Goal: Information Seeking & Learning: Learn about a topic

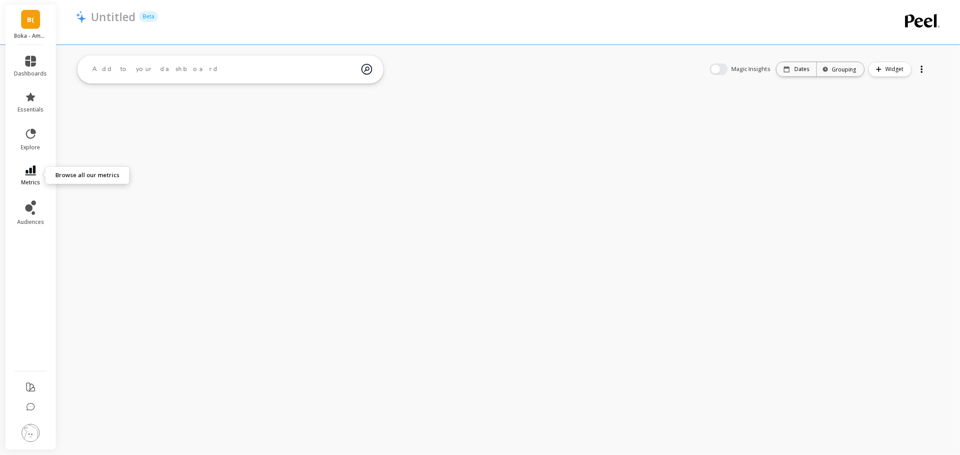
click at [28, 182] on span "metrics" at bounding box center [30, 182] width 19 height 7
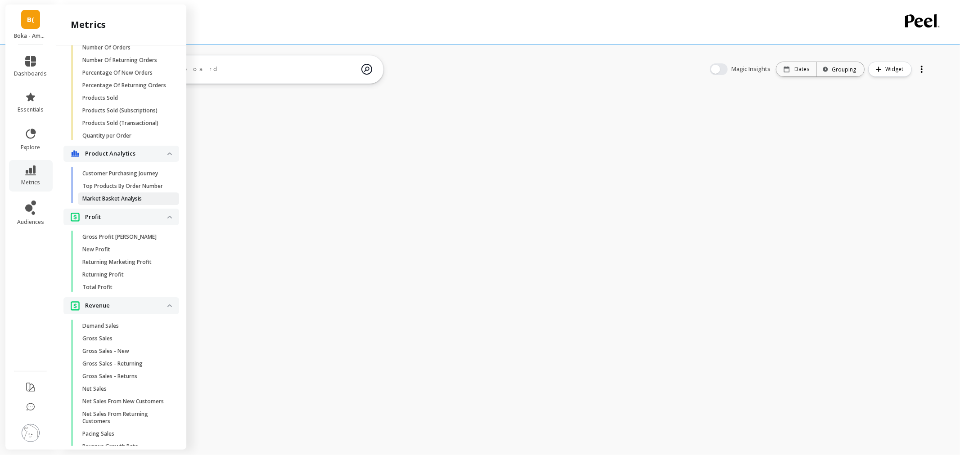
scroll to position [737, 0]
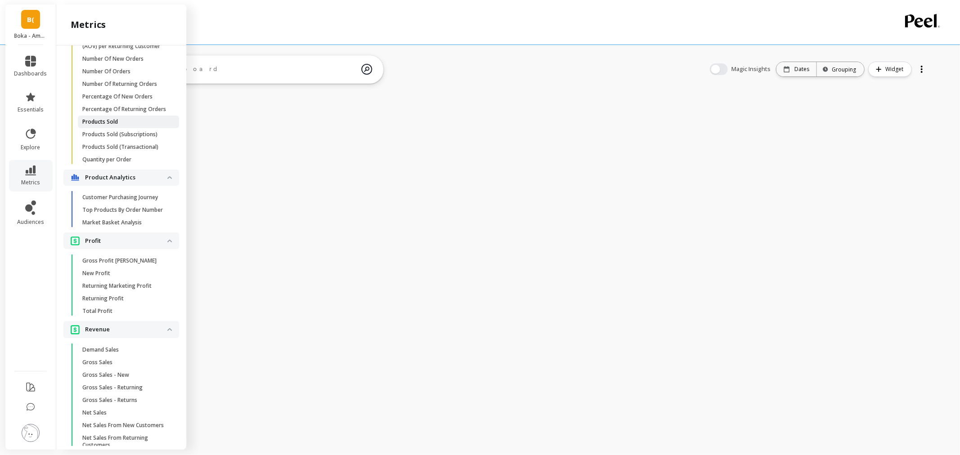
click at [118, 128] on link "Products Sold" at bounding box center [128, 122] width 101 height 13
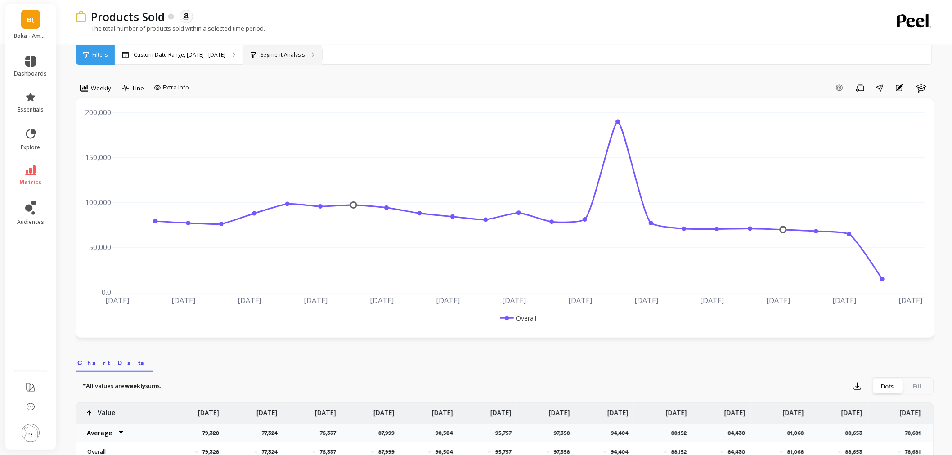
click at [263, 48] on div "Segment Analysis" at bounding box center [282, 55] width 79 height 20
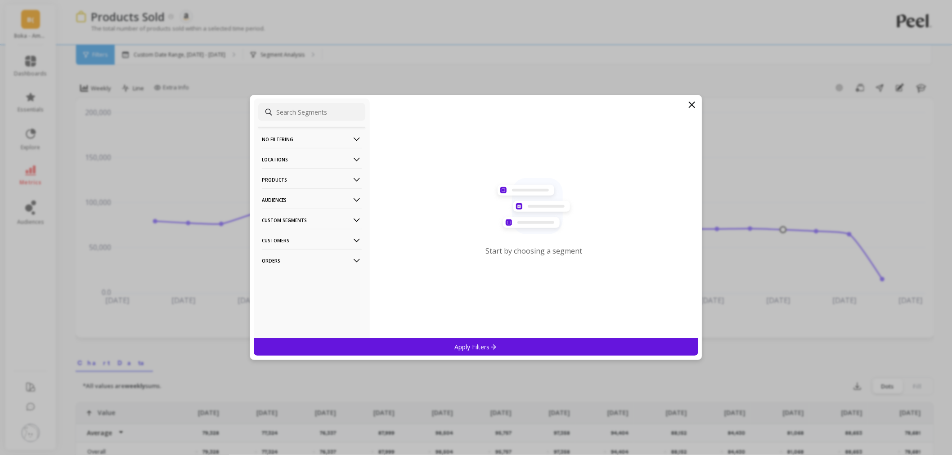
click at [310, 265] on p "Orders" at bounding box center [312, 260] width 100 height 23
click at [307, 275] on p "Amazon Promotions" at bounding box center [290, 278] width 55 height 8
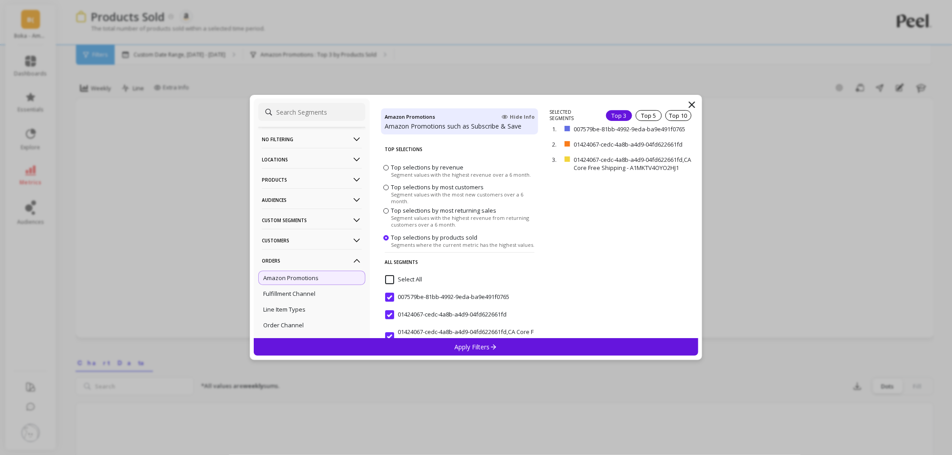
click at [503, 342] on div "Apply Filters" at bounding box center [476, 347] width 445 height 18
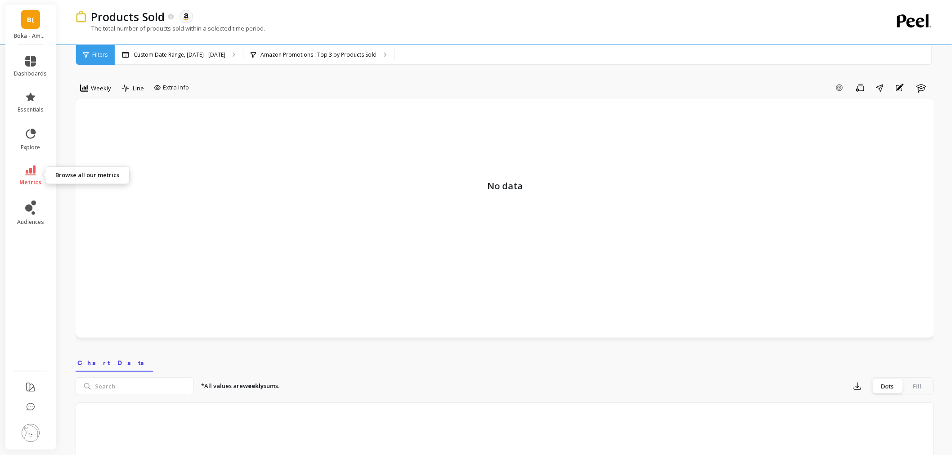
click at [33, 177] on link "metrics" at bounding box center [30, 176] width 33 height 21
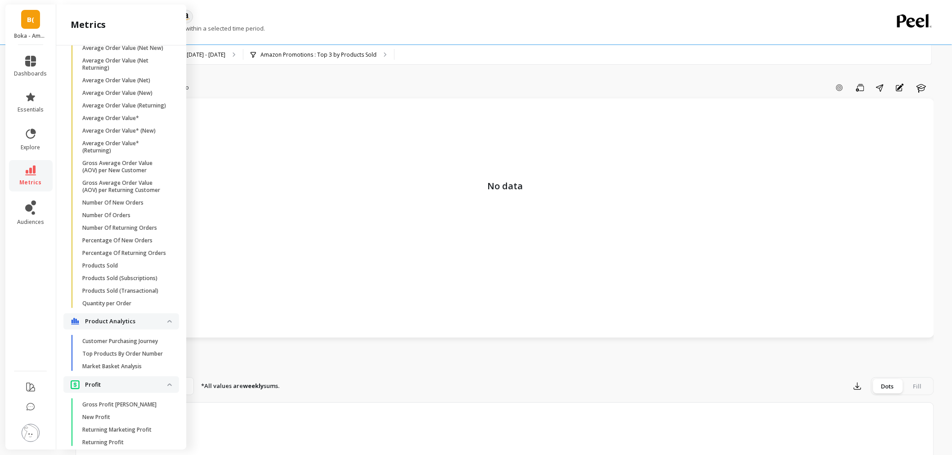
scroll to position [537, 0]
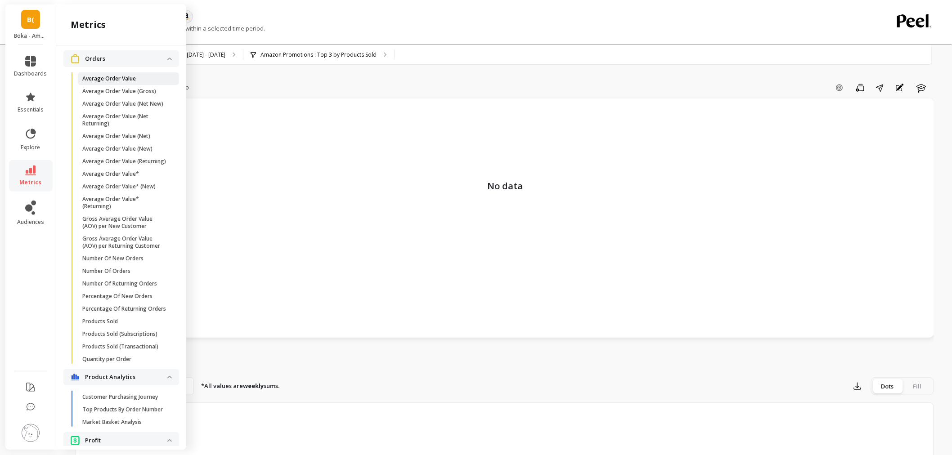
click at [119, 82] on p "Average Order Value" at bounding box center [109, 78] width 54 height 7
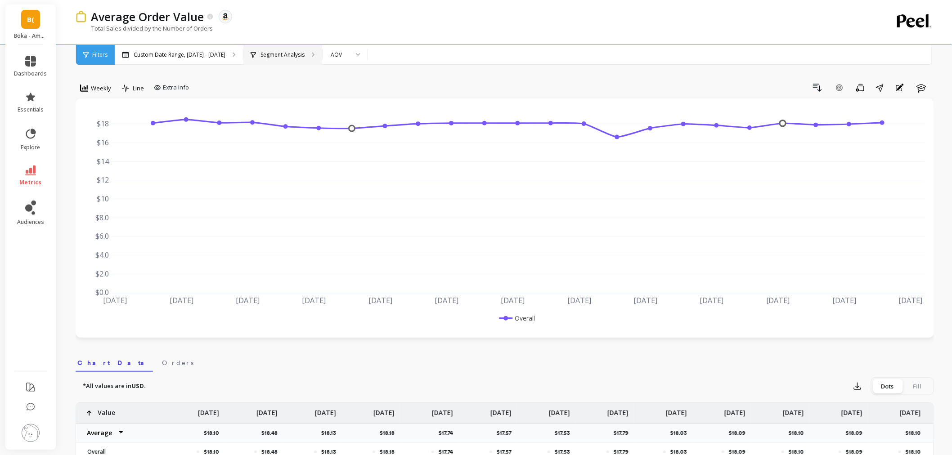
click at [275, 51] on p "Segment Analysis" at bounding box center [283, 54] width 44 height 7
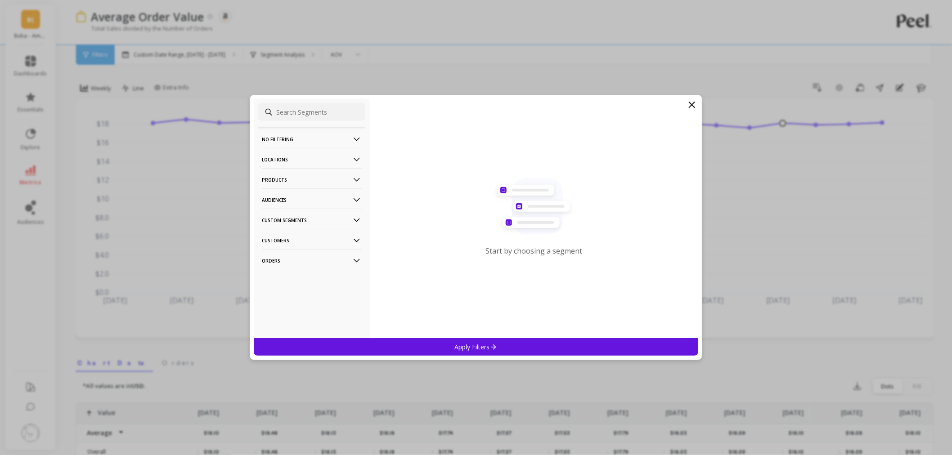
click at [296, 258] on p "Orders" at bounding box center [312, 260] width 100 height 23
click at [298, 285] on div "Amazon Promotions" at bounding box center [311, 278] width 107 height 14
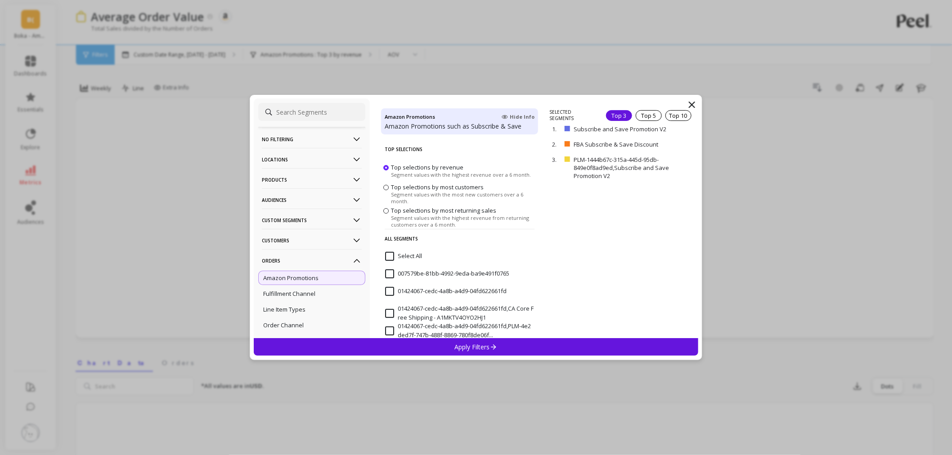
click at [401, 216] on span "Segment values with the highest revenue from returning customers over a 6 month." at bounding box center [463, 221] width 145 height 13
click at [0, 0] on input "Top selections by most returning sales Segment values with the highest revenue …" at bounding box center [0, 0] width 0 height 0
click at [444, 345] on div "Apply Filters" at bounding box center [476, 347] width 445 height 18
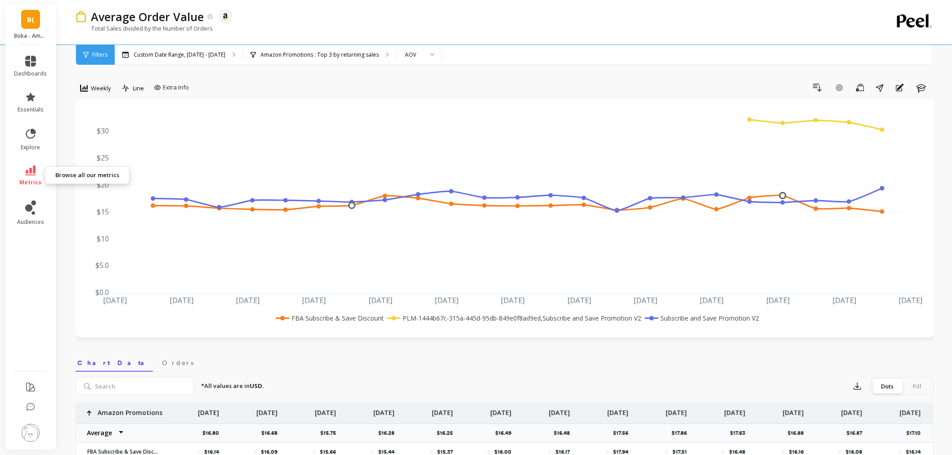
click at [28, 171] on icon at bounding box center [30, 171] width 11 height 10
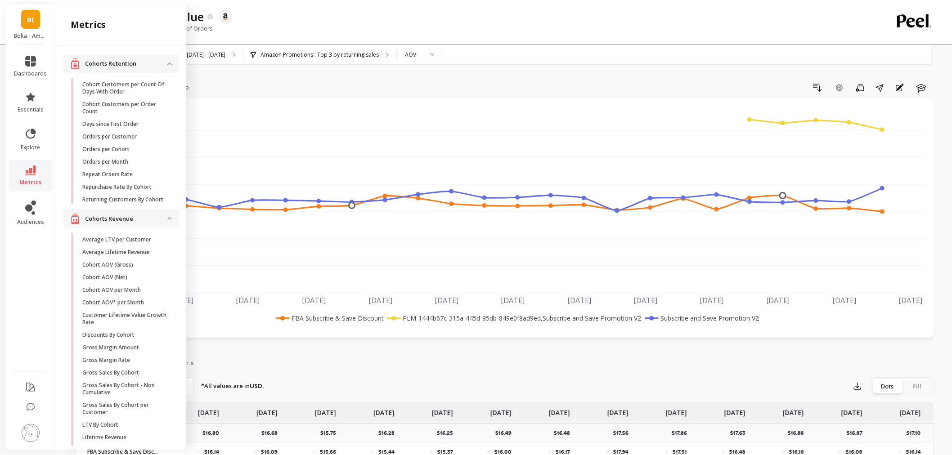
scroll to position [537, 0]
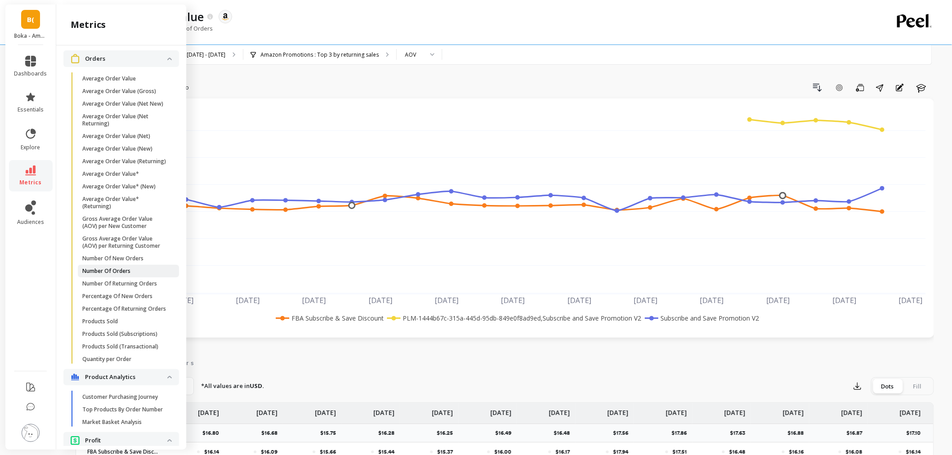
click at [110, 275] on p "Number Of Orders" at bounding box center [106, 271] width 48 height 7
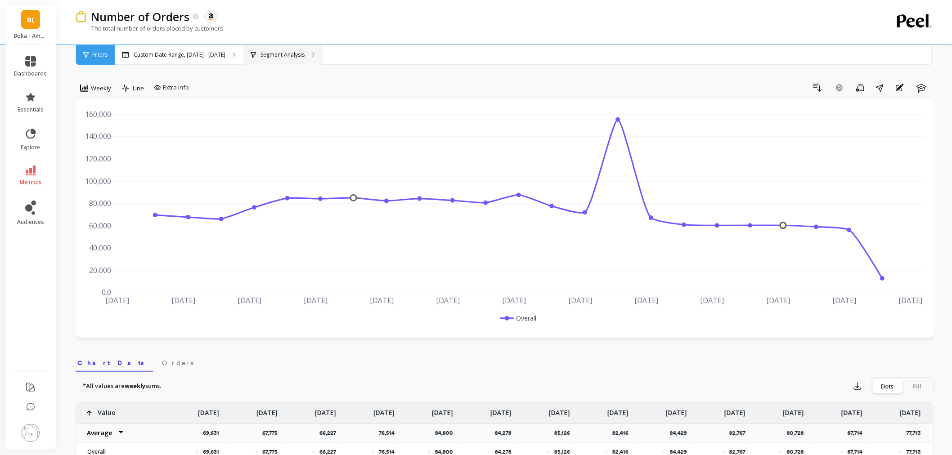
click at [283, 63] on div "Segment Analysis" at bounding box center [282, 55] width 79 height 20
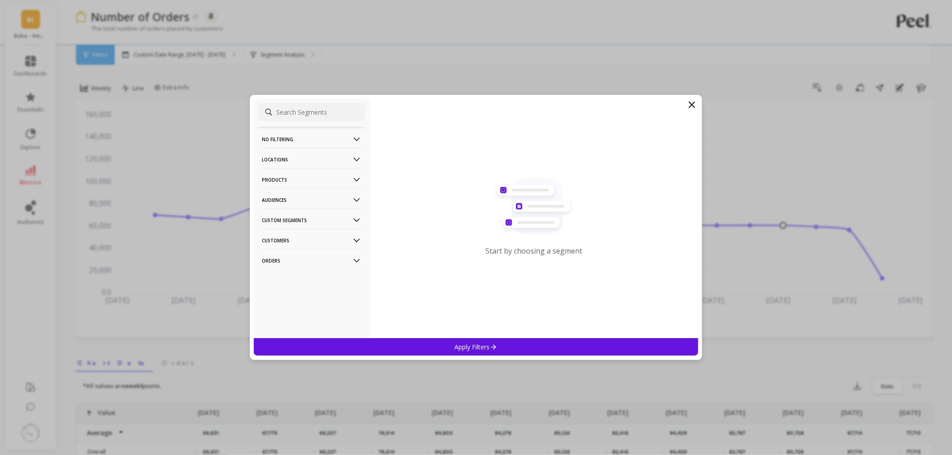
click at [291, 263] on p "Orders" at bounding box center [312, 260] width 100 height 23
click at [311, 277] on p "Amazon Promotions" at bounding box center [290, 278] width 55 height 8
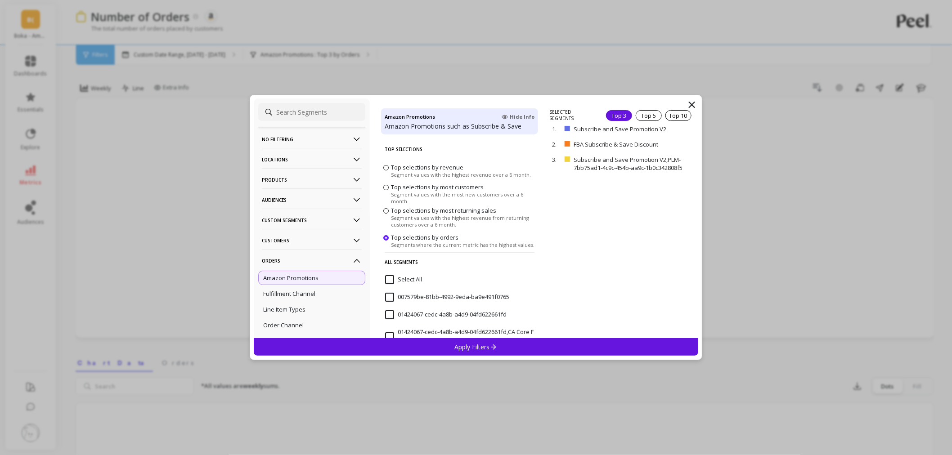
click at [452, 341] on div "Apply Filters" at bounding box center [476, 347] width 445 height 18
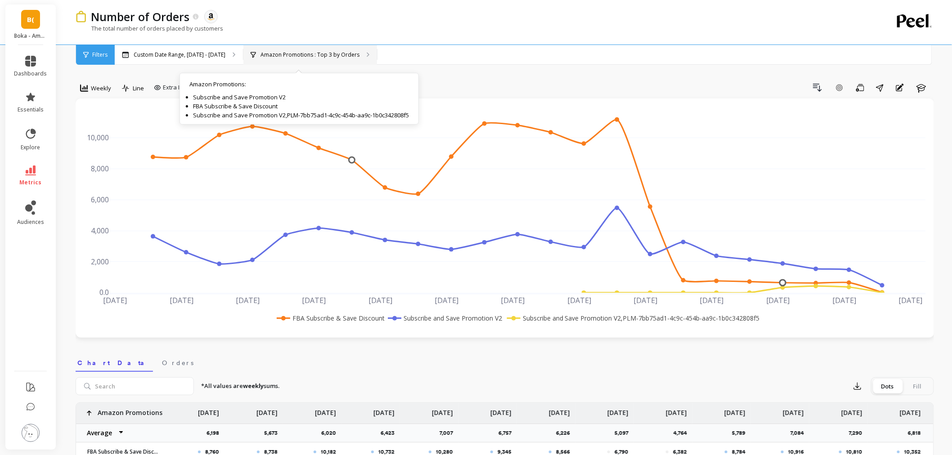
click at [265, 64] on div "Amazon Promotions : Top 3 by Orders Amazon Promotions : Subscribe and Save Prom…" at bounding box center [310, 55] width 134 height 20
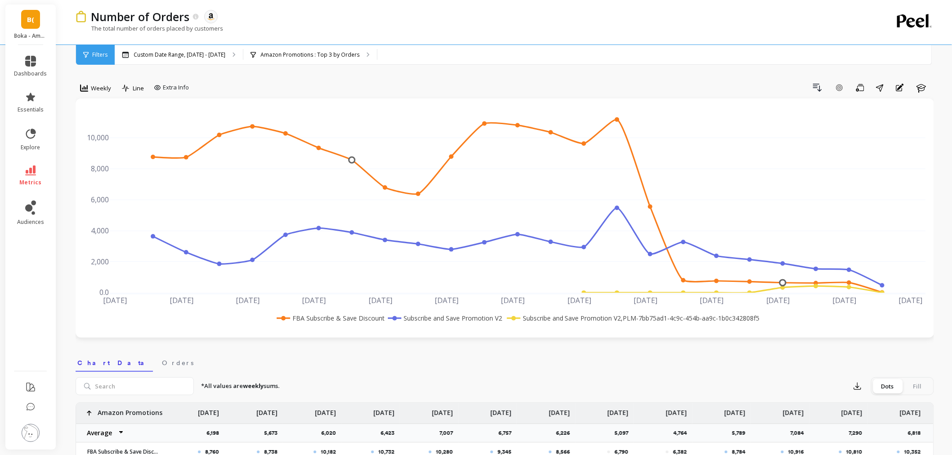
click at [24, 25] on link "B(" at bounding box center [30, 19] width 19 height 19
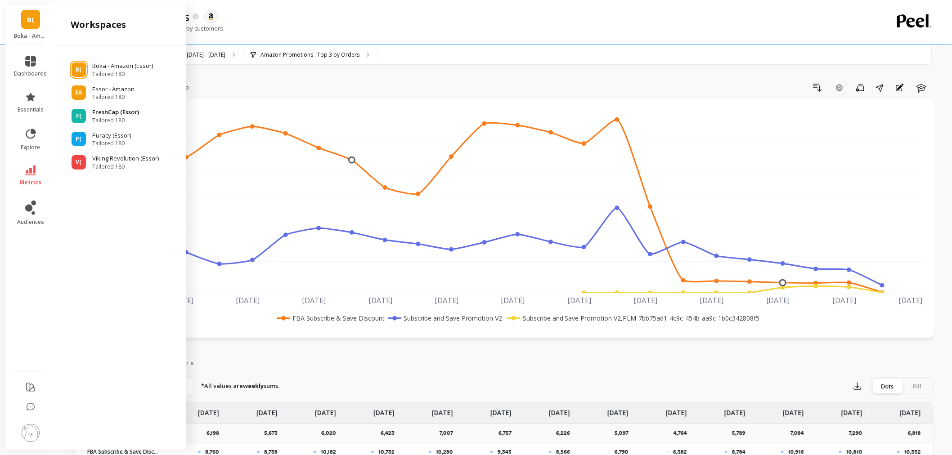
click at [115, 119] on span "Tailored 180" at bounding box center [115, 120] width 47 height 7
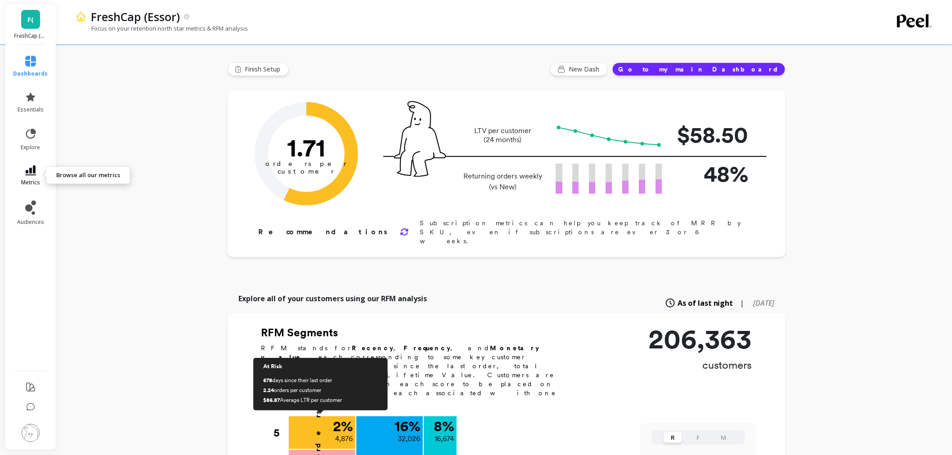
click at [40, 171] on link "metrics" at bounding box center [30, 176] width 35 height 21
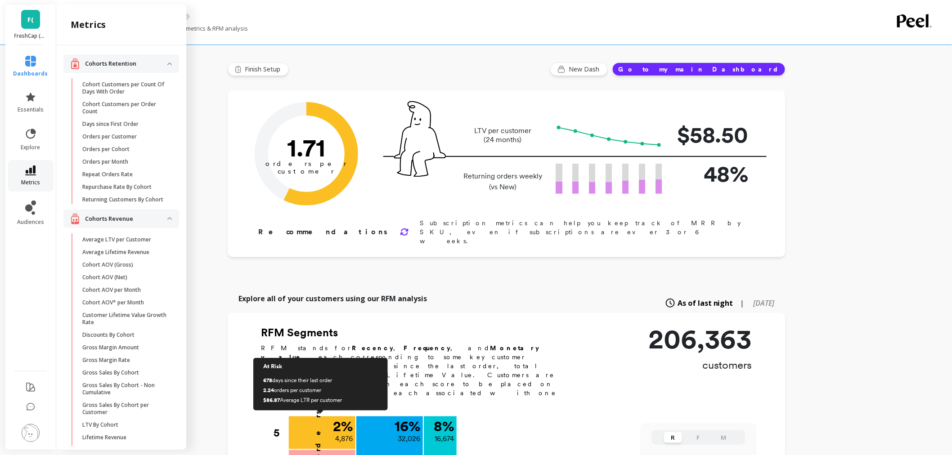
scroll to position [537, 0]
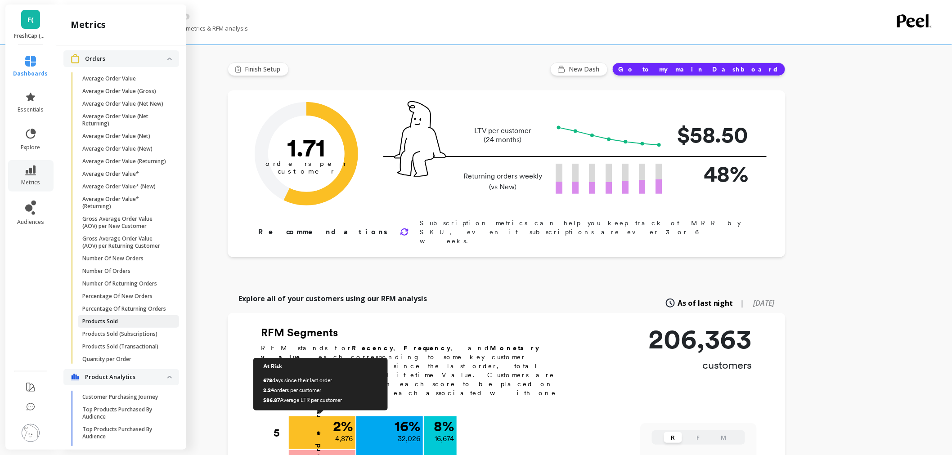
click at [111, 325] on p "Products Sold" at bounding box center [100, 321] width 36 height 7
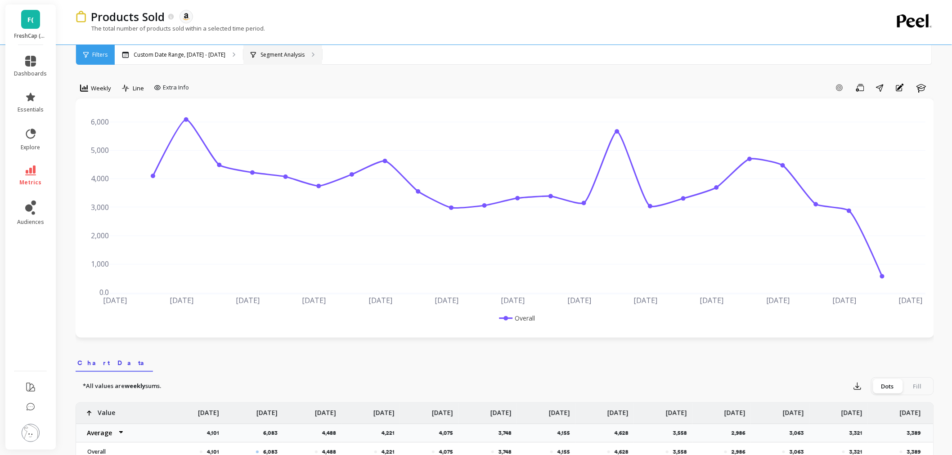
click at [273, 62] on div "Segment Analysis" at bounding box center [282, 55] width 79 height 20
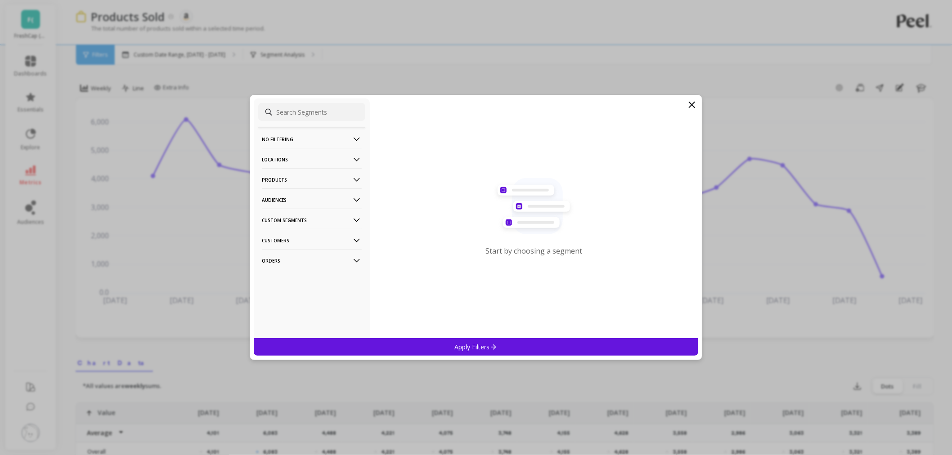
click at [267, 257] on p "Orders" at bounding box center [312, 260] width 100 height 23
click at [283, 275] on p "Amazon Promotions" at bounding box center [290, 278] width 55 height 8
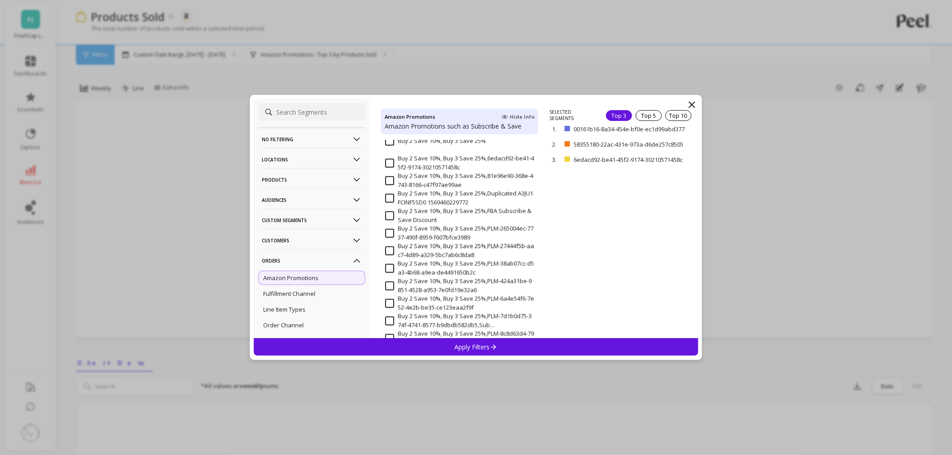
scroll to position [350, 0]
click at [283, 110] on input at bounding box center [311, 112] width 107 height 18
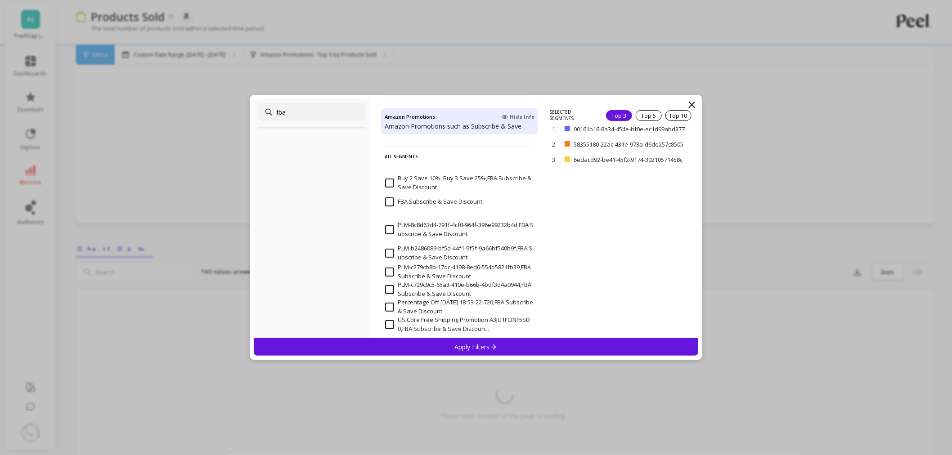
scroll to position [150, 0]
type input "fba"
click at [674, 119] on div "Top 10" at bounding box center [678, 115] width 26 height 11
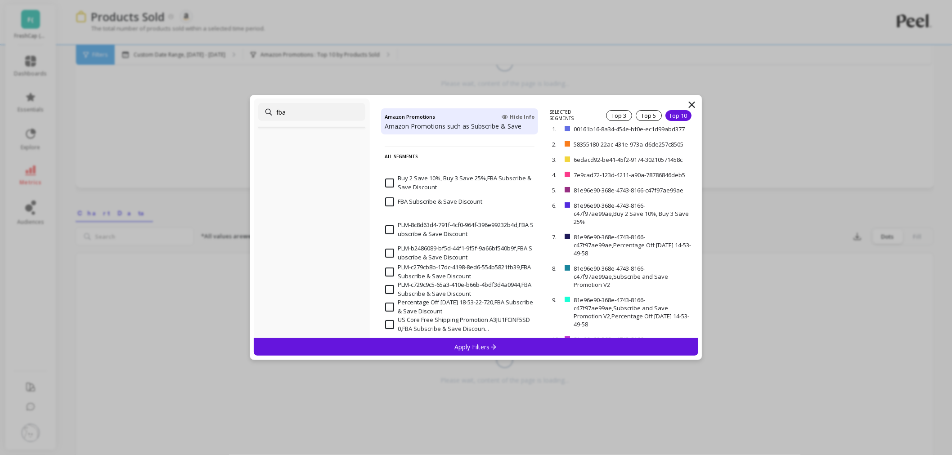
click at [496, 342] on div "Apply Filters" at bounding box center [476, 347] width 445 height 18
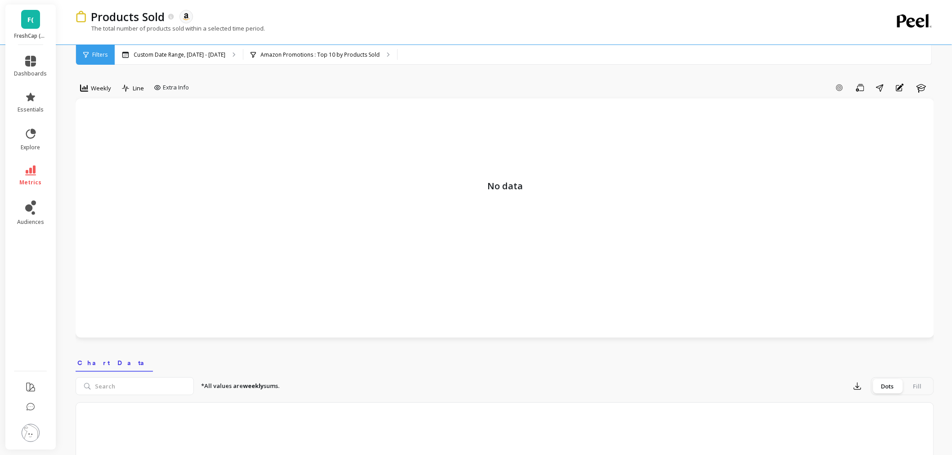
click at [30, 17] on span "F(" at bounding box center [30, 19] width 6 height 10
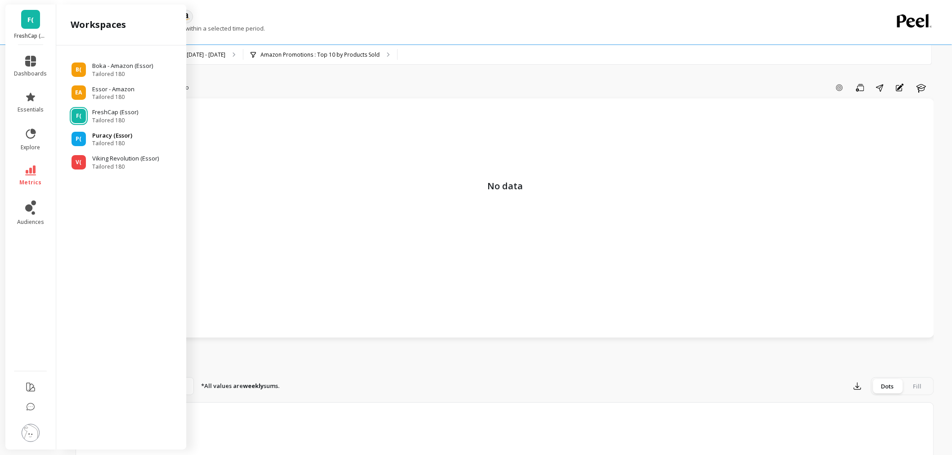
click at [95, 142] on span "Tailored 180" at bounding box center [112, 143] width 40 height 7
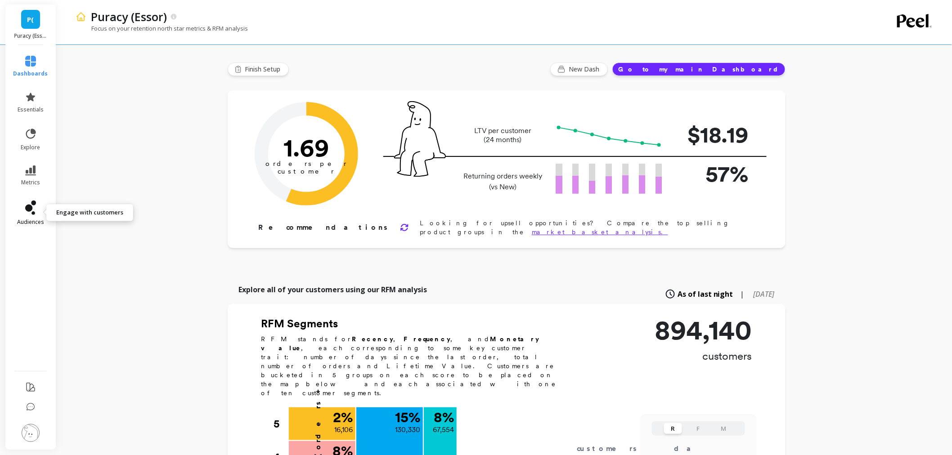
click at [26, 215] on link "audiences" at bounding box center [30, 213] width 35 height 25
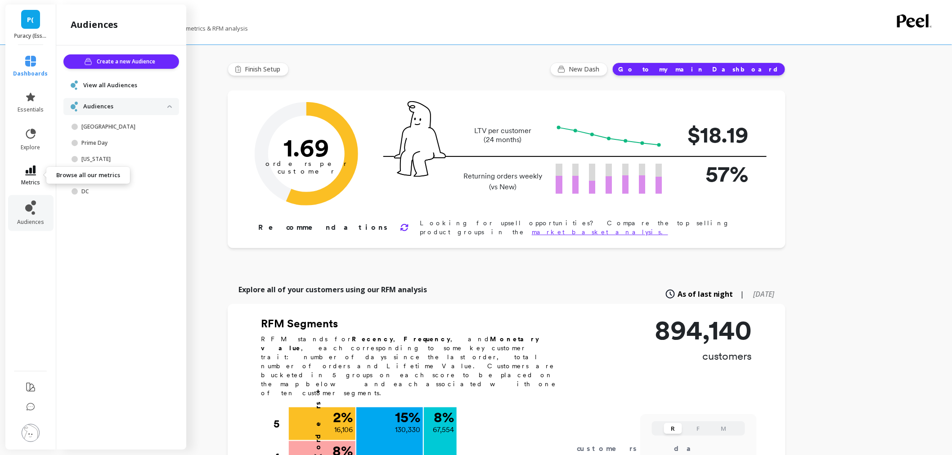
click at [28, 181] on span "metrics" at bounding box center [30, 182] width 19 height 7
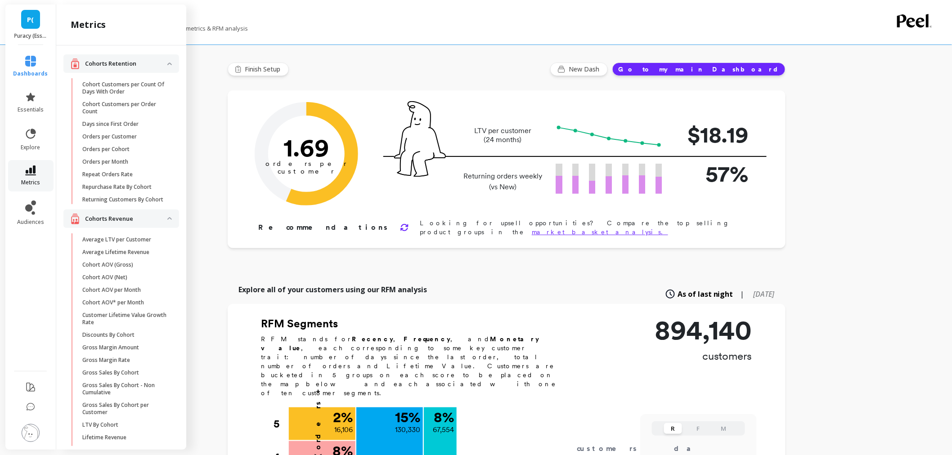
scroll to position [537, 0]
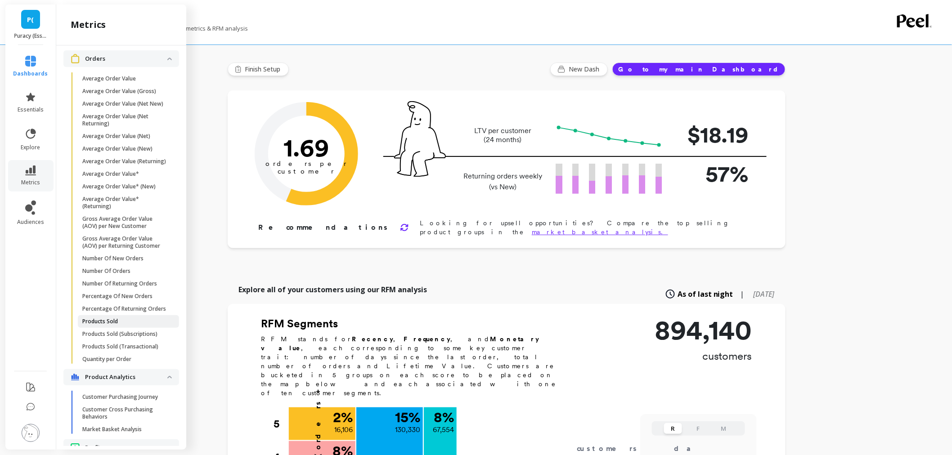
click at [122, 328] on link "Products Sold" at bounding box center [128, 321] width 101 height 13
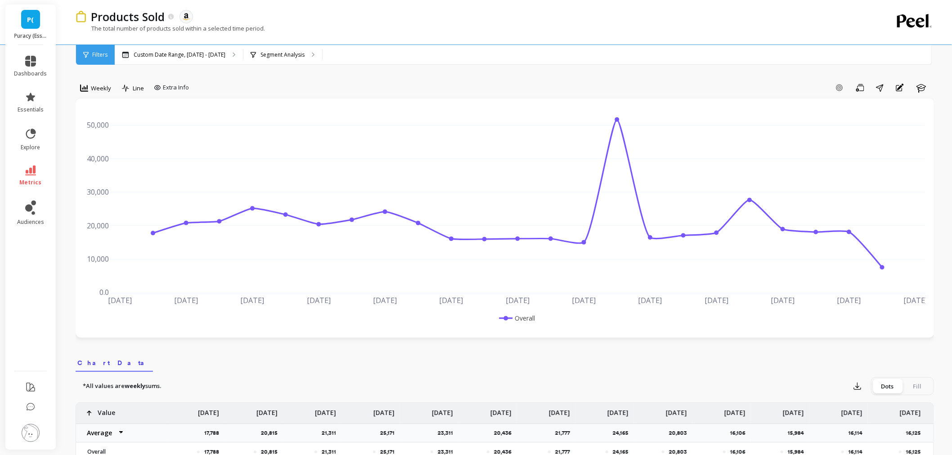
click at [39, 13] on link "P(" at bounding box center [30, 19] width 19 height 19
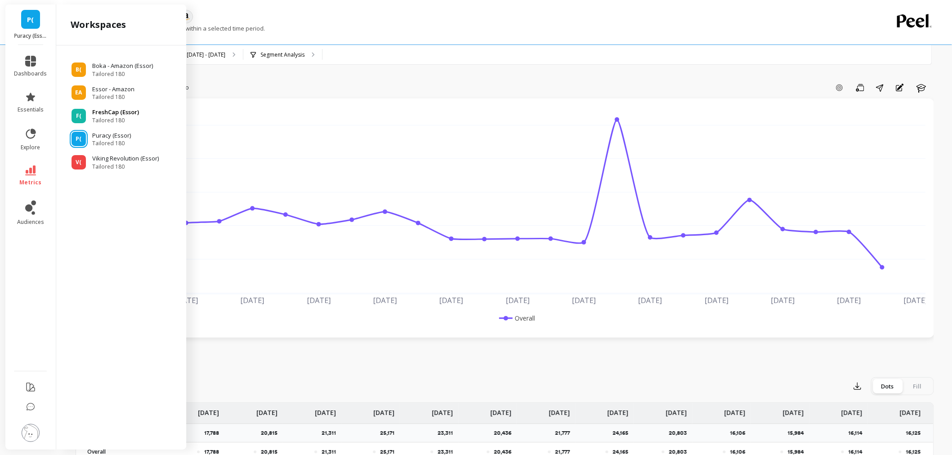
click at [101, 117] on span "Tailored 180" at bounding box center [115, 120] width 47 height 7
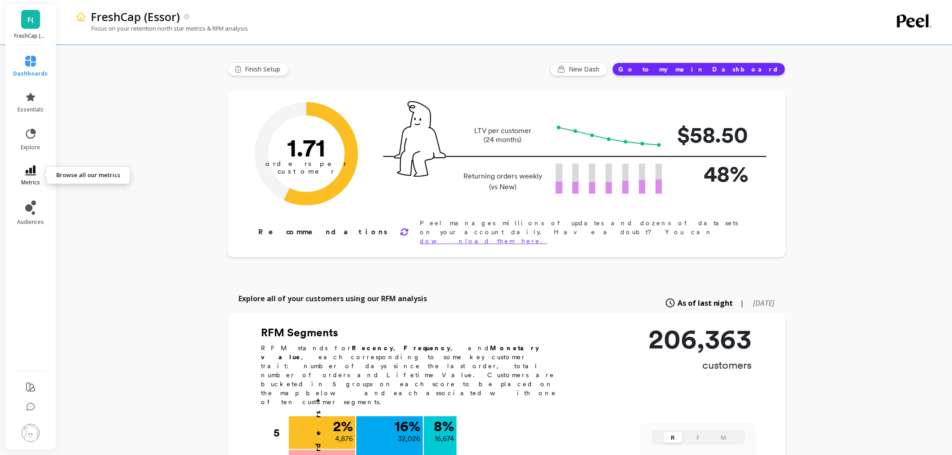
click at [39, 179] on span "metrics" at bounding box center [30, 182] width 19 height 7
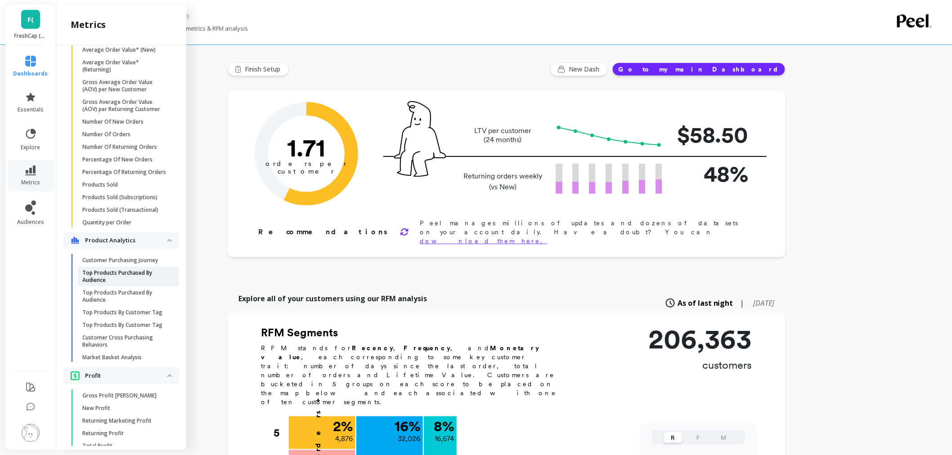
scroll to position [687, 0]
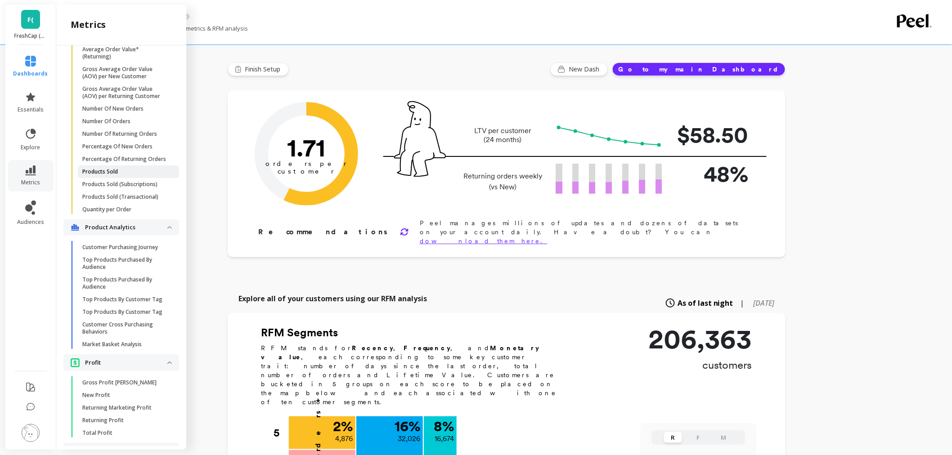
click at [97, 175] on p "Products Sold" at bounding box center [100, 171] width 36 height 7
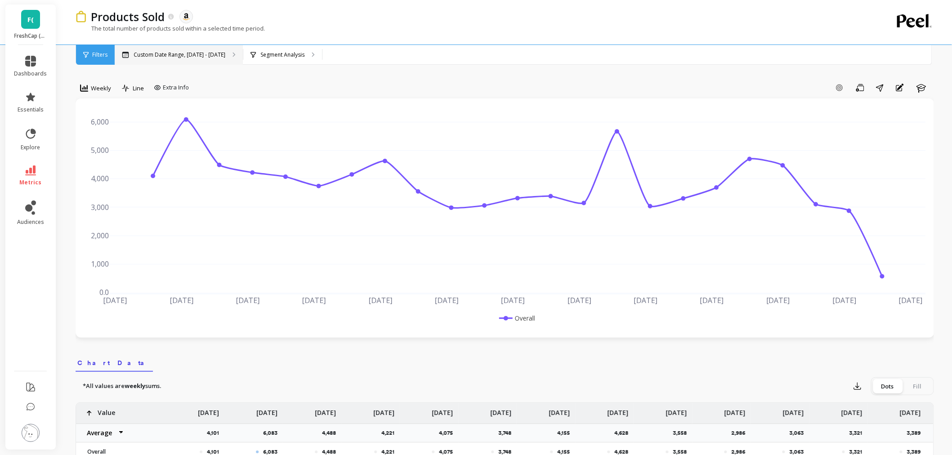
click at [195, 51] on p "Custom Date Range, Apr 1 - Sep 2" at bounding box center [180, 54] width 92 height 7
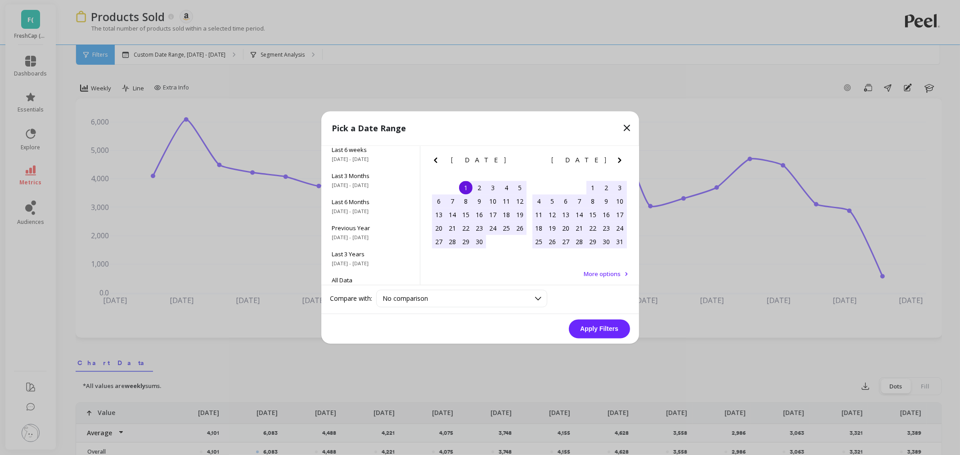
scroll to position [122, 0]
click at [370, 262] on div "All Data 6/1/2017 - 9/30/2025" at bounding box center [370, 272] width 99 height 26
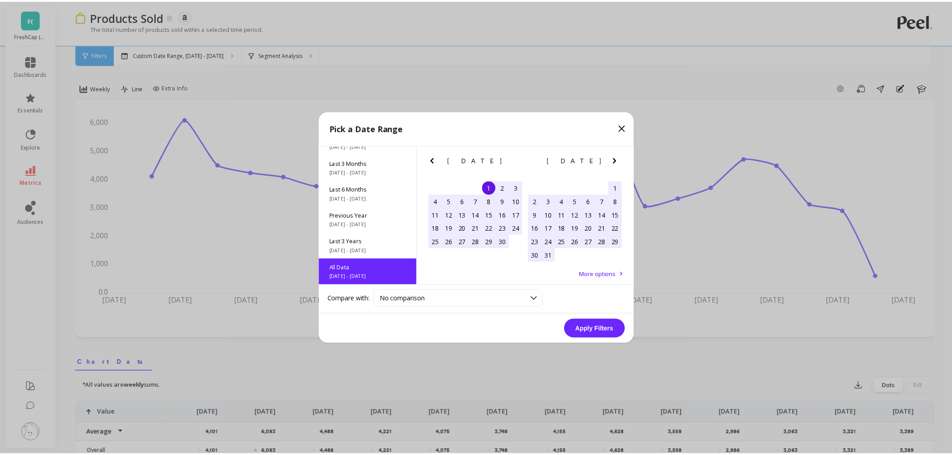
scroll to position [0, 0]
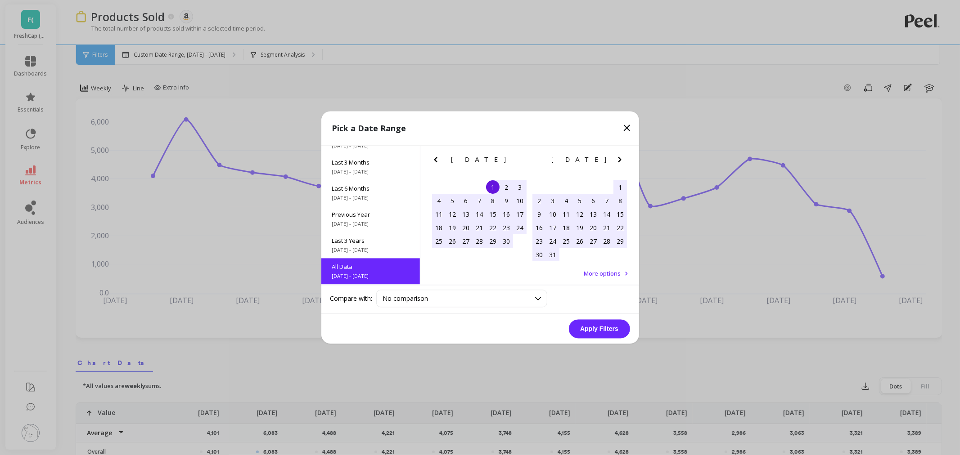
click at [576, 325] on button "Apply Filters" at bounding box center [599, 329] width 61 height 19
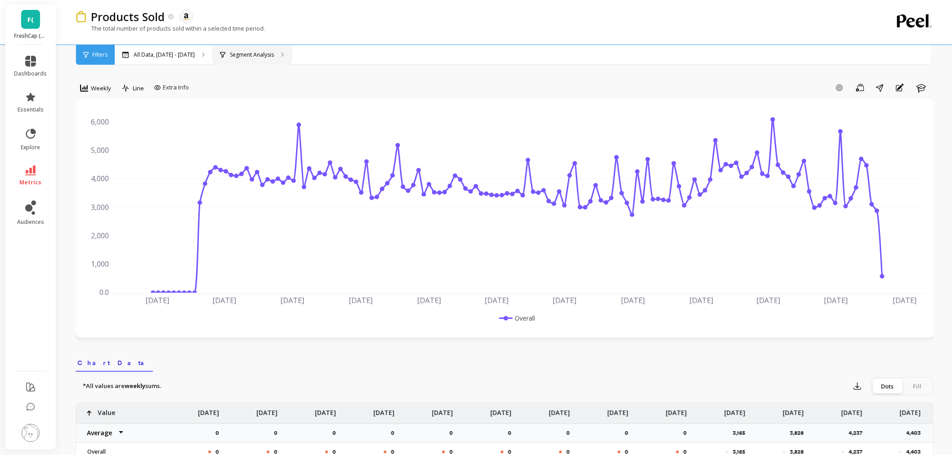
click at [274, 53] on p "Segment Analysis" at bounding box center [252, 54] width 44 height 7
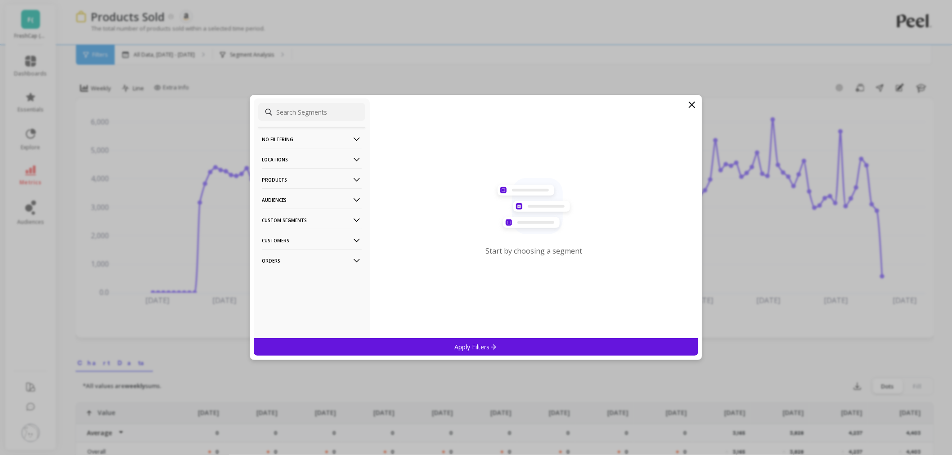
click at [296, 256] on p "Orders" at bounding box center [312, 260] width 100 height 23
click at [301, 276] on p "Amazon Promotions" at bounding box center [290, 278] width 55 height 8
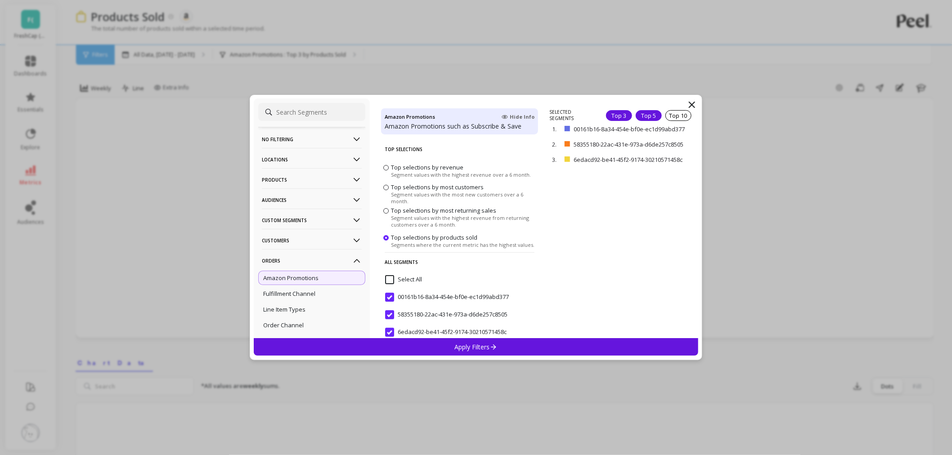
click at [645, 116] on div "Top 5" at bounding box center [649, 115] width 26 height 11
click at [665, 113] on div "Top 10" at bounding box center [678, 115] width 26 height 11
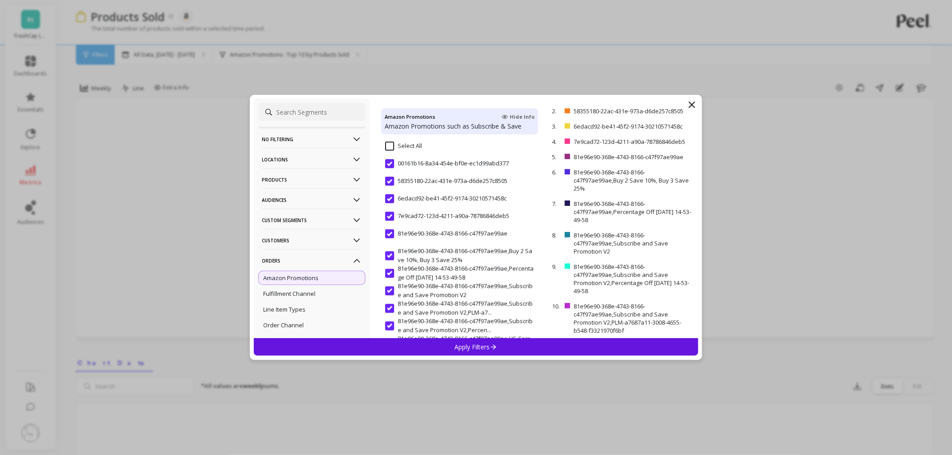
scroll to position [150, 0]
click at [431, 344] on div "Apply Filters" at bounding box center [476, 347] width 445 height 18
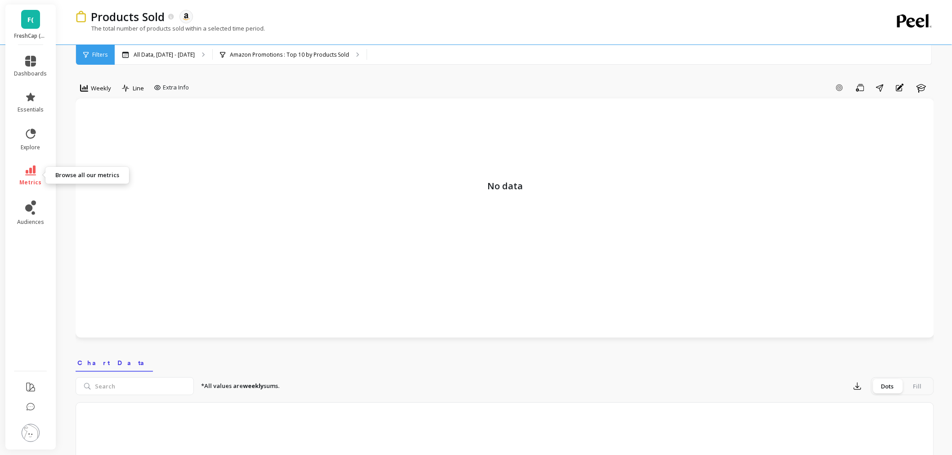
click at [28, 171] on icon at bounding box center [30, 171] width 11 height 10
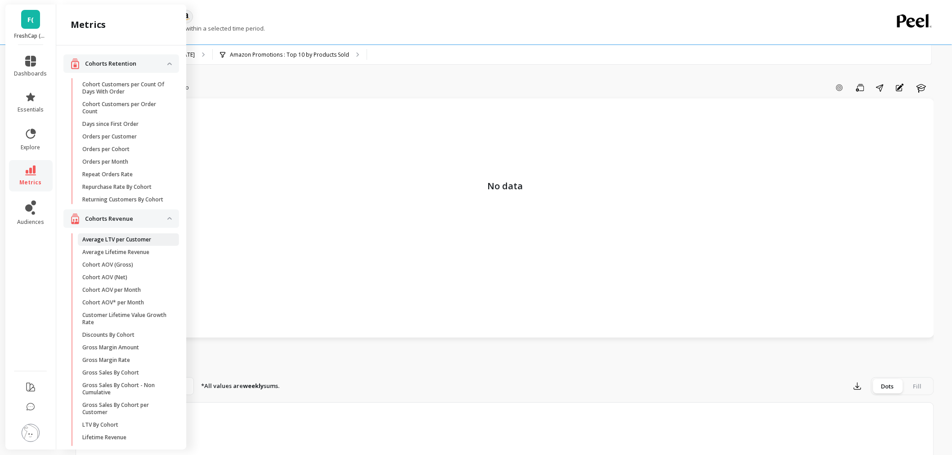
click at [139, 243] on p "Average LTV per Customer" at bounding box center [116, 239] width 69 height 7
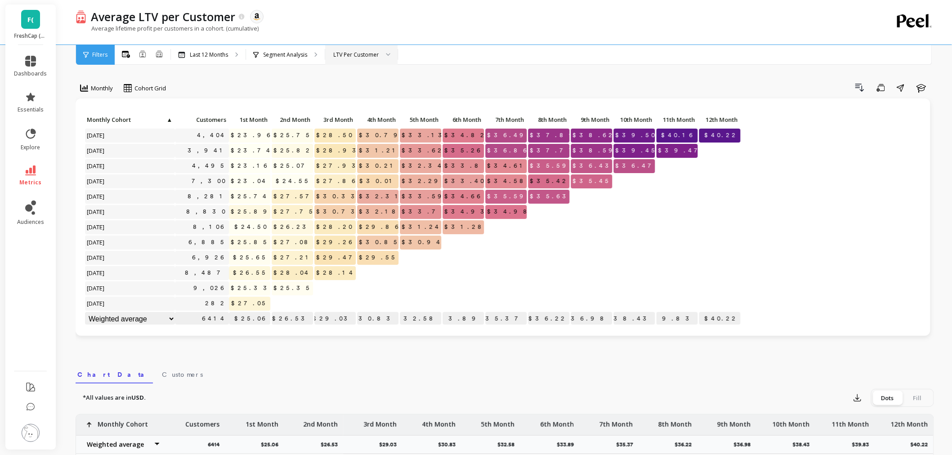
click at [340, 52] on div "LTV Per Customer" at bounding box center [355, 54] width 45 height 9
click at [275, 45] on div "Segment Analysis" at bounding box center [285, 55] width 79 height 20
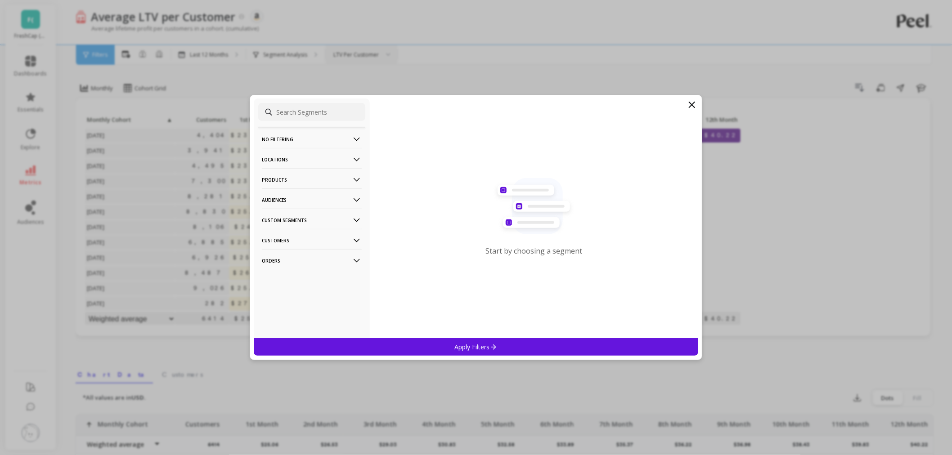
click at [262, 264] on p "Orders" at bounding box center [312, 260] width 100 height 23
click at [286, 281] on p "Amazon Promotions" at bounding box center [290, 278] width 55 height 8
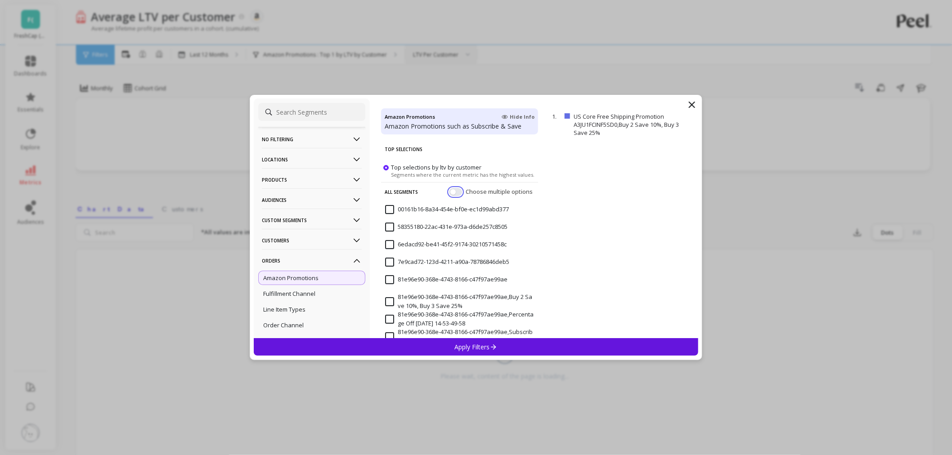
click at [449, 190] on button "button" at bounding box center [455, 192] width 13 height 8
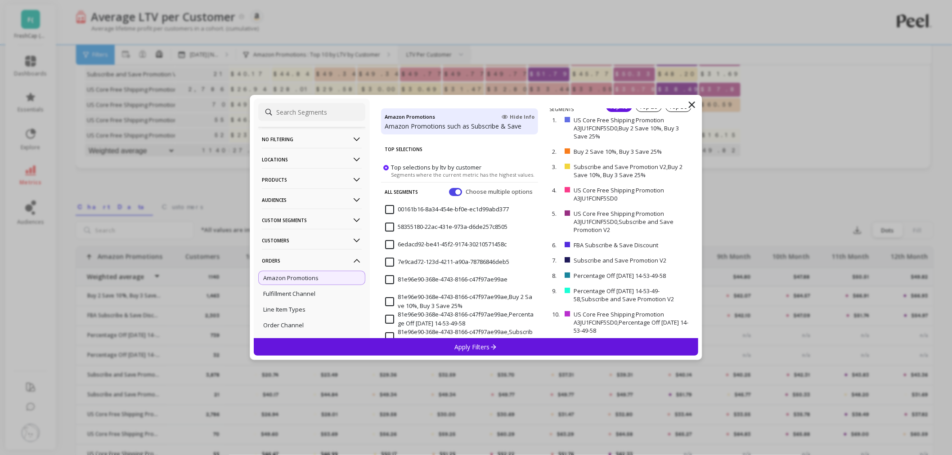
scroll to position [150, 0]
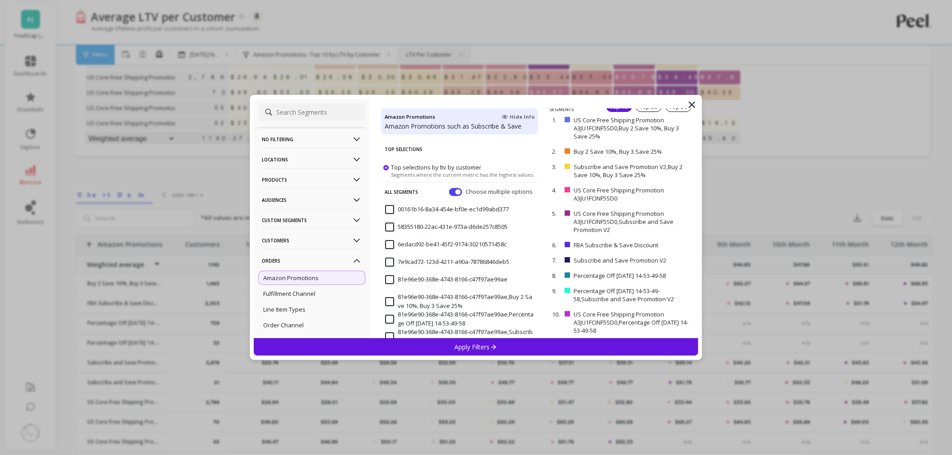
click at [466, 350] on p "Apply Filters" at bounding box center [476, 347] width 43 height 9
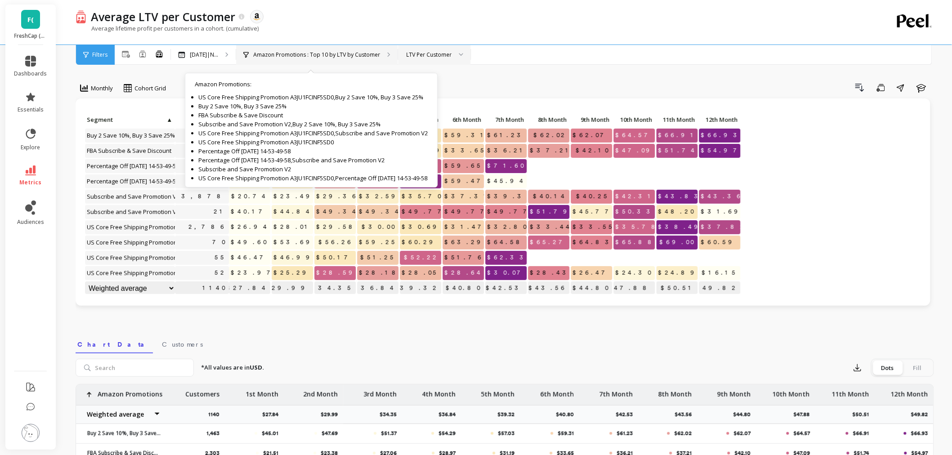
click at [296, 52] on p "Amazon Promotions : Top 10 by LTV by Customer" at bounding box center [316, 54] width 127 height 7
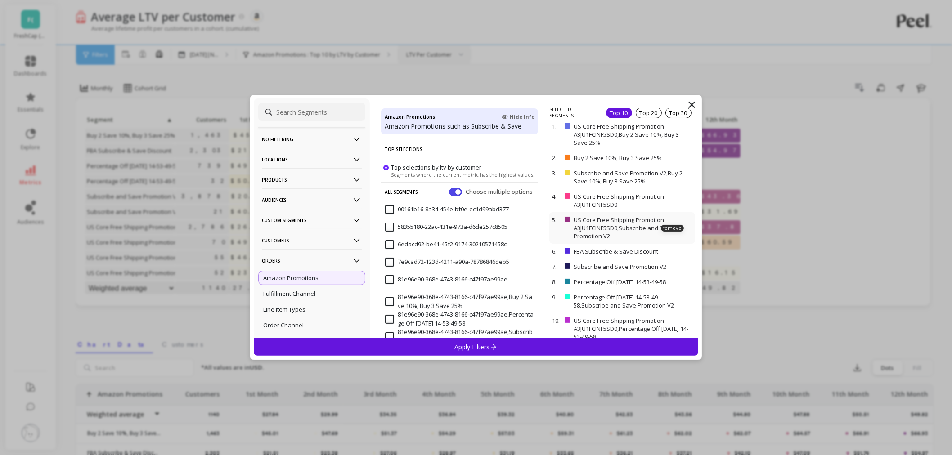
scroll to position [9, 0]
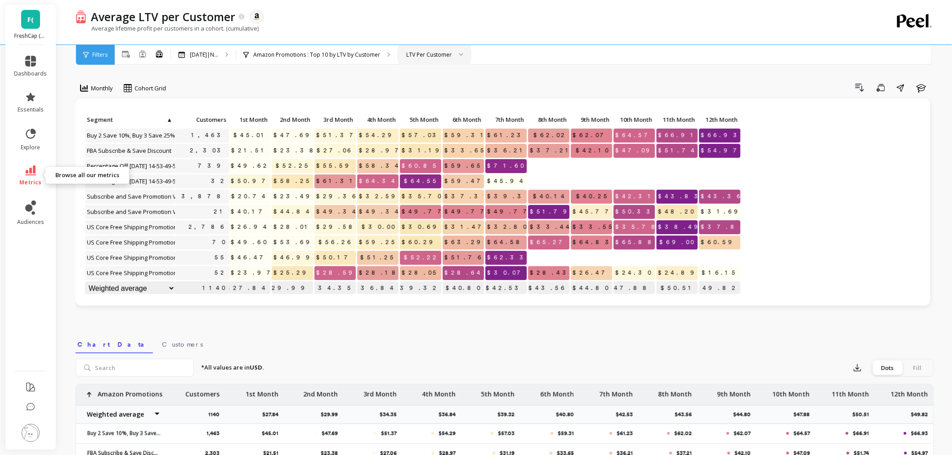
click at [29, 172] on icon at bounding box center [30, 171] width 11 height 10
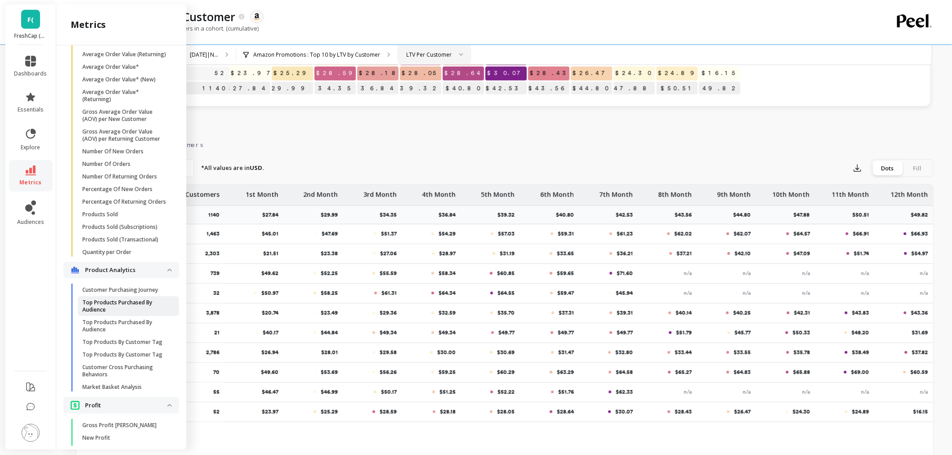
scroll to position [616, 0]
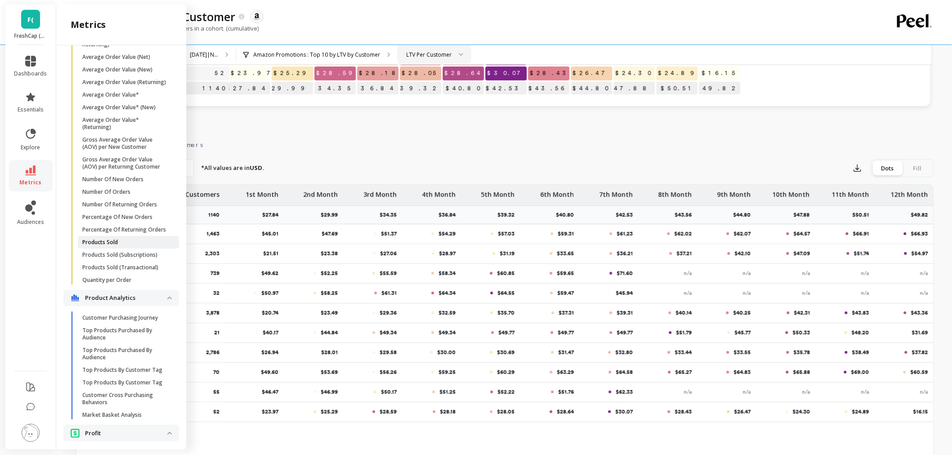
click at [111, 246] on p "Products Sold" at bounding box center [100, 242] width 36 height 7
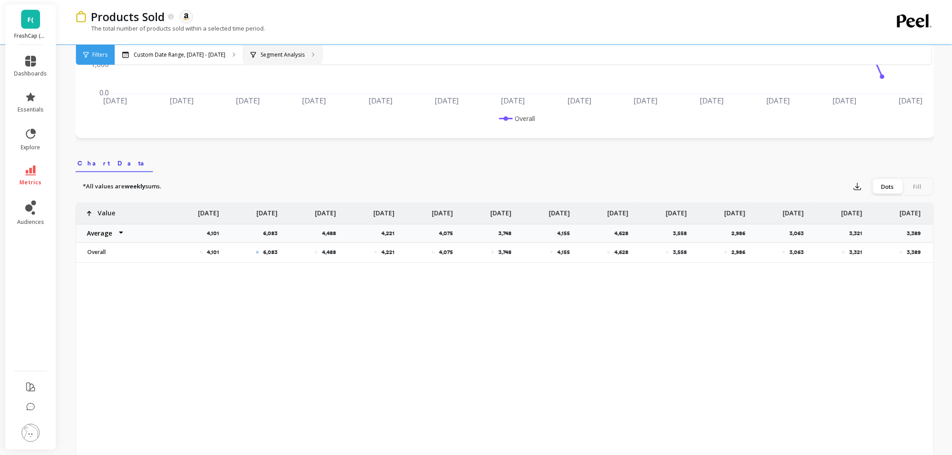
click at [252, 64] on div "Segment Analysis" at bounding box center [282, 55] width 79 height 20
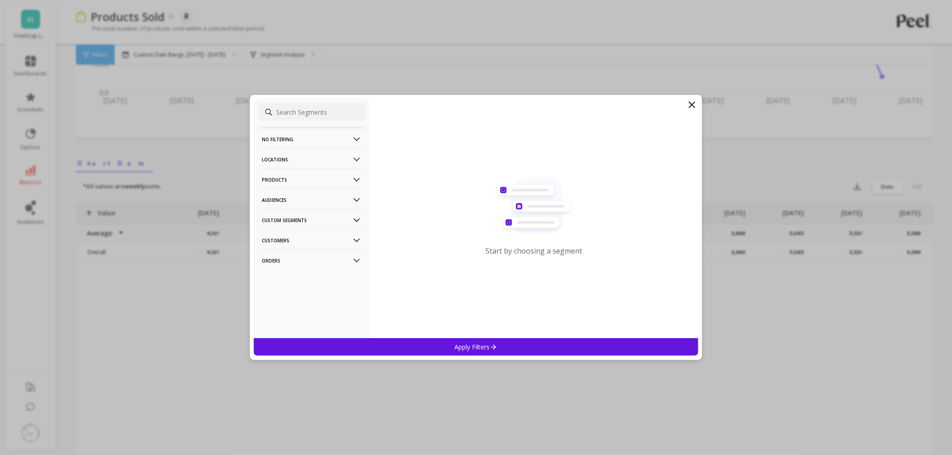
click at [280, 260] on p "Orders" at bounding box center [312, 260] width 100 height 23
click at [285, 275] on p "Amazon Promotions" at bounding box center [290, 278] width 55 height 8
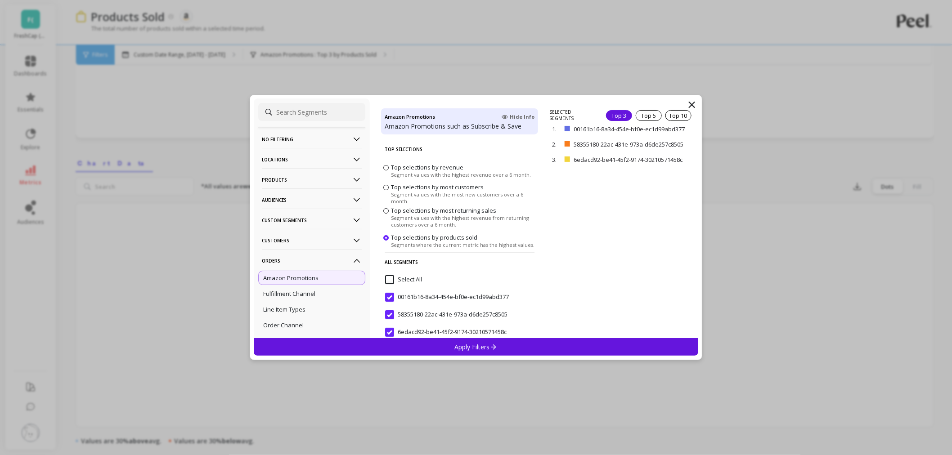
click at [294, 118] on input at bounding box center [311, 112] width 107 height 18
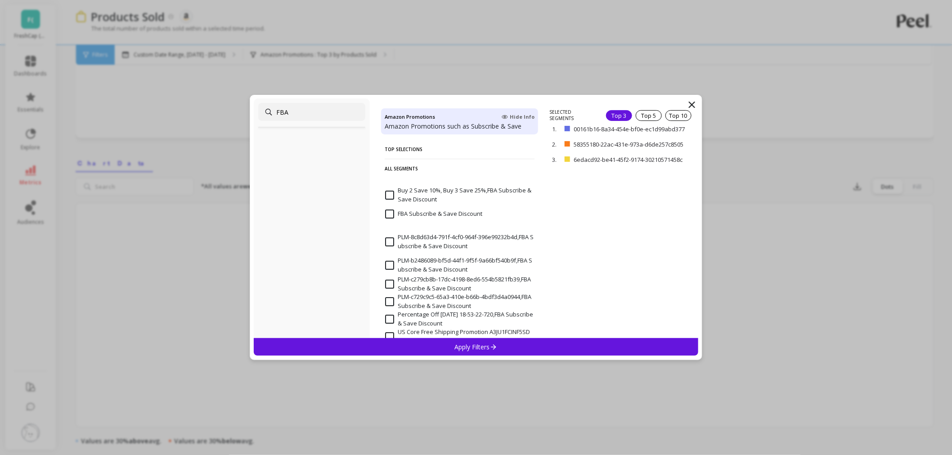
type input "FBA"
click at [386, 215] on Discount "FBA Subscribe & Save Discount" at bounding box center [433, 214] width 97 height 9
click at [670, 120] on p "remove" at bounding box center [672, 116] width 23 height 7
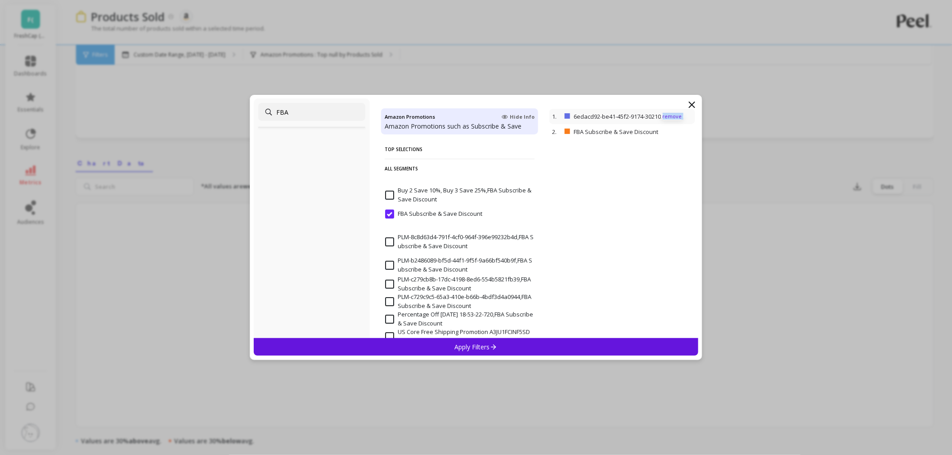
click at [670, 120] on p "remove" at bounding box center [672, 116] width 23 height 7
click at [475, 344] on p "Apply Filters" at bounding box center [476, 347] width 43 height 9
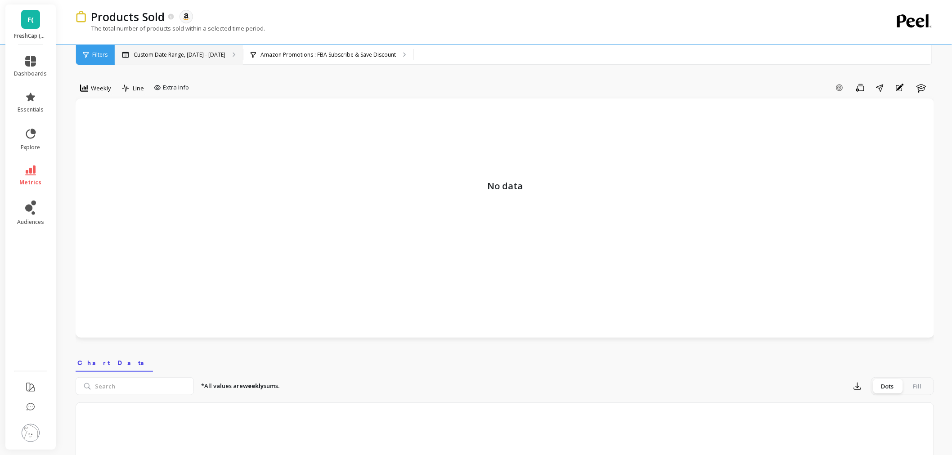
click at [166, 58] on div "Custom Date Range, [DATE] - [DATE]" at bounding box center [179, 55] width 128 height 20
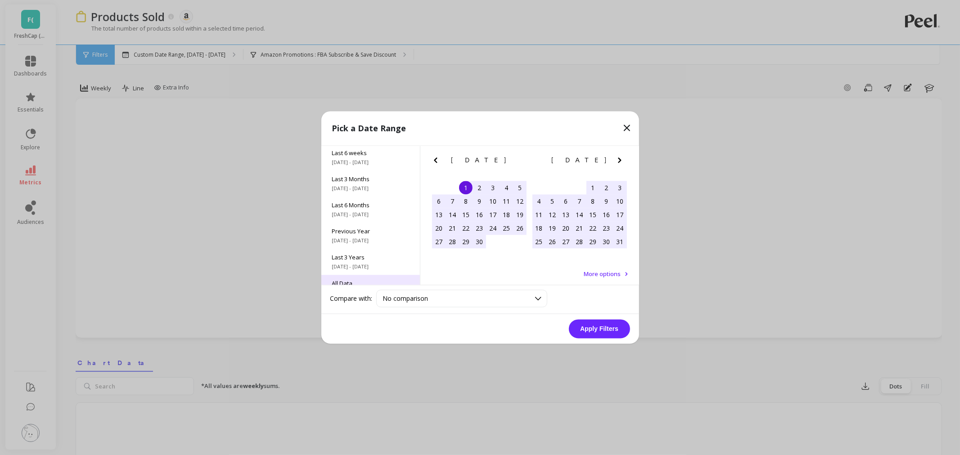
scroll to position [122, 0]
click at [362, 269] on span "All Data" at bounding box center [370, 268] width 77 height 8
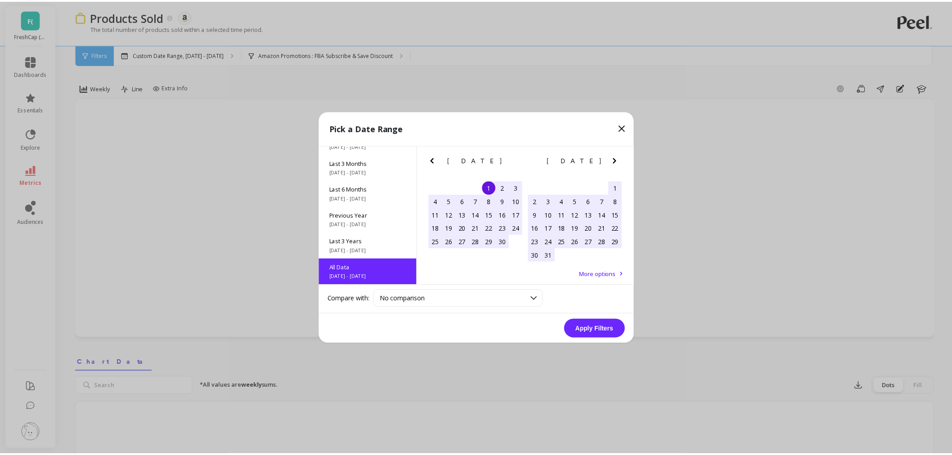
scroll to position [0, 0]
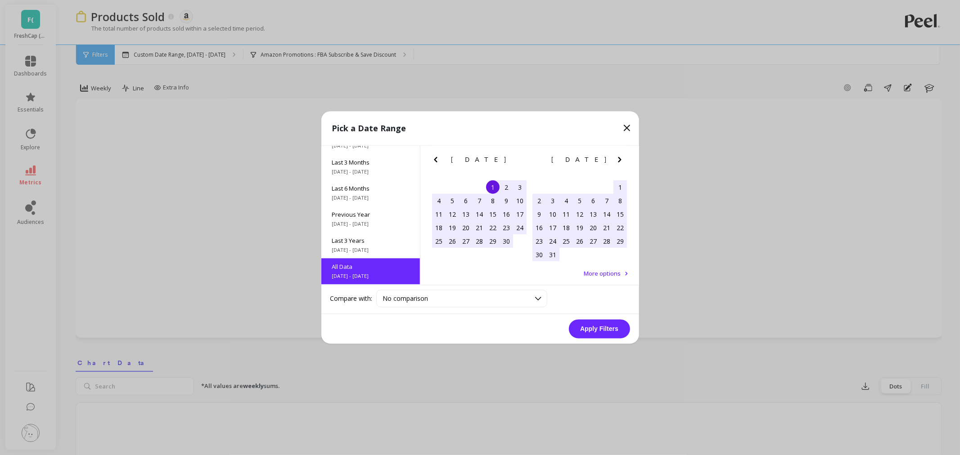
click at [601, 329] on button "Apply Filters" at bounding box center [599, 329] width 61 height 19
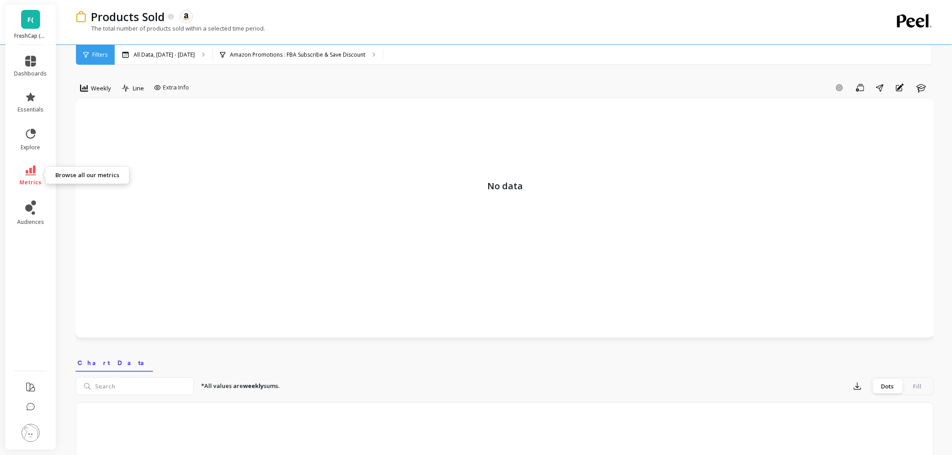
click at [23, 179] on span "metrics" at bounding box center [31, 182] width 22 height 7
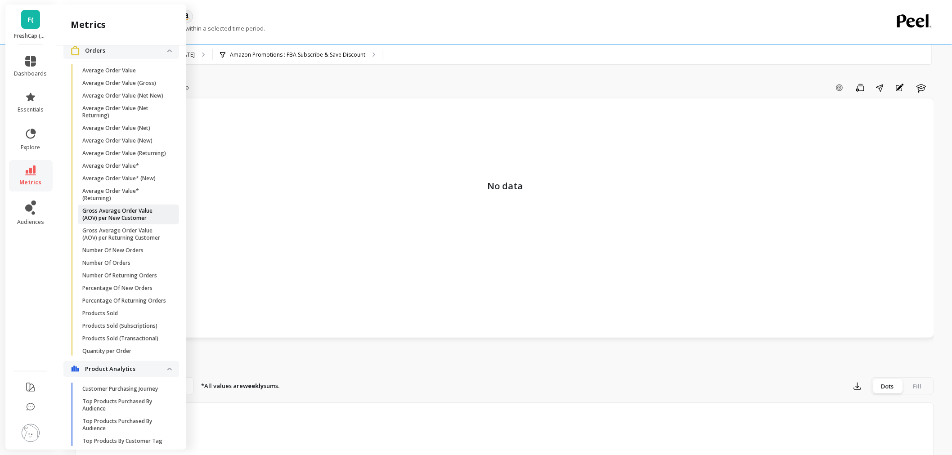
scroll to position [516, 0]
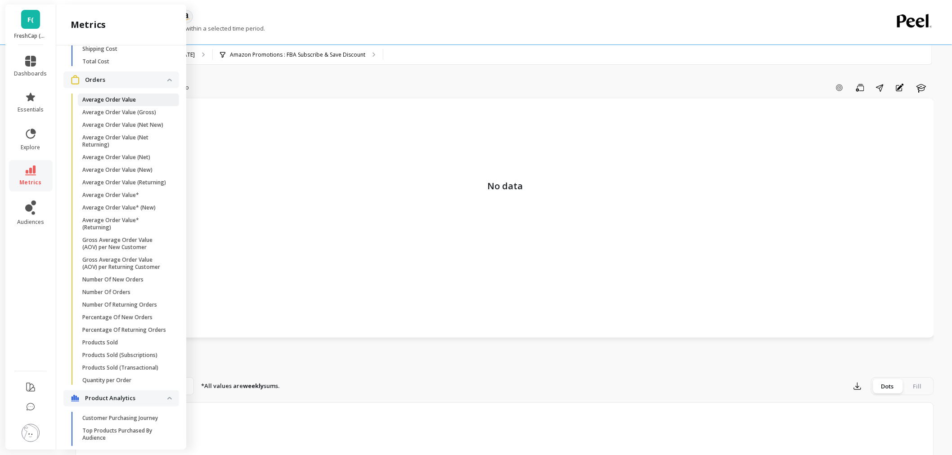
click at [103, 102] on link "Average Order Value" at bounding box center [128, 100] width 101 height 13
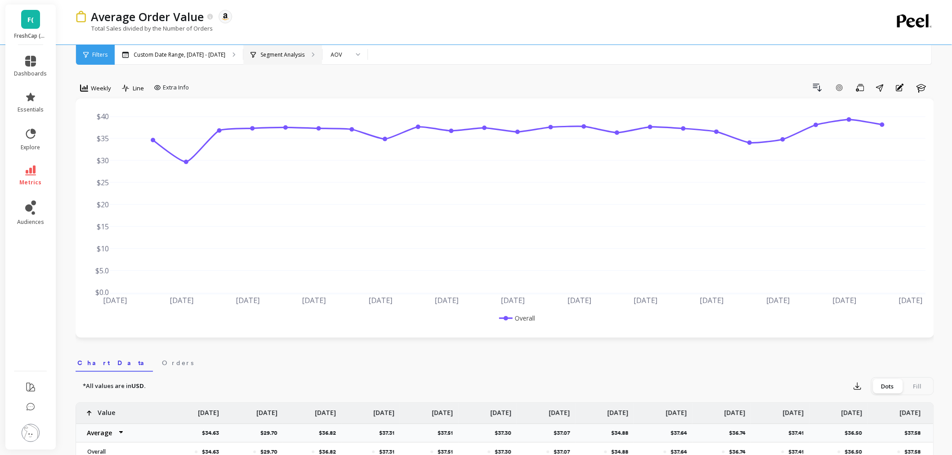
click at [268, 49] on div "Segment Analysis" at bounding box center [282, 55] width 79 height 20
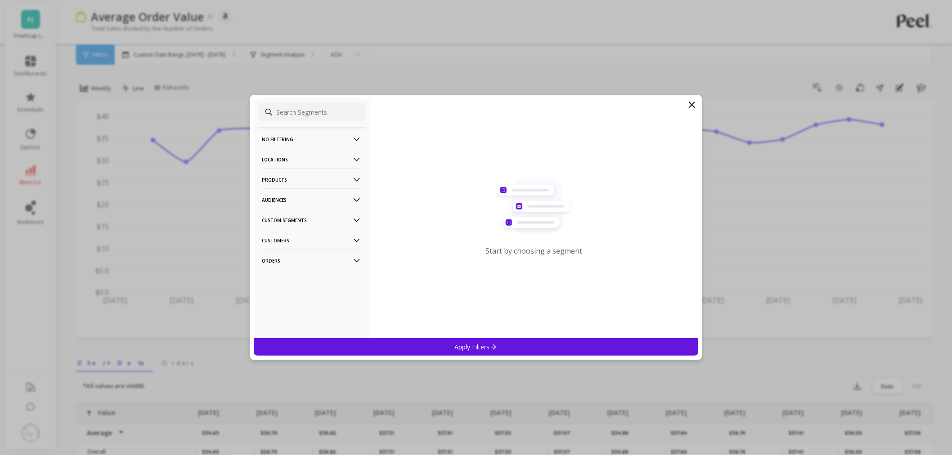
click at [318, 265] on p "Orders" at bounding box center [312, 260] width 100 height 23
click at [316, 277] on p "Amazon Promotions" at bounding box center [290, 278] width 55 height 8
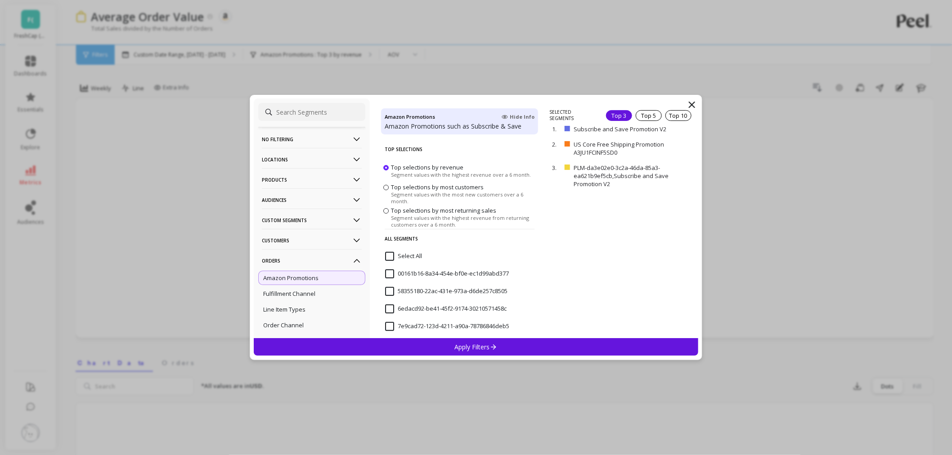
click at [311, 108] on input at bounding box center [311, 112] width 107 height 18
paste input "https://relaycommerce.omniapp.co/e/1:Z1-99k8w,2:GwgcD_p1,4:EFR-1Gva/4"
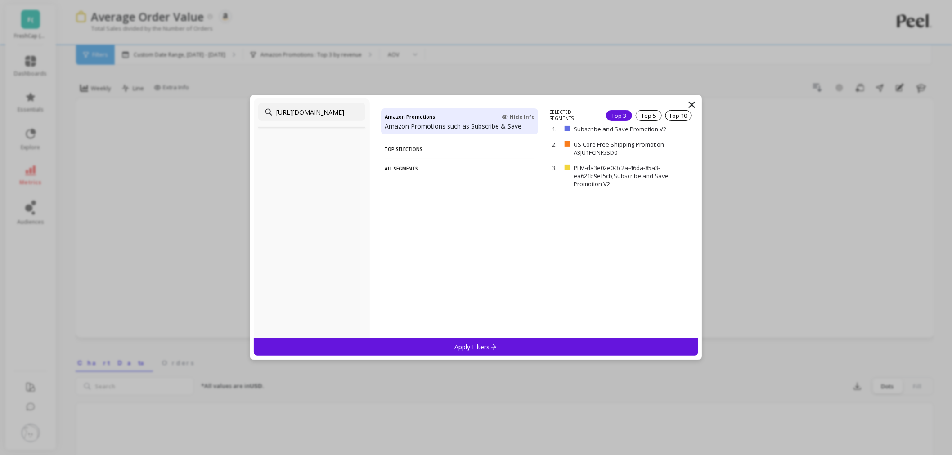
drag, startPoint x: 335, startPoint y: 112, endPoint x: 185, endPoint y: 98, distance: 150.4
click at [185, 98] on div "https://relaycommerce.omniapp.co/e/1:Z1-99k8w,2:GwgcD_p1,4:EFR-1Gva/4 Amazon Pr…" at bounding box center [476, 227] width 952 height 455
type input "1Gva/4"
drag, startPoint x: 313, startPoint y: 114, endPoint x: 147, endPoint y: 68, distance: 172.2
click at [147, 68] on div "1Gva/4 Amazon Promotions Hide Info Amazon Promotions such as Subscribe & Save T…" at bounding box center [476, 227] width 952 height 455
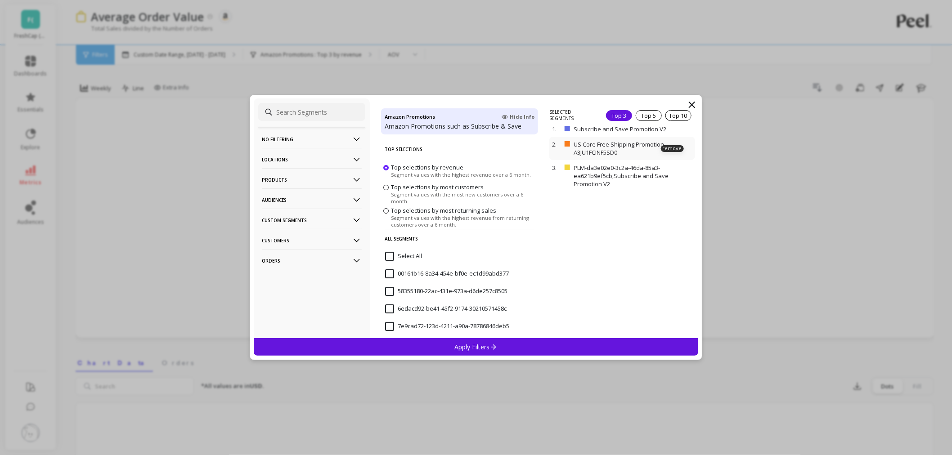
click at [569, 146] on p at bounding box center [567, 143] width 5 height 5
click at [665, 152] on p "US Core Free Shipping Promotion A3JU1FCINF5SD0" at bounding box center [633, 148] width 118 height 16
click at [666, 149] on p "remove" at bounding box center [672, 148] width 23 height 7
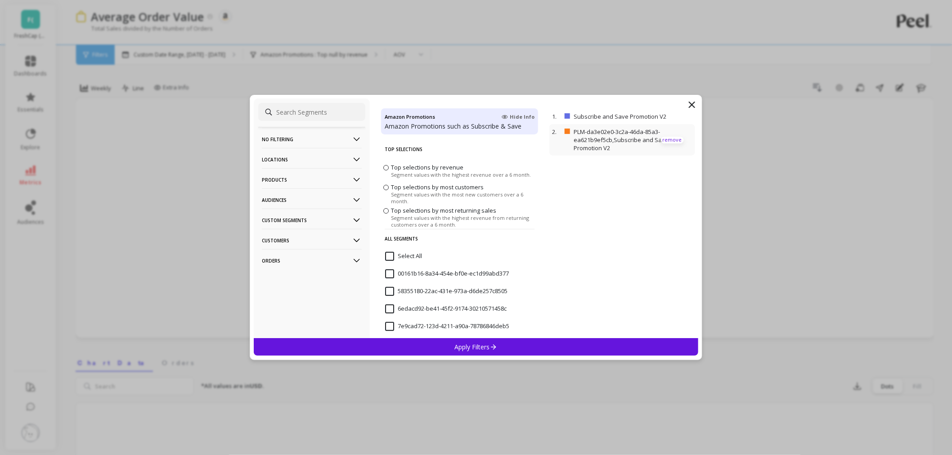
click at [667, 138] on p "remove" at bounding box center [672, 140] width 23 height 7
click at [482, 348] on p "Apply Filters" at bounding box center [476, 347] width 43 height 9
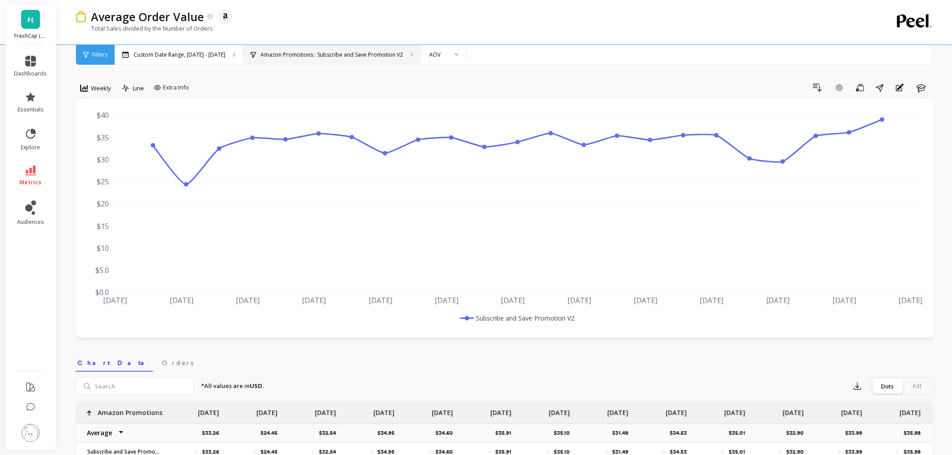
click at [345, 47] on div "Amazon Promotions : Subscribe and Save Promotion V2" at bounding box center [331, 55] width 177 height 20
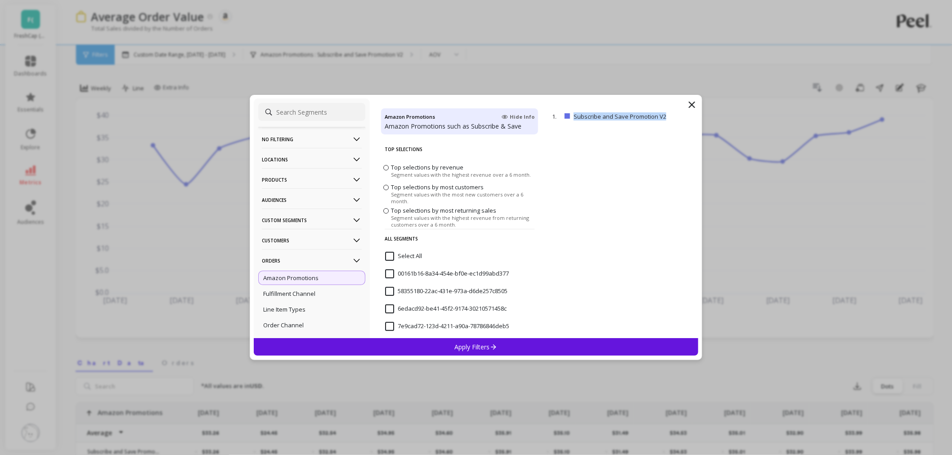
copy p "Subscribe and Save Promotion V2"
drag, startPoint x: 575, startPoint y: 114, endPoint x: 670, endPoint y: 125, distance: 95.9
click at [670, 125] on div "1. Subscribe and Save Promotion V2 remove" at bounding box center [623, 223] width 148 height 229
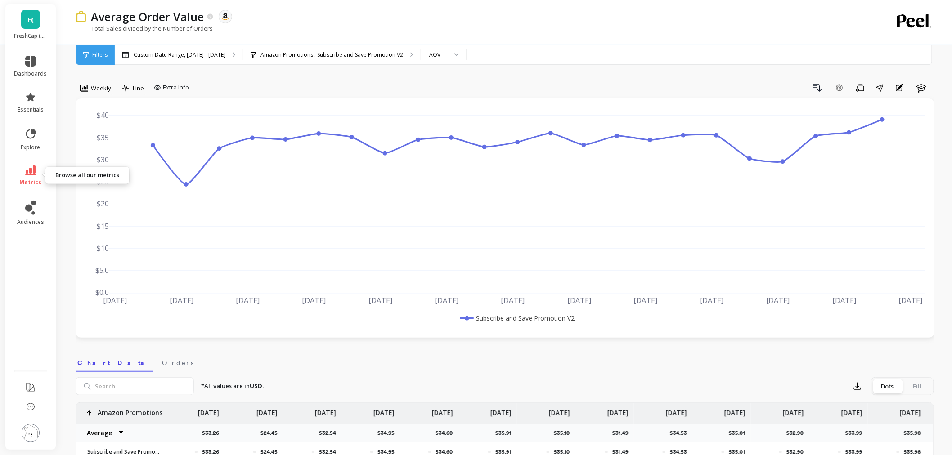
click at [38, 179] on span "metrics" at bounding box center [31, 182] width 22 height 7
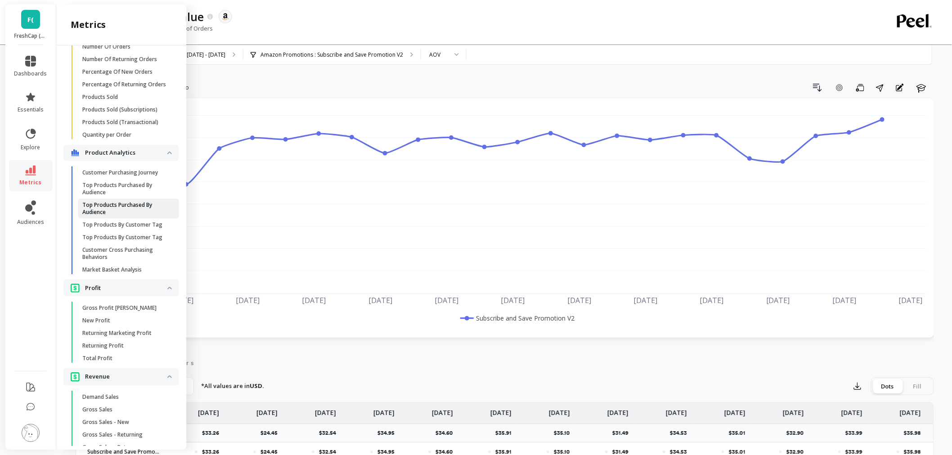
scroll to position [766, 0]
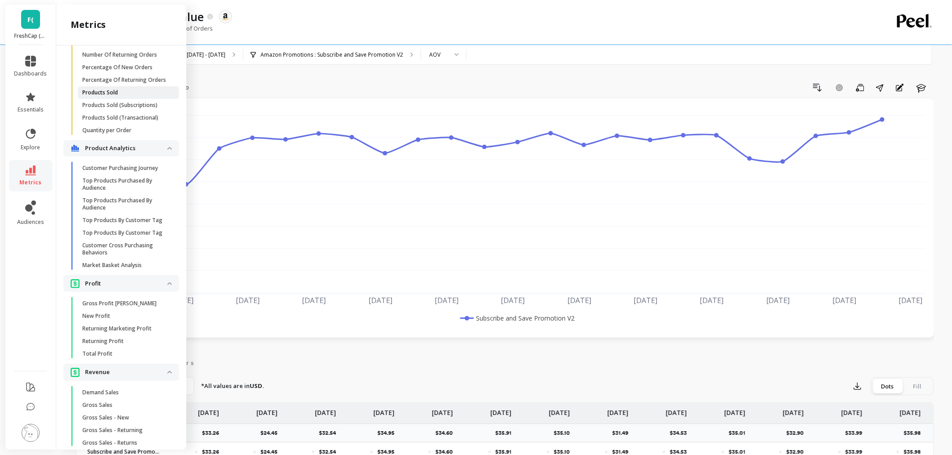
click at [105, 96] on p "Products Sold" at bounding box center [100, 92] width 36 height 7
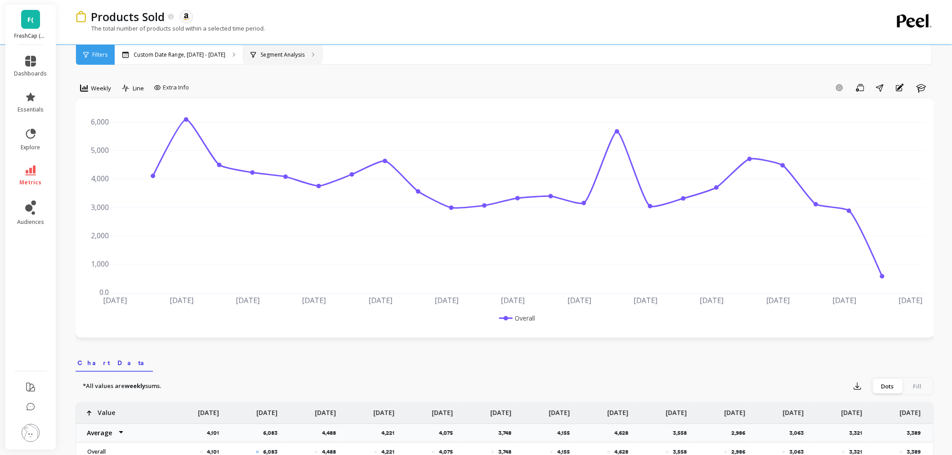
click at [294, 53] on p "Segment Analysis" at bounding box center [283, 54] width 44 height 7
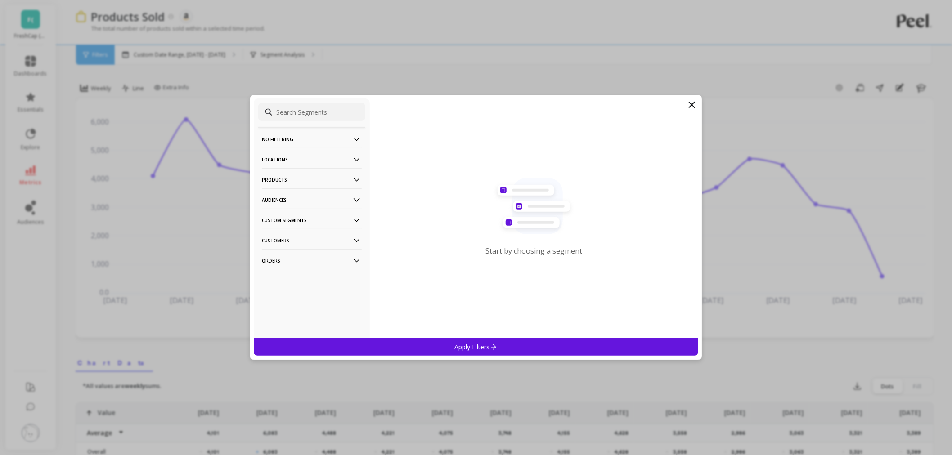
click at [298, 259] on p "Orders" at bounding box center [312, 260] width 100 height 23
click at [295, 276] on p "Amazon Promotions" at bounding box center [290, 278] width 55 height 8
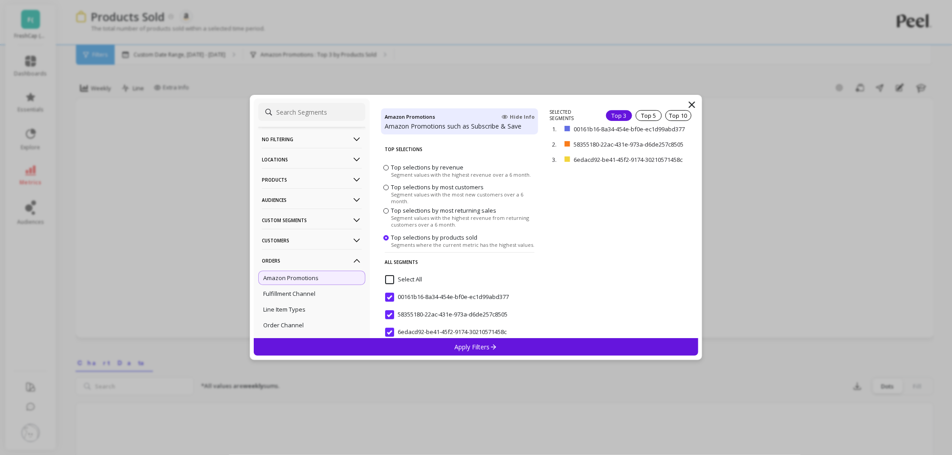
click at [307, 110] on input at bounding box center [311, 112] width 107 height 18
paste input "Subscribe and Save Promotion V2"
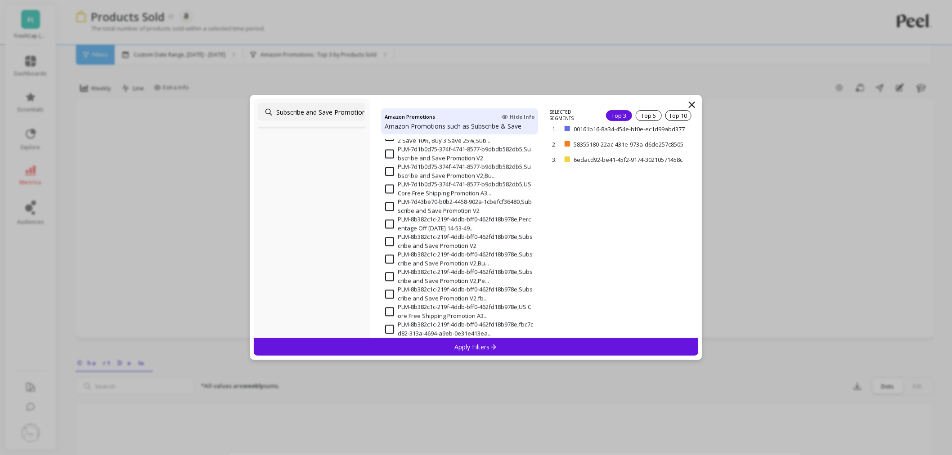
drag, startPoint x: 309, startPoint y: 114, endPoint x: 239, endPoint y: 105, distance: 70.3
click at [239, 105] on div "Subscribe and Save Promotion V2 Amazon Promotions Hide Info Amazon Promotions s…" at bounding box center [476, 227] width 952 height 455
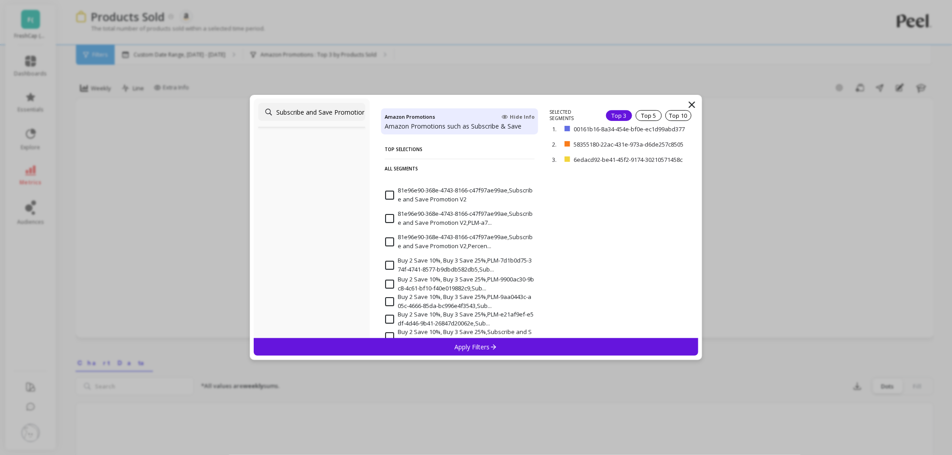
click at [333, 103] on input "Subscribe and Save Promotion V2" at bounding box center [311, 112] width 107 height 18
drag, startPoint x: 296, startPoint y: 107, endPoint x: 351, endPoint y: 113, distance: 55.7
click at [351, 113] on input "Subscribe and Save Promotion V2" at bounding box center [311, 112] width 107 height 18
click at [335, 110] on input "Subscribe and Save Promotion V2" at bounding box center [311, 112] width 107 height 18
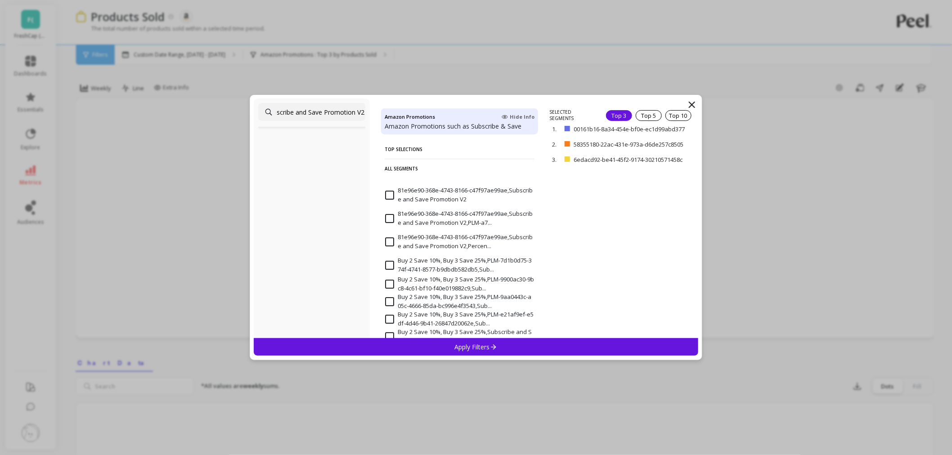
click at [335, 110] on input "Subscribe and Save Promotion V2" at bounding box center [311, 112] width 107 height 18
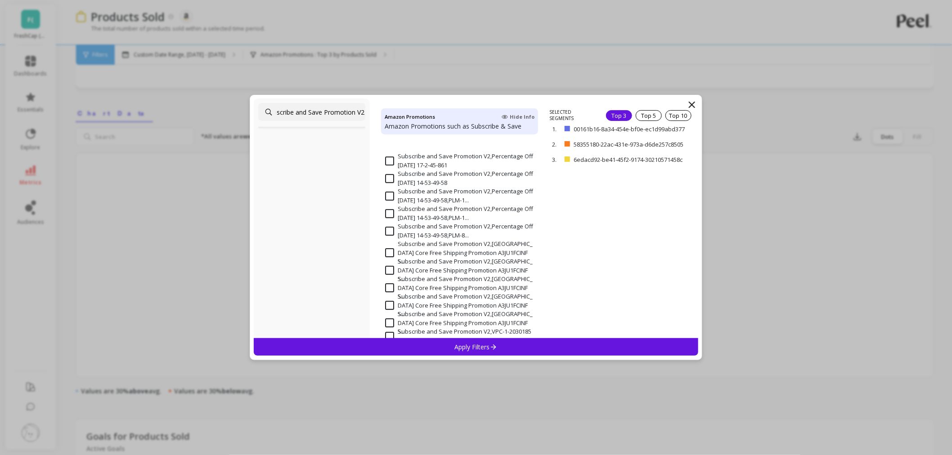
scroll to position [4085, 0]
type input "Subscribe and Save Promotion V2"
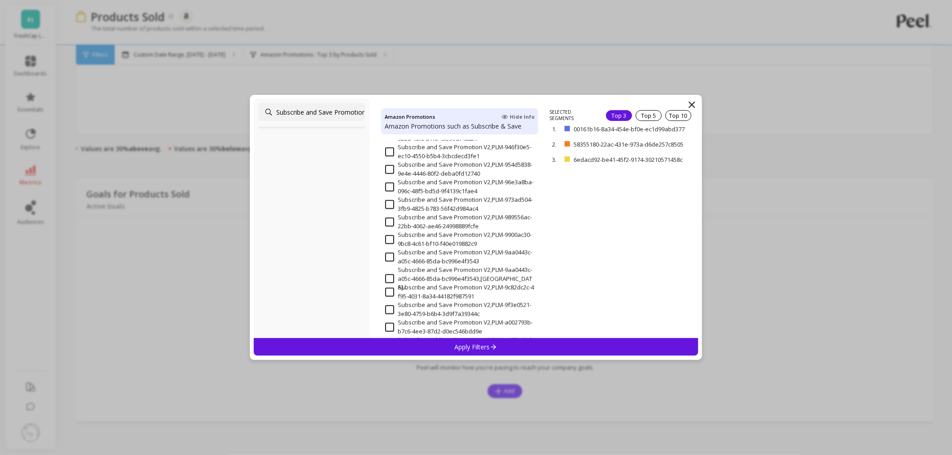
scroll to position [2935, 0]
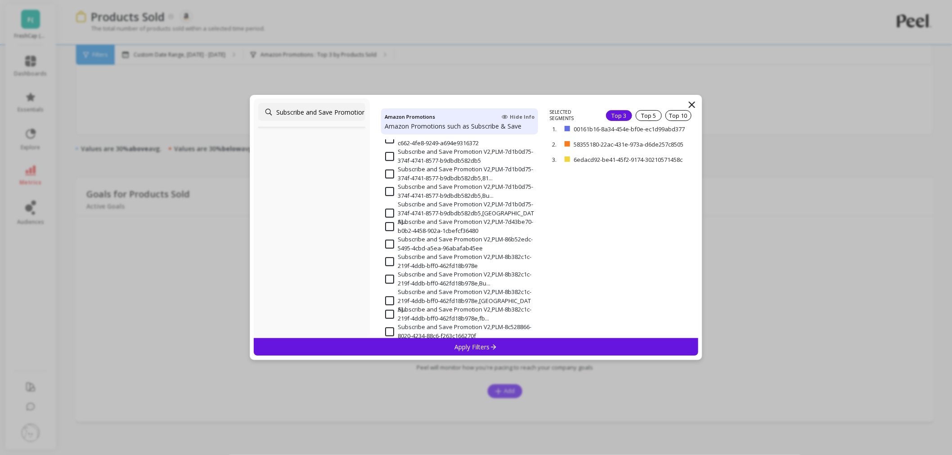
click at [692, 106] on icon at bounding box center [692, 104] width 11 height 11
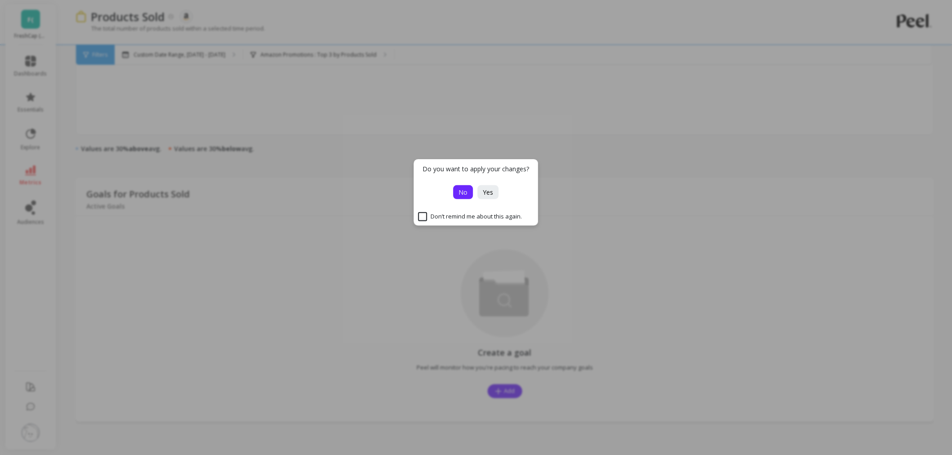
click at [461, 193] on span "No" at bounding box center [463, 192] width 9 height 9
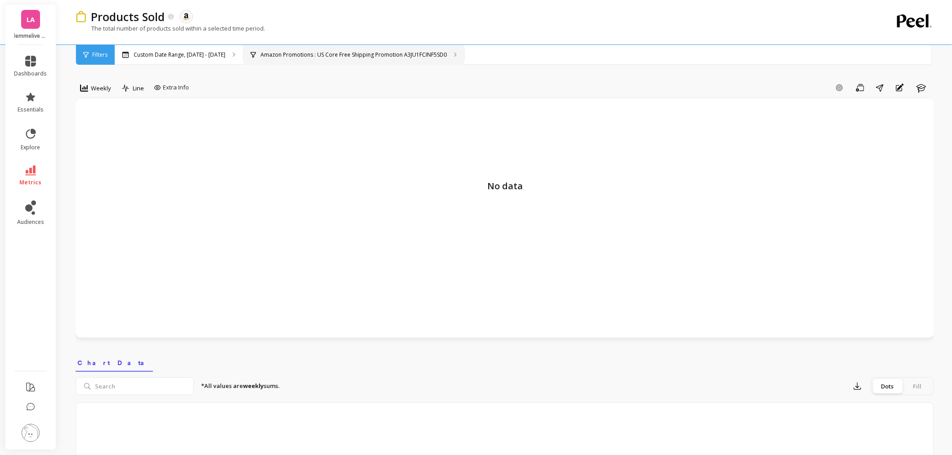
click at [262, 60] on div "Amazon Promotions : US Core Free Shipping Promotion A3JU1FCINF5SD0" at bounding box center [353, 55] width 221 height 20
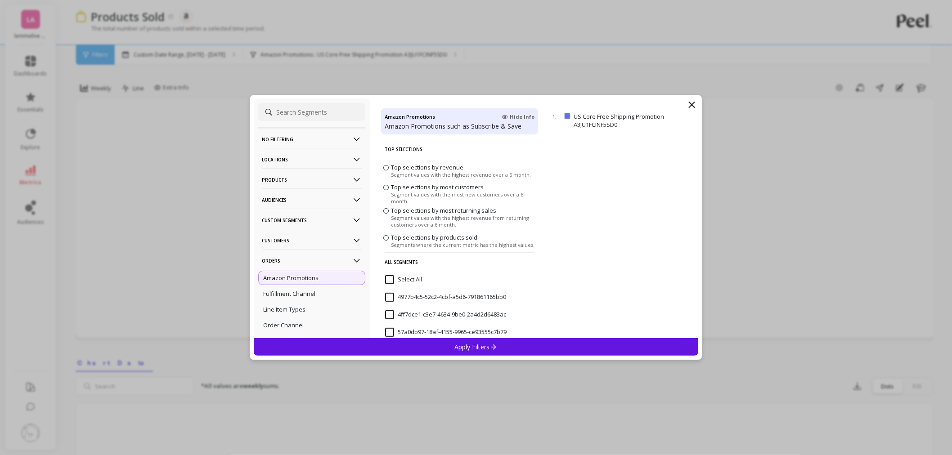
click at [406, 244] on span "Segments where the current metric has the highest values." at bounding box center [463, 245] width 144 height 7
click at [0, 0] on input "Top selections by products sold Segments where the current metric has the highe…" at bounding box center [0, 0] width 0 height 0
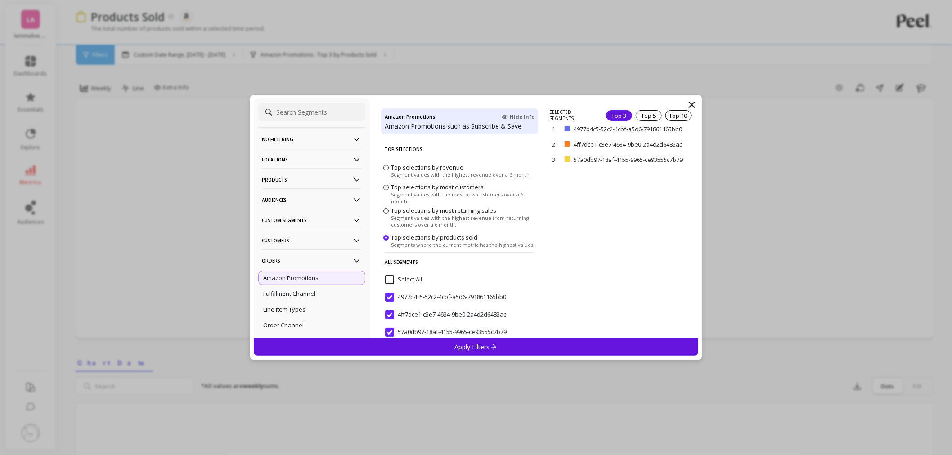
click at [443, 343] on div "Apply Filters" at bounding box center [476, 347] width 445 height 18
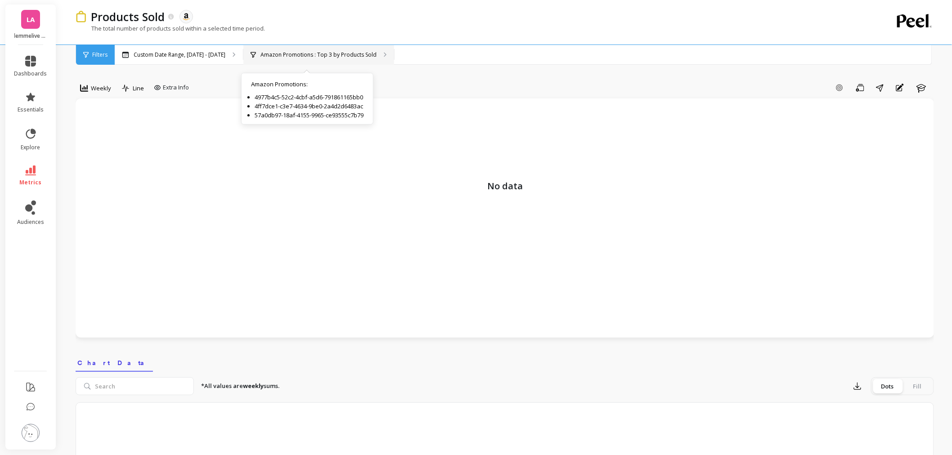
click at [316, 56] on p "Amazon Promotions : Top 3 by Products Sold" at bounding box center [319, 54] width 116 height 7
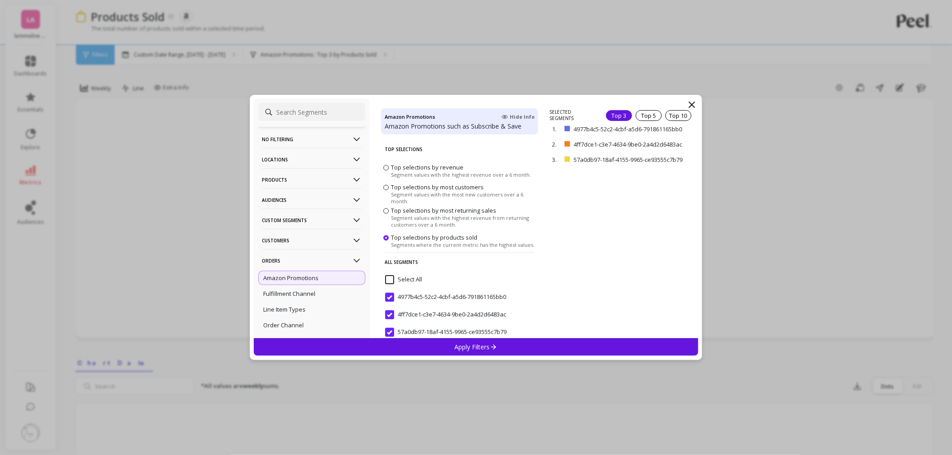
click at [395, 213] on span "Top selections by most returning sales" at bounding box center [443, 211] width 105 height 8
click at [0, 0] on input "Top selections by most returning sales Segment values with the highest revenue …" at bounding box center [0, 0] width 0 height 0
click at [438, 346] on div "Apply Filters" at bounding box center [476, 347] width 445 height 18
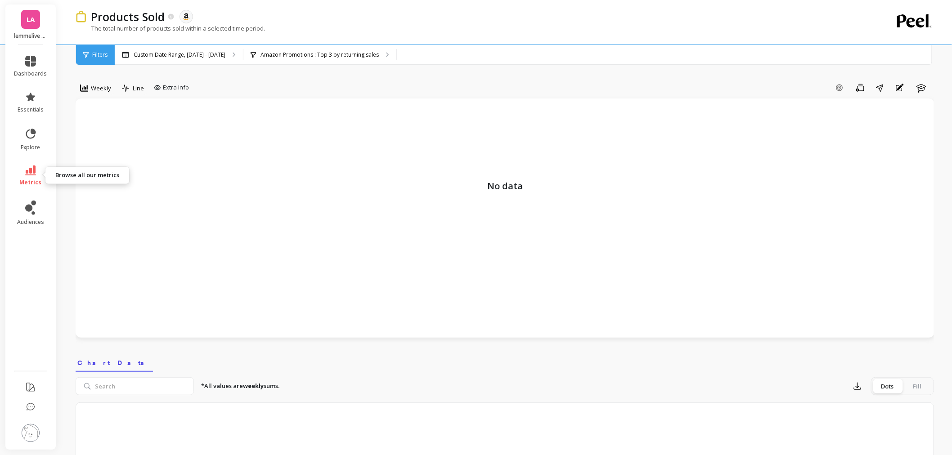
click at [40, 170] on link "metrics" at bounding box center [30, 176] width 33 height 21
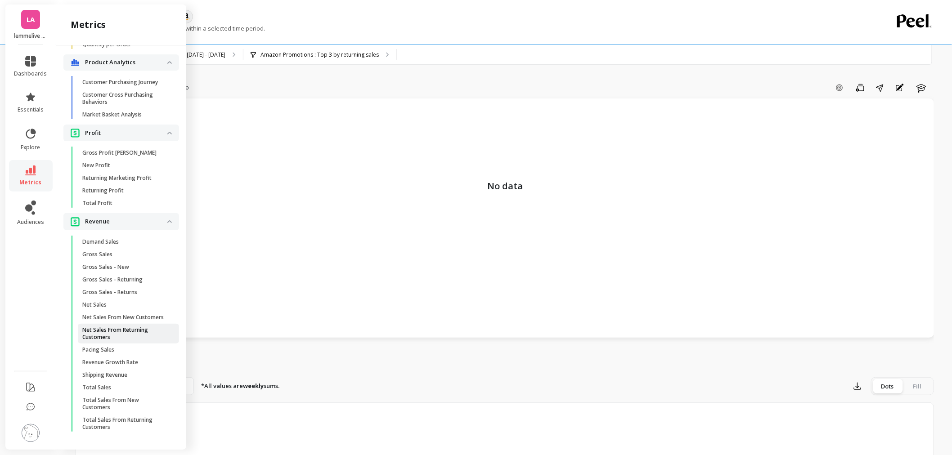
scroll to position [887, 0]
click at [123, 388] on span "Total Sales" at bounding box center [125, 387] width 86 height 7
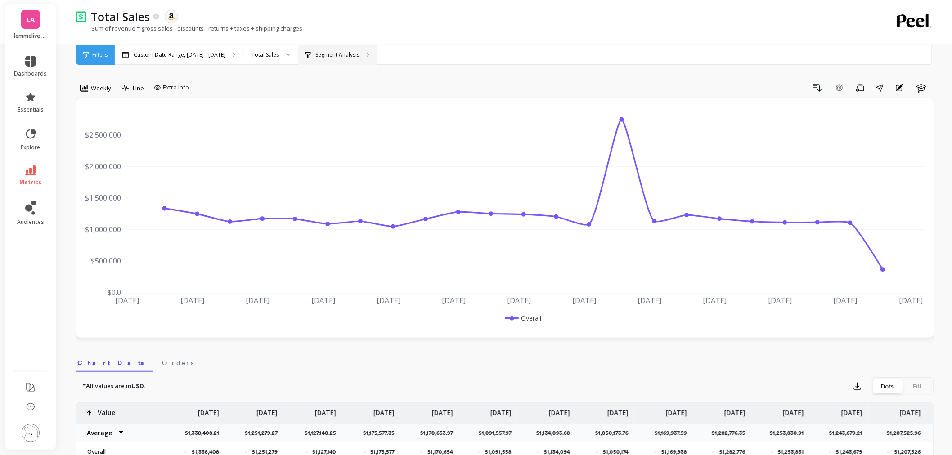
click at [326, 56] on p "Segment Analysis" at bounding box center [337, 54] width 44 height 7
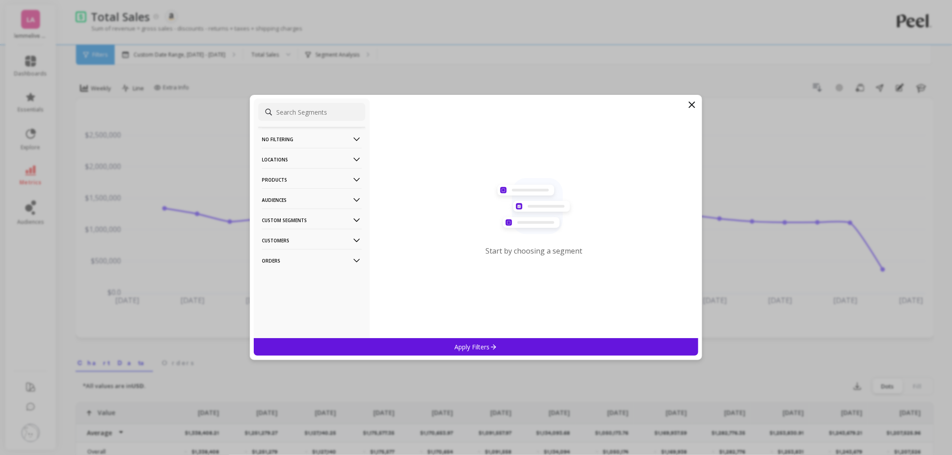
click at [300, 265] on p "Orders" at bounding box center [312, 260] width 100 height 23
click at [302, 283] on div "Amazon Promotions" at bounding box center [311, 278] width 107 height 14
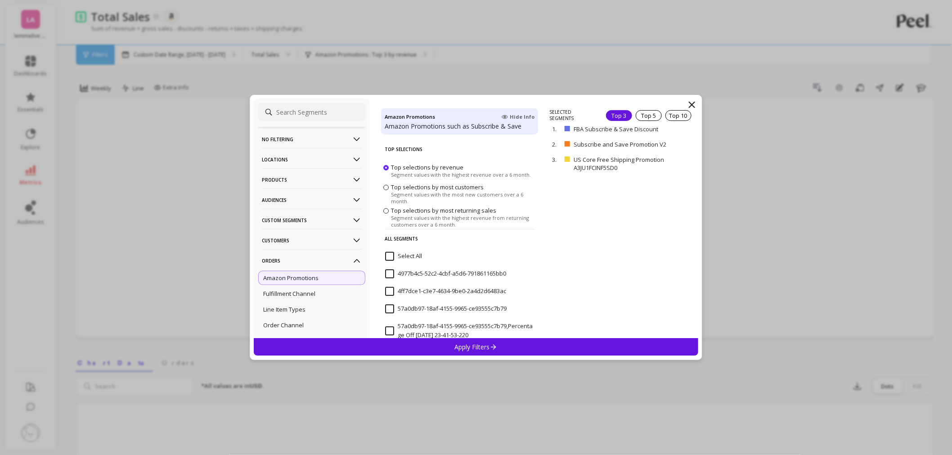
click at [389, 190] on label "Top selections by most customers Segment values with the most new customers ove…" at bounding box center [459, 194] width 153 height 22
click at [0, 0] on input "Top selections by most customers Segment values with the most new customers ove…" at bounding box center [0, 0] width 0 height 0
click at [392, 163] on span "Top selections by revenue" at bounding box center [427, 167] width 72 height 8
click at [0, 0] on input "Top selections by revenue Segment values with the highest revenue over a 6 mont…" at bounding box center [0, 0] width 0 height 0
click at [479, 347] on p "Apply Filters" at bounding box center [476, 347] width 43 height 9
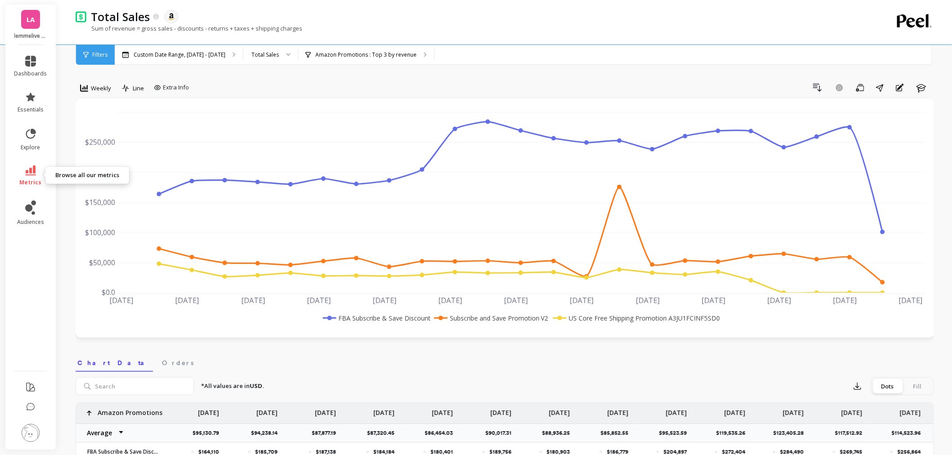
click at [26, 181] on span "metrics" at bounding box center [31, 182] width 22 height 7
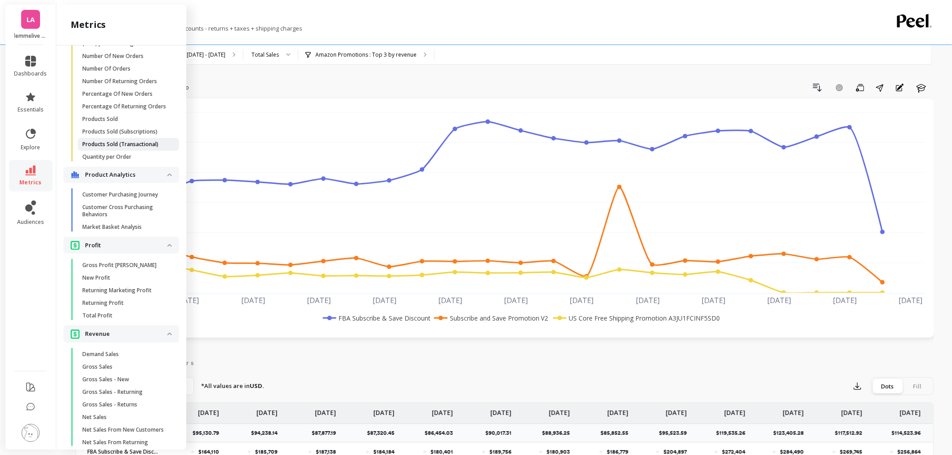
scroll to position [737, 0]
click at [106, 128] on link "Products Sold" at bounding box center [128, 122] width 101 height 13
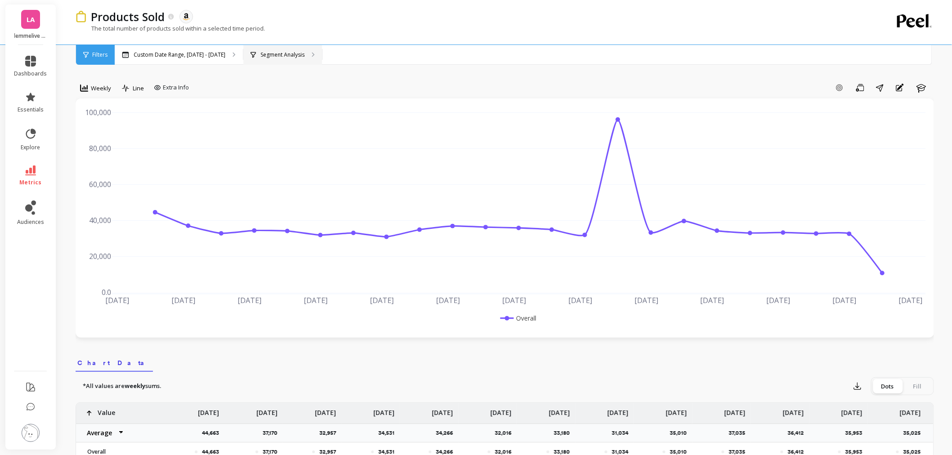
click at [261, 58] on p "Segment Analysis" at bounding box center [283, 54] width 44 height 7
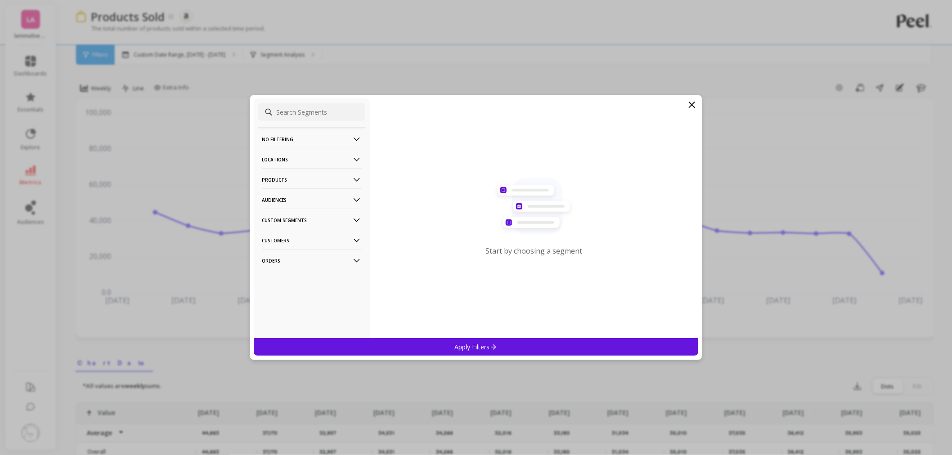
click at [309, 265] on p "Orders" at bounding box center [312, 260] width 100 height 23
click at [304, 276] on p "Amazon Promotions" at bounding box center [290, 278] width 55 height 8
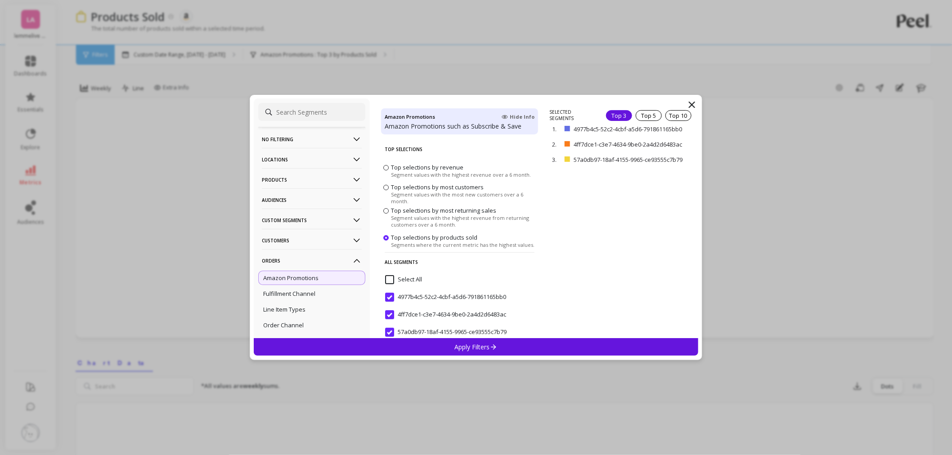
click at [427, 211] on span "Top selections by most returning sales" at bounding box center [443, 211] width 105 height 8
click at [0, 0] on input "Top selections by most returning sales Segment values with the highest revenue …" at bounding box center [0, 0] width 0 height 0
click at [476, 348] on p "Apply Filters" at bounding box center [476, 347] width 43 height 9
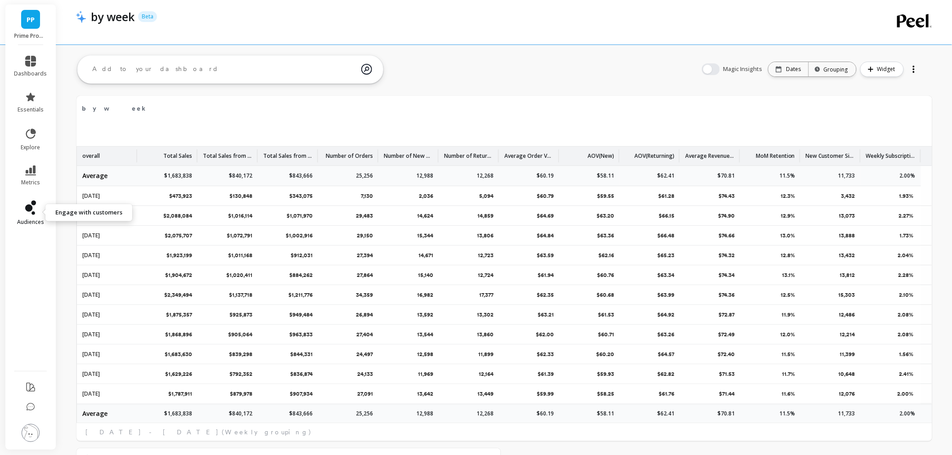
click at [39, 216] on link "audiences" at bounding box center [30, 213] width 33 height 25
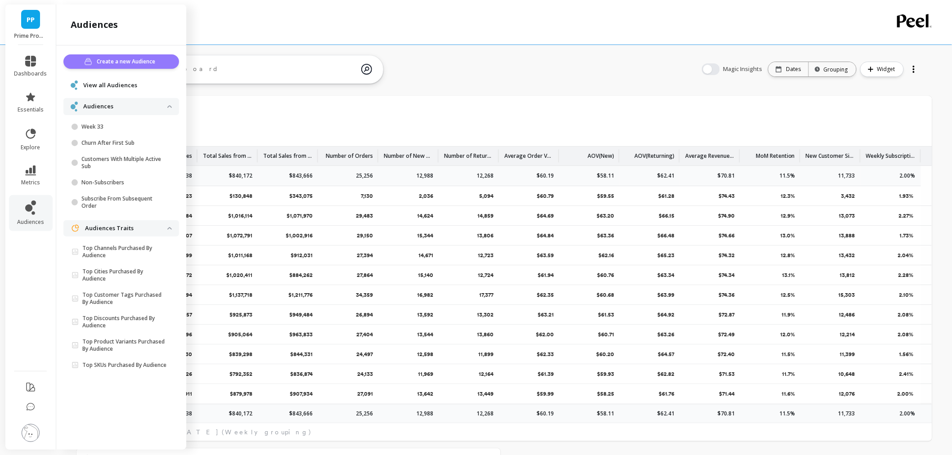
click at [129, 60] on span "Create a new Audience" at bounding box center [127, 61] width 61 height 9
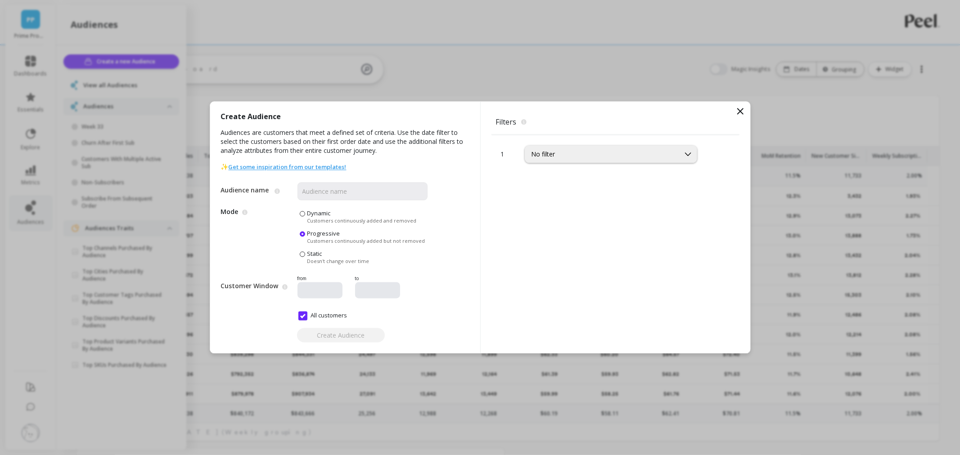
click at [742, 113] on icon at bounding box center [739, 111] width 5 height 5
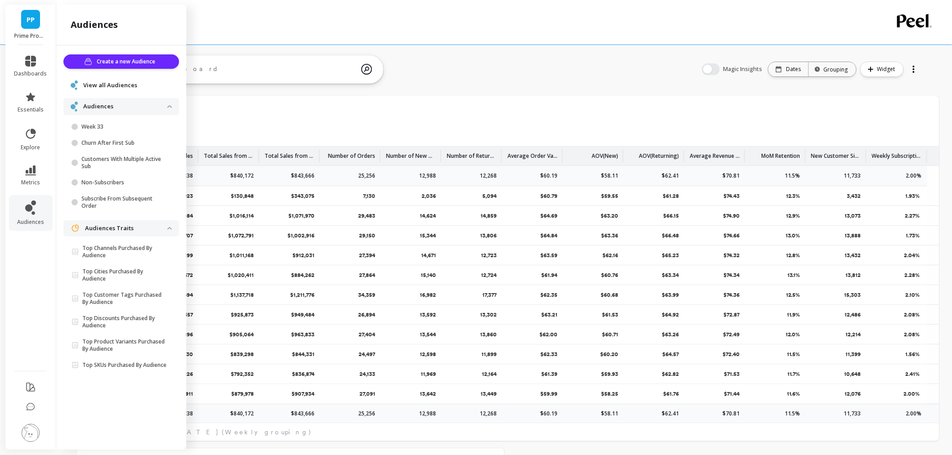
click at [110, 87] on span "View all Audiences" at bounding box center [110, 85] width 54 height 9
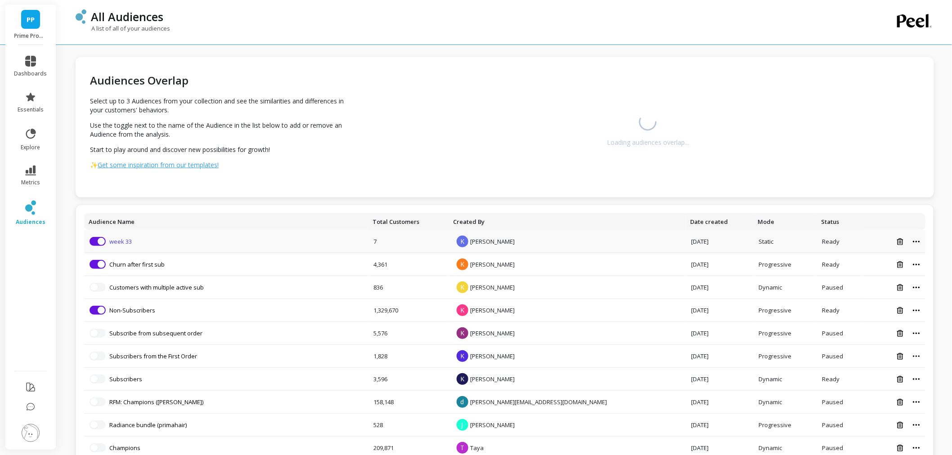
click at [118, 244] on link "week 33" at bounding box center [120, 242] width 22 height 8
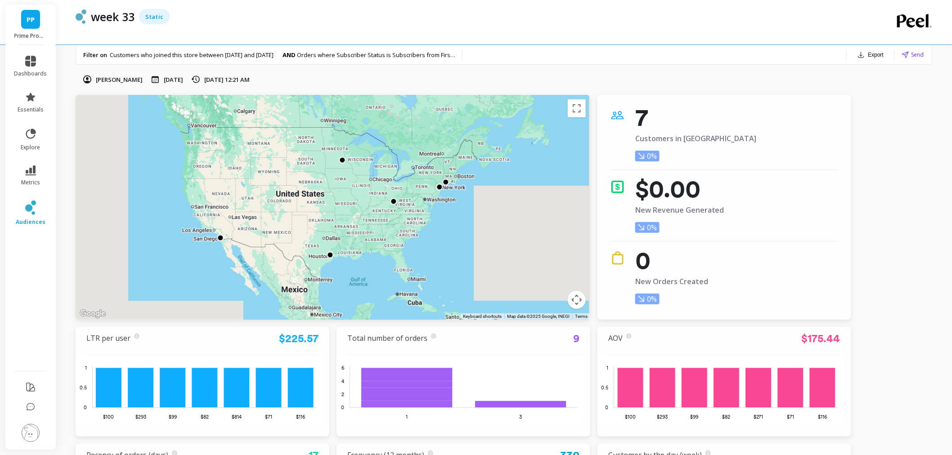
click at [25, 186] on li "metrics" at bounding box center [31, 175] width 44 height 31
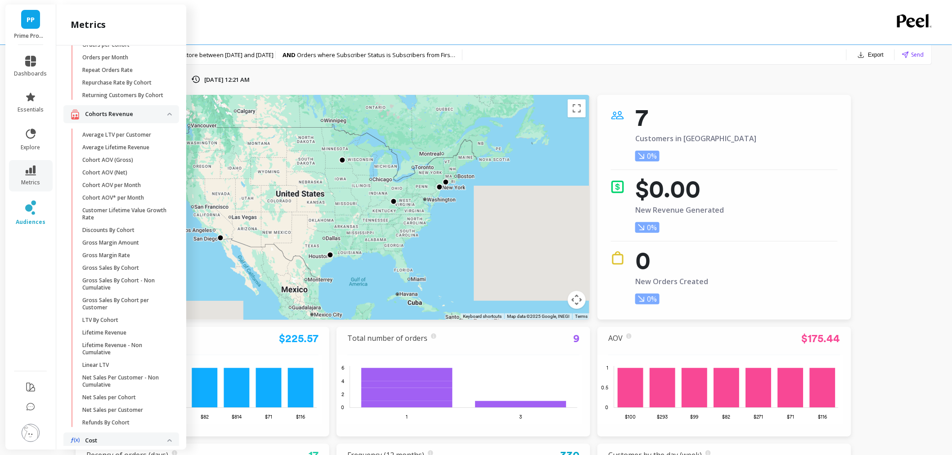
scroll to position [187, 0]
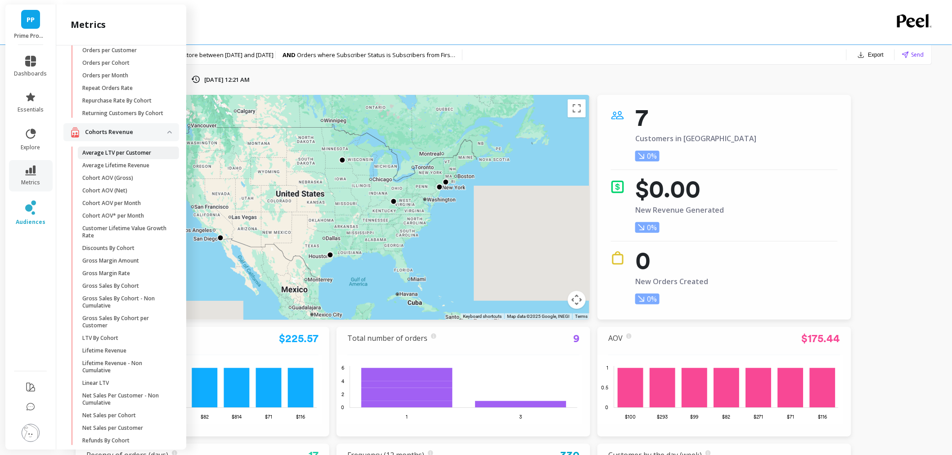
click at [135, 159] on link "Average LTV per Customer" at bounding box center [128, 153] width 101 height 13
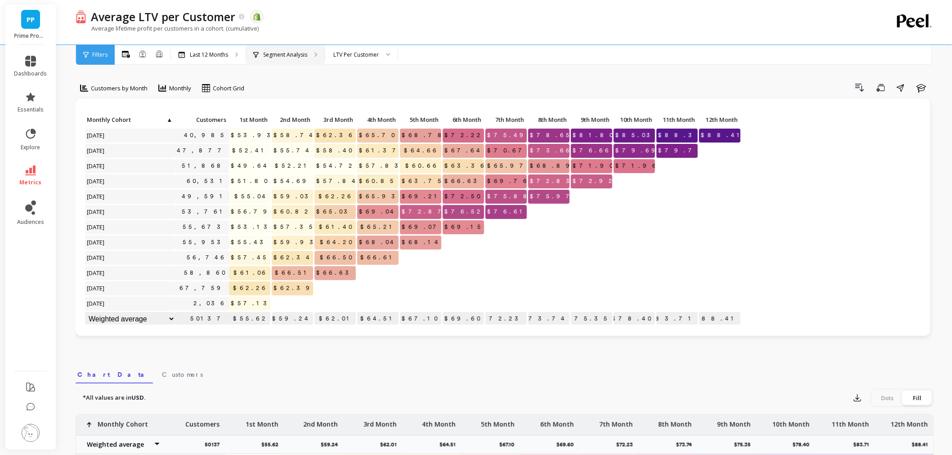
click at [295, 45] on div "Segment Analysis" at bounding box center [285, 55] width 79 height 20
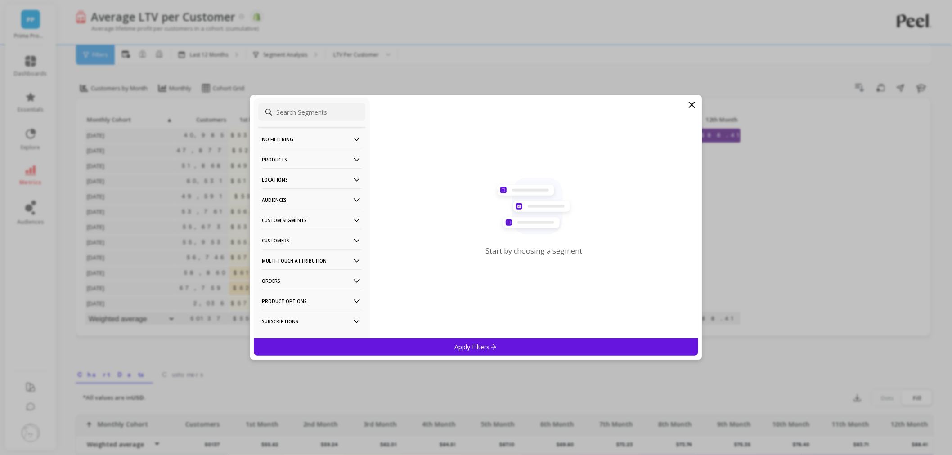
click at [317, 203] on p "Audiences" at bounding box center [312, 200] width 100 height 23
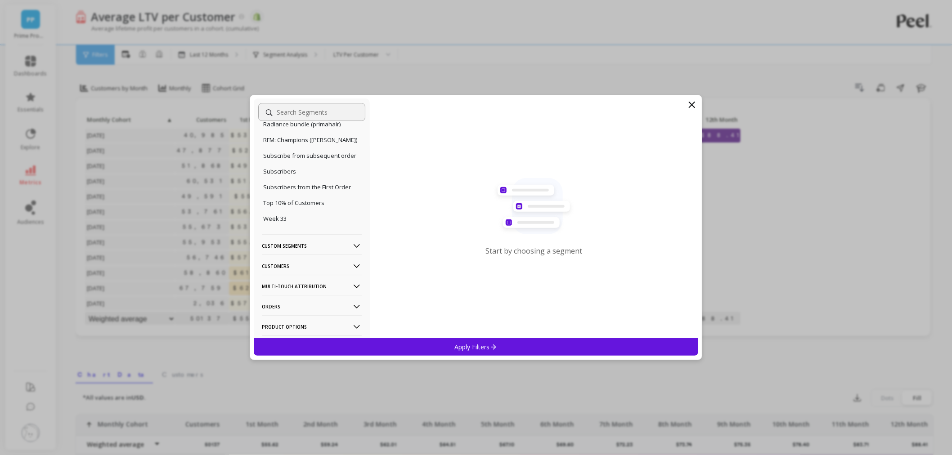
scroll to position [1100, 0]
click at [280, 219] on p "Week 33" at bounding box center [274, 215] width 23 height 8
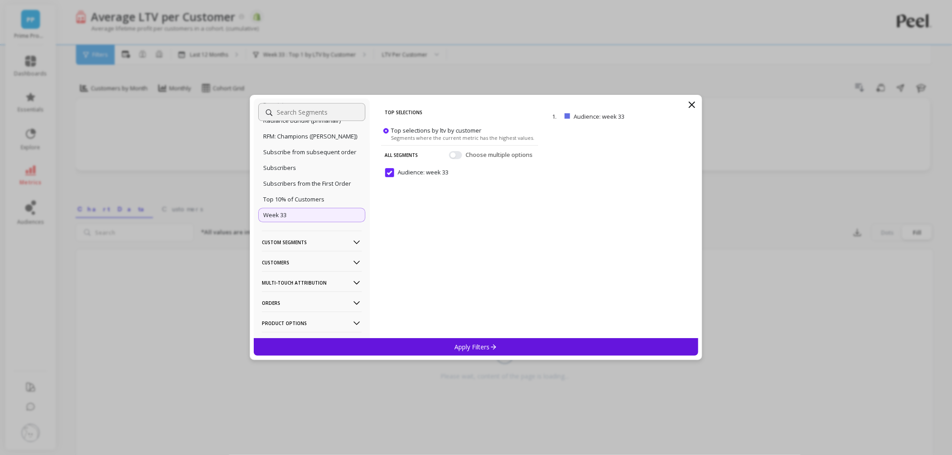
click at [486, 348] on p "Apply Filters" at bounding box center [476, 347] width 43 height 9
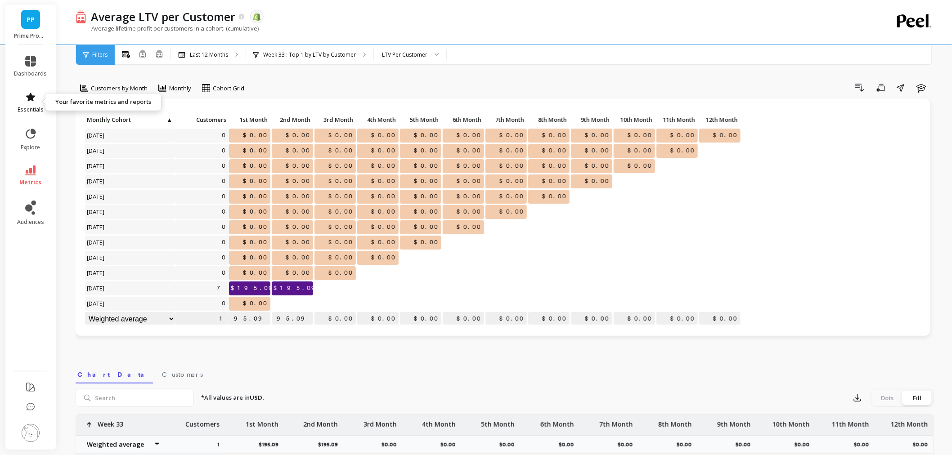
click at [42, 100] on link "essentials" at bounding box center [30, 103] width 33 height 22
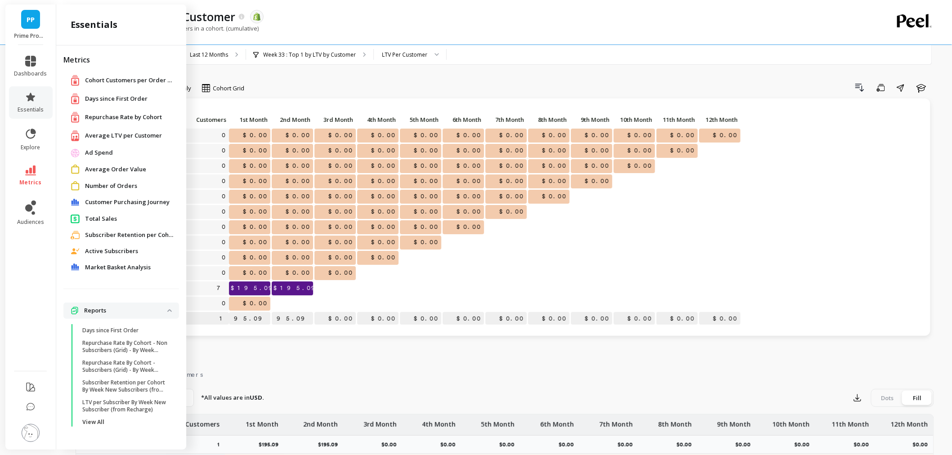
drag, startPoint x: 111, startPoint y: 219, endPoint x: 357, endPoint y: 105, distance: 271.0
click at [111, 219] on span "Total Sales" at bounding box center [101, 219] width 32 height 9
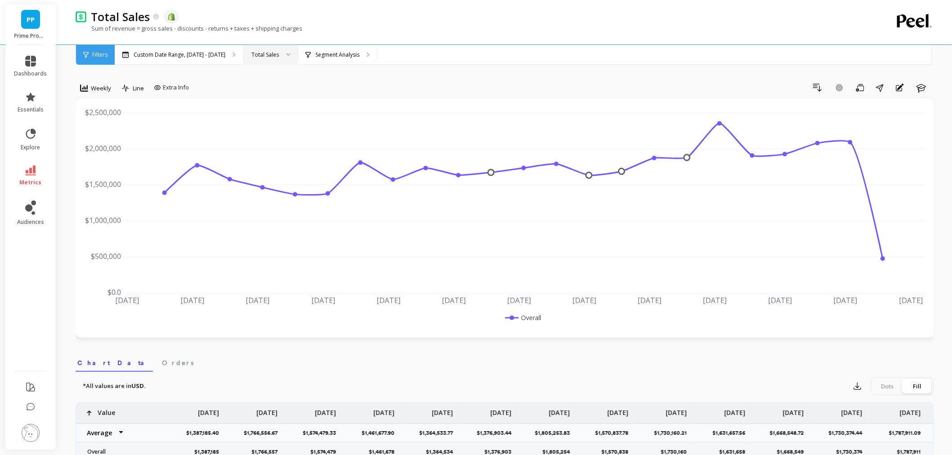
click at [280, 50] on div at bounding box center [285, 55] width 11 height 20
click at [266, 96] on div "New Sales" at bounding box center [270, 97] width 43 height 9
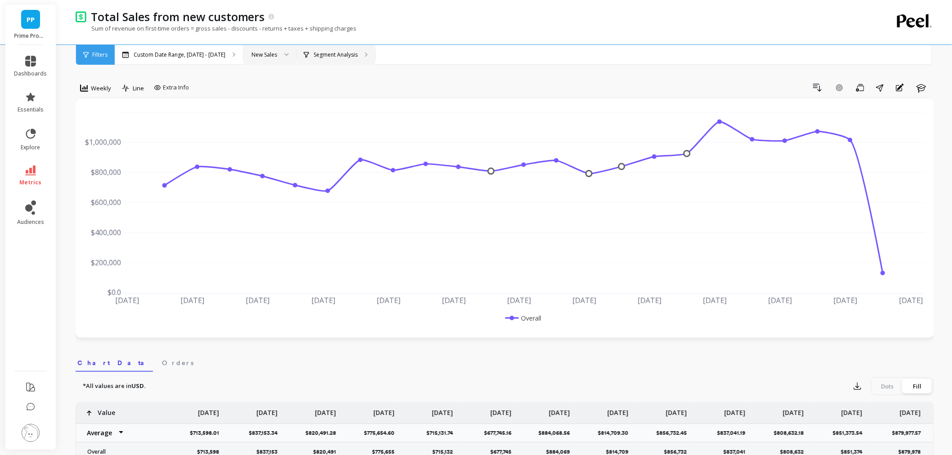
click at [323, 51] on p "Segment Analysis" at bounding box center [336, 54] width 44 height 7
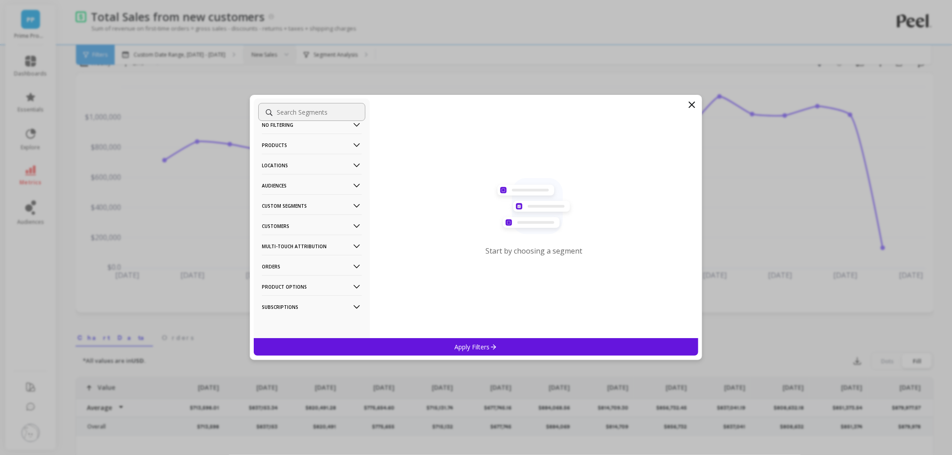
scroll to position [50, 0]
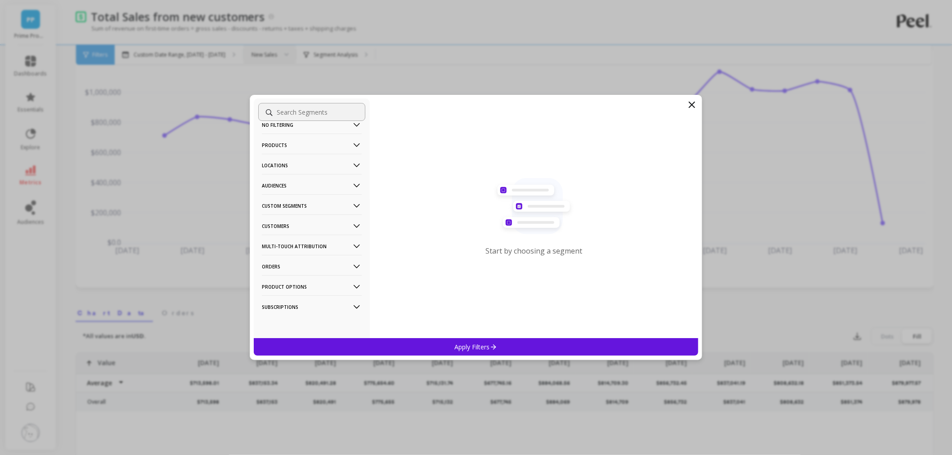
click at [300, 301] on p "Subscriptions" at bounding box center [312, 307] width 100 height 23
click at [302, 239] on p "Customers" at bounding box center [312, 240] width 100 height 23
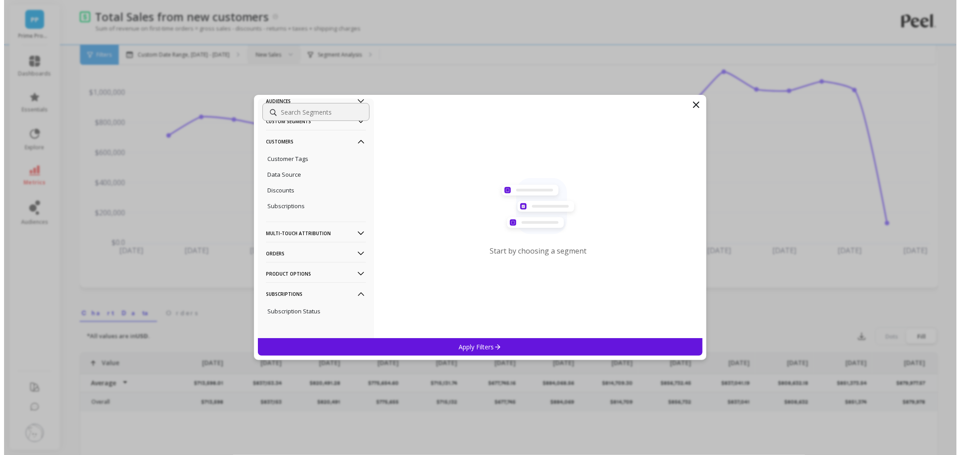
scroll to position [100, 0]
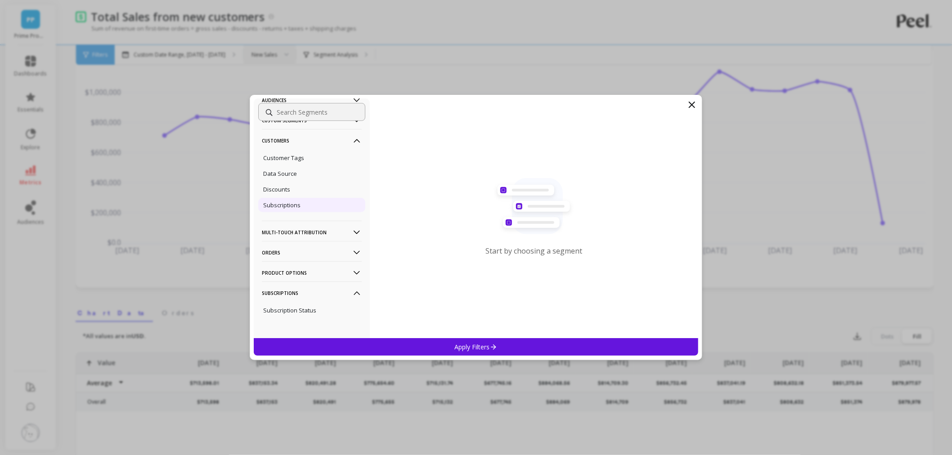
click at [298, 204] on p "Subscriptions" at bounding box center [281, 205] width 37 height 8
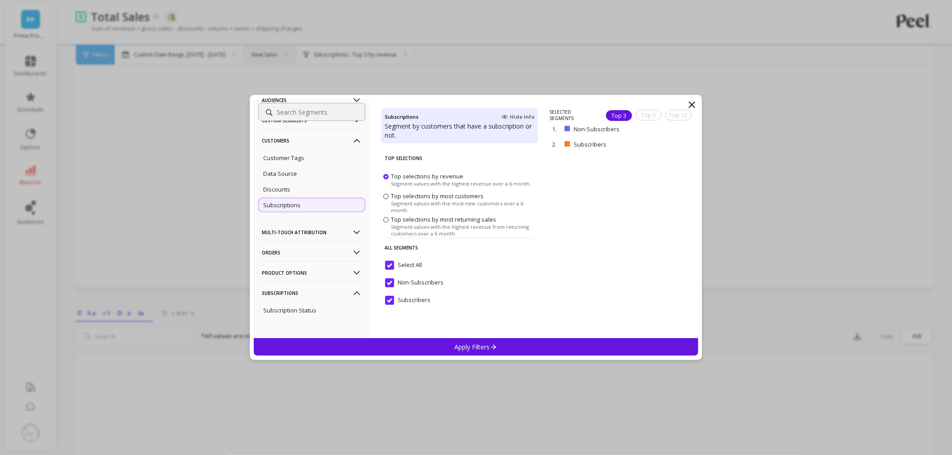
click at [391, 265] on input "Select All" at bounding box center [403, 265] width 37 height 9
click at [392, 304] on input "Subscribers" at bounding box center [407, 300] width 45 height 9
click at [450, 353] on div "Apply Filters" at bounding box center [476, 347] width 445 height 18
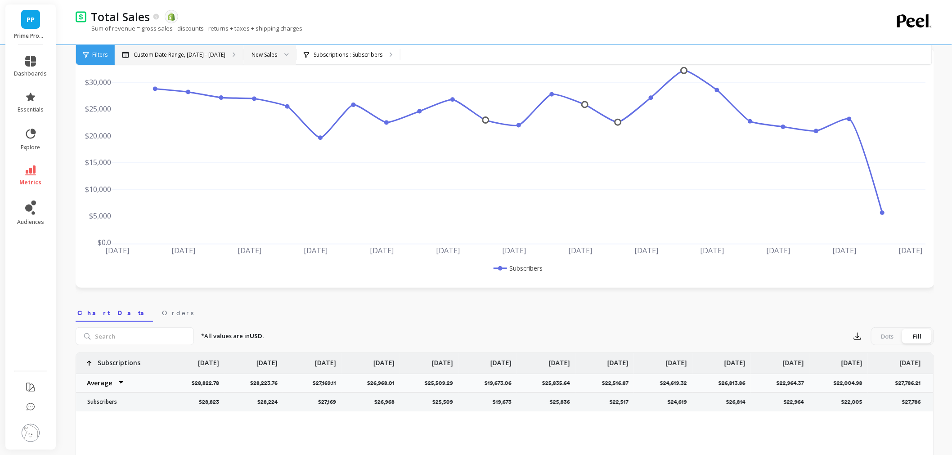
click at [191, 49] on div "Custom Date Range, [DATE] - [DATE]" at bounding box center [179, 55] width 128 height 20
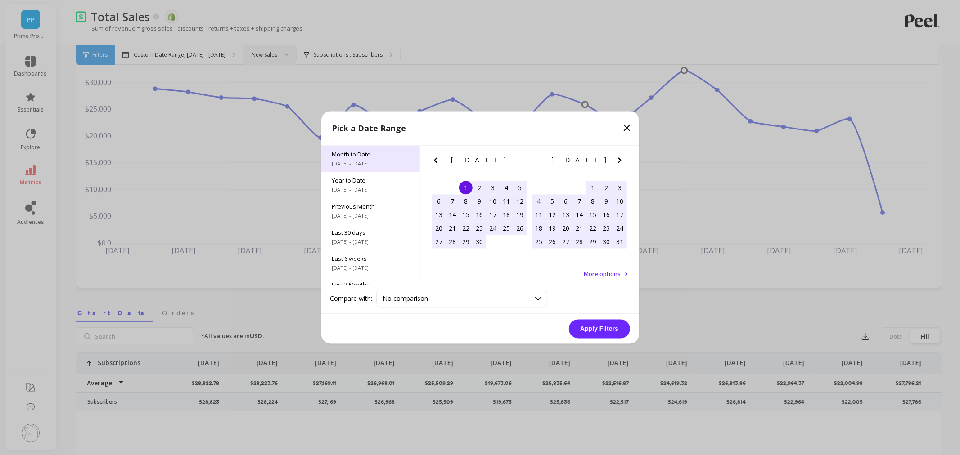
click at [349, 168] on div "Month to Date 9/1/2025 - 9/3/2025" at bounding box center [370, 159] width 99 height 26
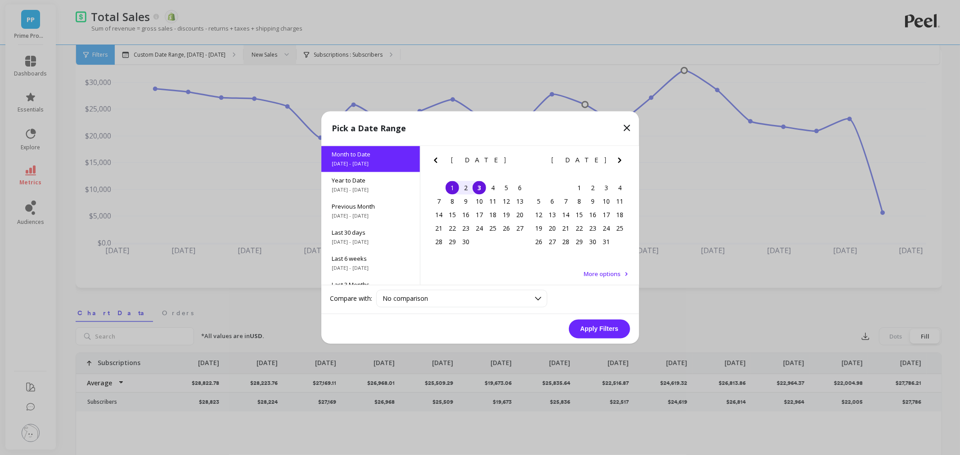
click at [436, 159] on icon "Previous Month" at bounding box center [435, 160] width 3 height 5
click at [449, 217] on div "11" at bounding box center [451, 214] width 13 height 13
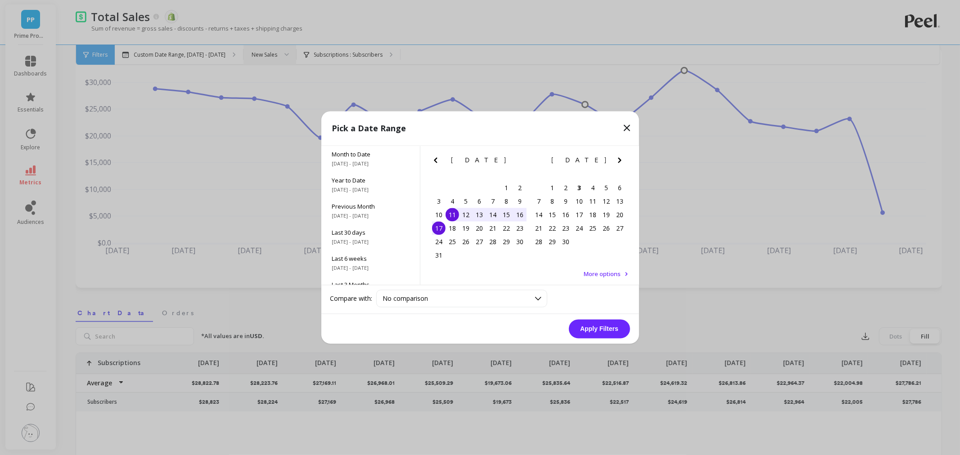
click at [441, 227] on div "17" at bounding box center [438, 228] width 13 height 13
click at [603, 330] on button "Apply Filters" at bounding box center [599, 329] width 61 height 19
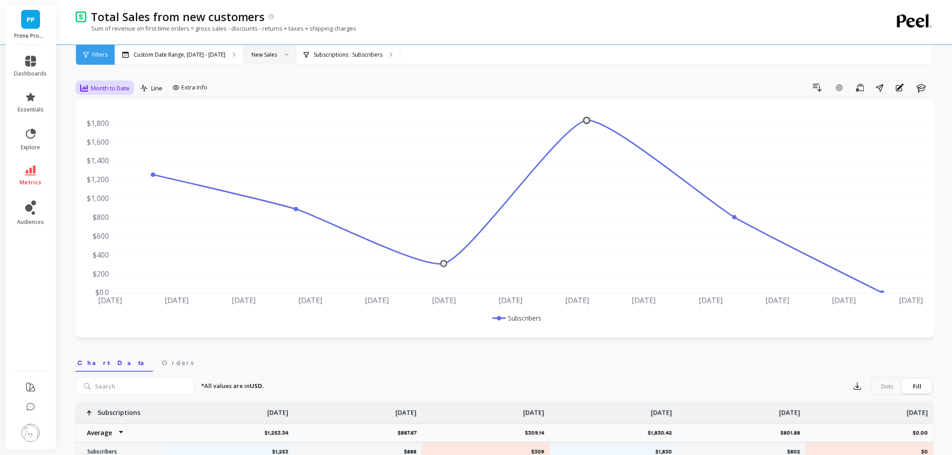
click at [91, 88] on span "Month to Date" at bounding box center [110, 88] width 39 height 9
click at [87, 106] on div "All" at bounding box center [108, 108] width 51 height 9
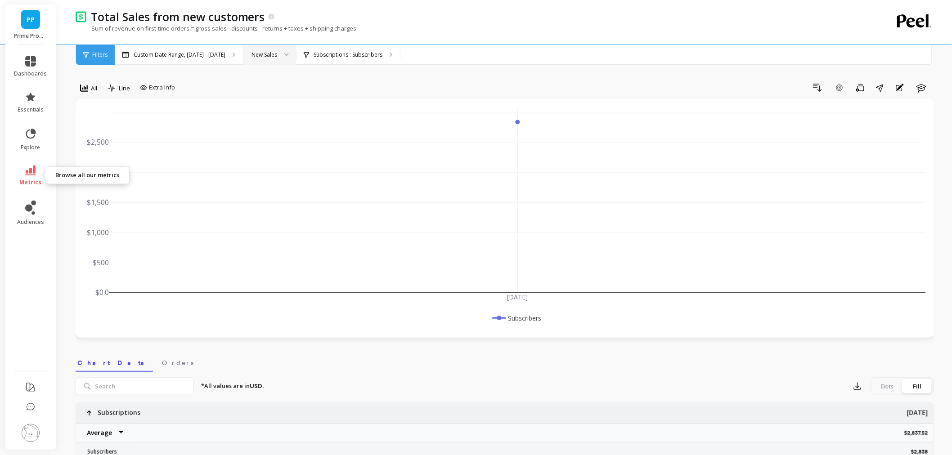
click at [29, 176] on link "metrics" at bounding box center [30, 176] width 33 height 21
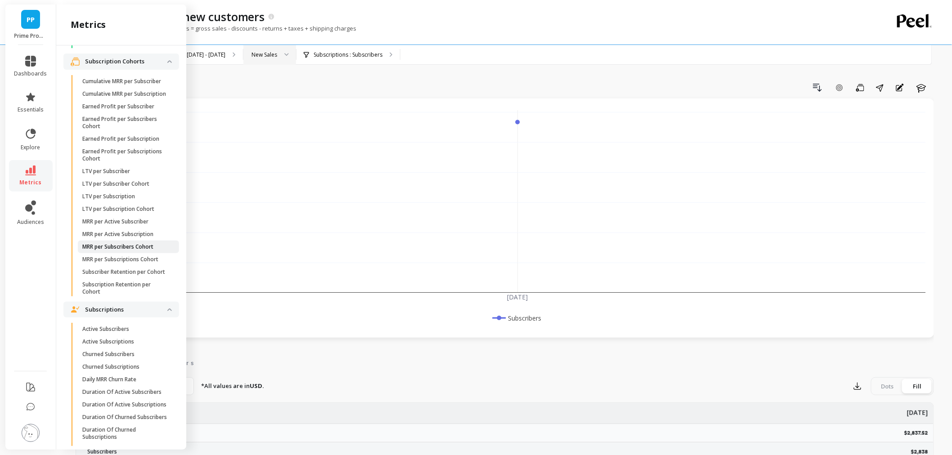
scroll to position [2223, 0]
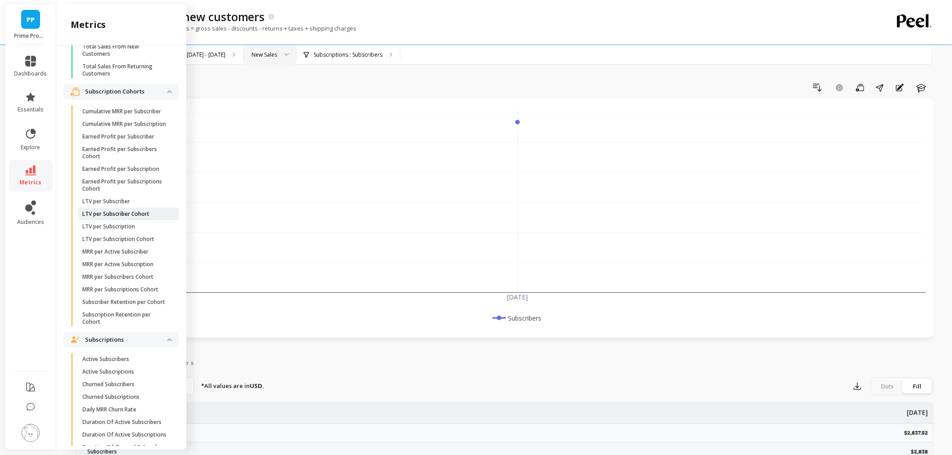
click at [94, 220] on link "LTV per Subscriber Cohort" at bounding box center [128, 214] width 101 height 13
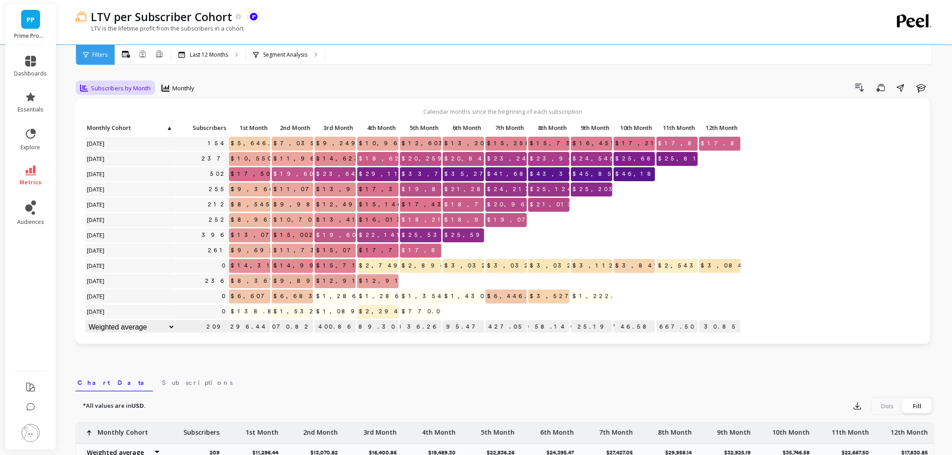
click at [110, 94] on div "Subscribers by Month" at bounding box center [115, 88] width 76 height 15
click at [98, 160] on div "Subscribers by Week" at bounding box center [108, 155] width 51 height 17
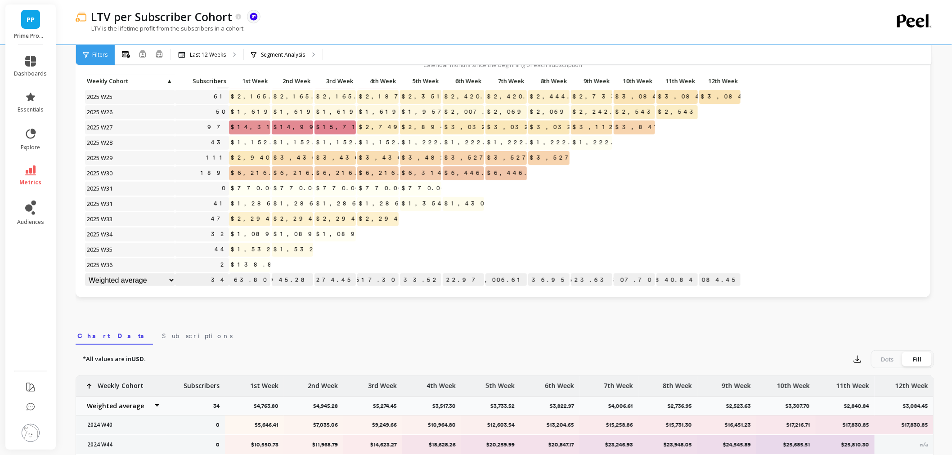
scroll to position [50, 0]
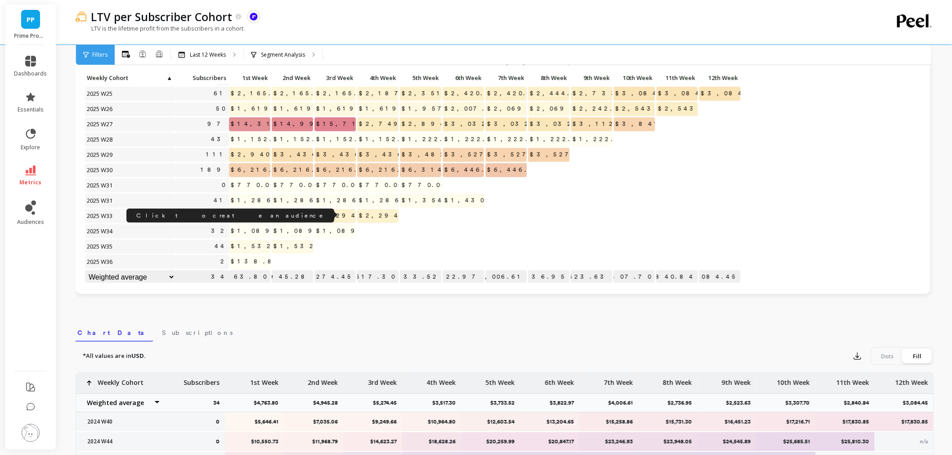
click at [220, 215] on link "47" at bounding box center [219, 215] width 20 height 13
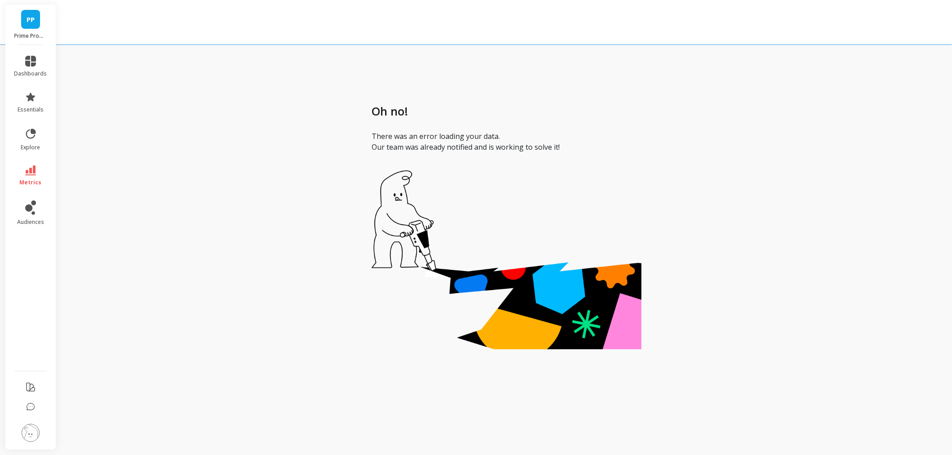
scroll to position [9, 0]
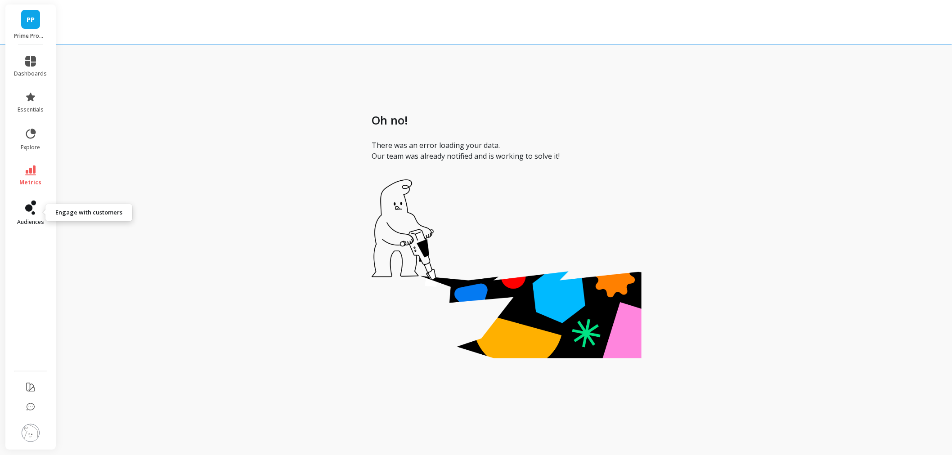
click at [31, 213] on icon at bounding box center [30, 208] width 11 height 14
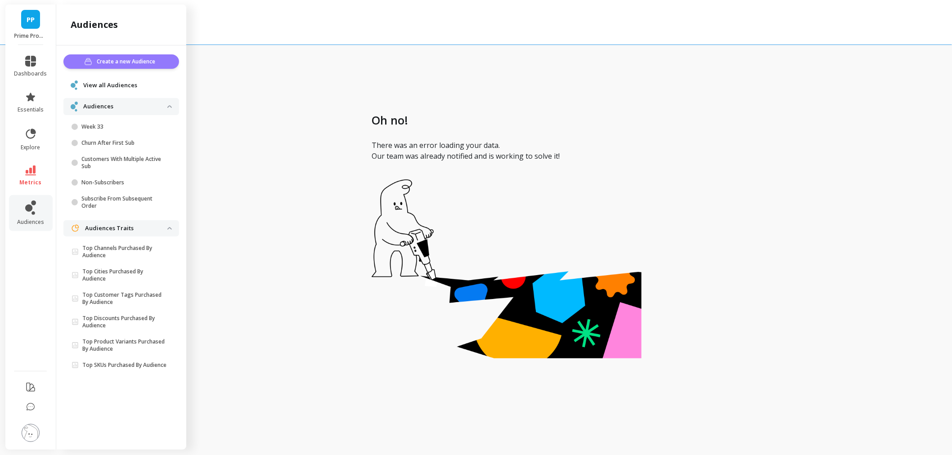
click at [140, 59] on span "Create a new Audience" at bounding box center [127, 61] width 61 height 9
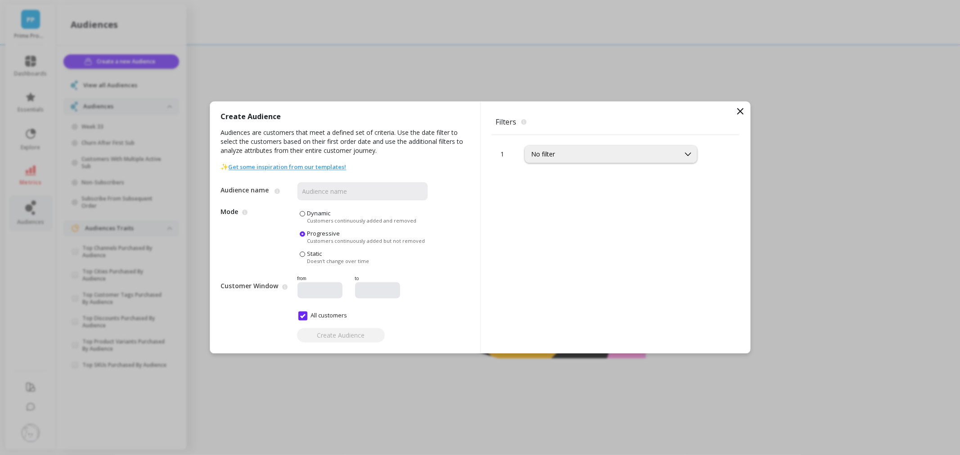
click at [327, 255] on div "Static Doesn't change over time" at bounding box center [338, 257] width 62 height 15
click at [0, 0] on input "Static Doesn't change over time" at bounding box center [0, 0] width 0 height 0
click at [307, 314] on input "All customers" at bounding box center [322, 316] width 49 height 9
checkbox input "false"
type input "08/03/2025"
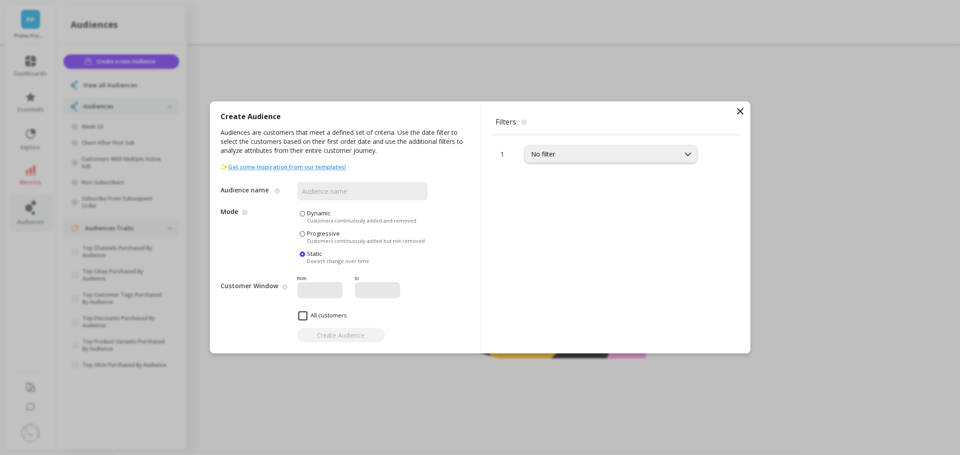
type input "09/03/2025"
click at [318, 294] on input "08/03/2025" at bounding box center [347, 291] width 92 height 9
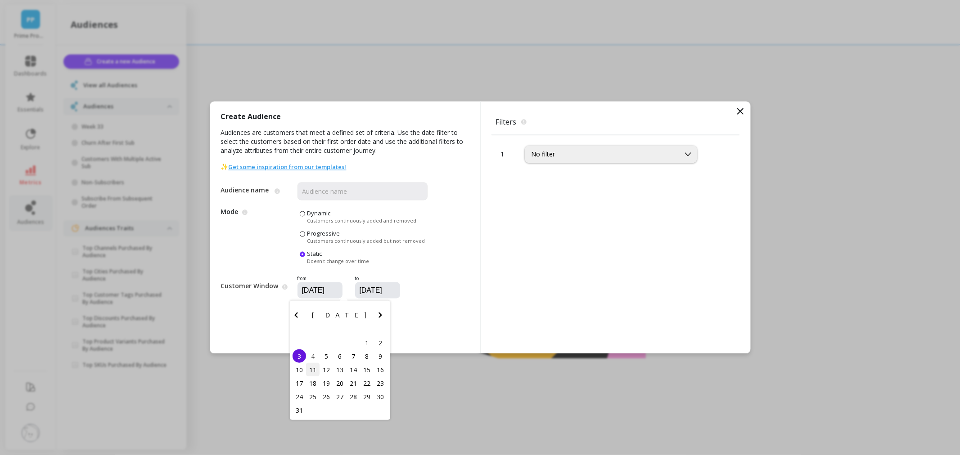
click at [310, 371] on div "11" at bounding box center [312, 369] width 13 height 13
type input "08/11/2025"
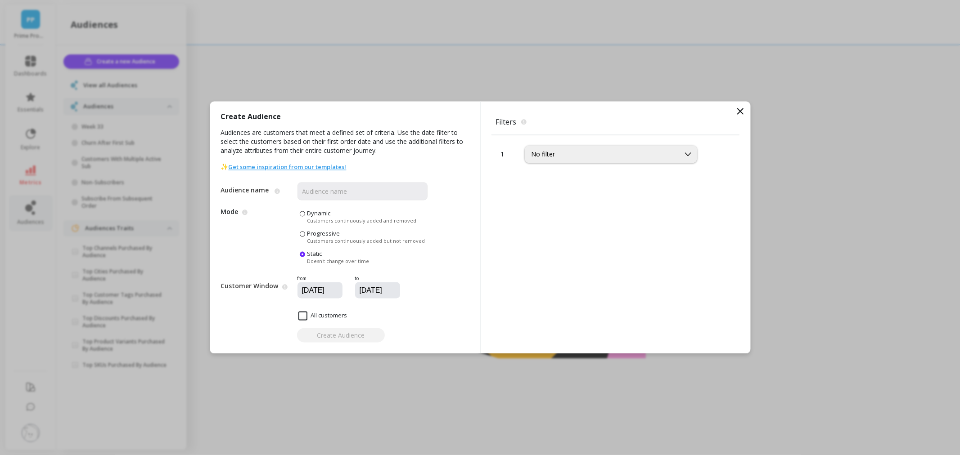
click at [372, 292] on input "09/03/2025" at bounding box center [405, 291] width 92 height 9
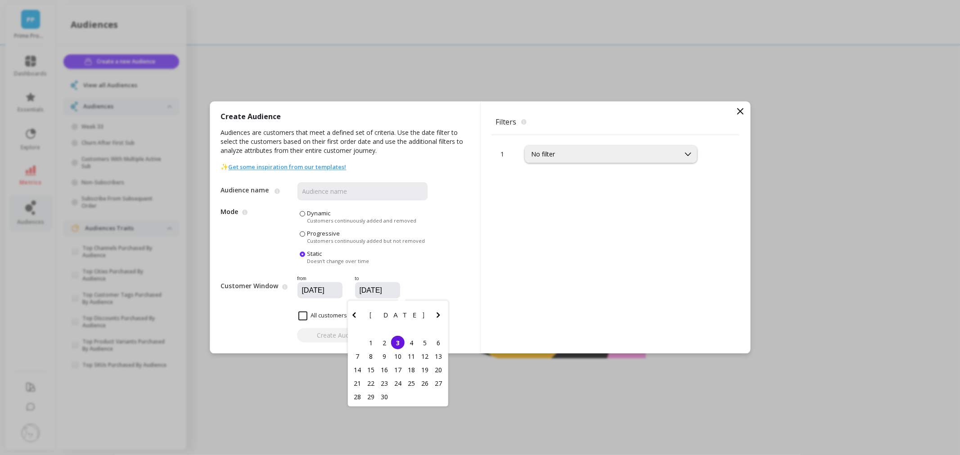
click at [356, 317] on icon "Previous Month" at bounding box center [354, 315] width 11 height 11
click at [355, 383] on div "17" at bounding box center [356, 383] width 13 height 13
type input "08/17/2025"
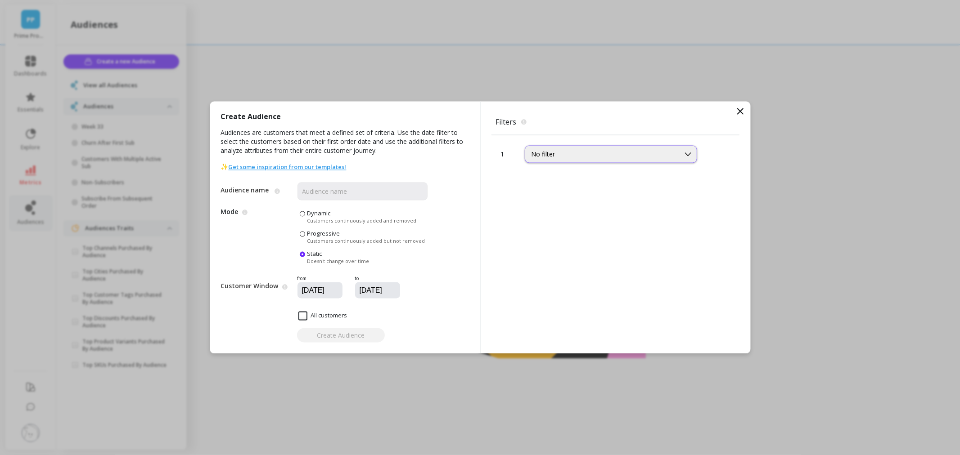
click at [569, 151] on div "No filter" at bounding box center [602, 154] width 142 height 9
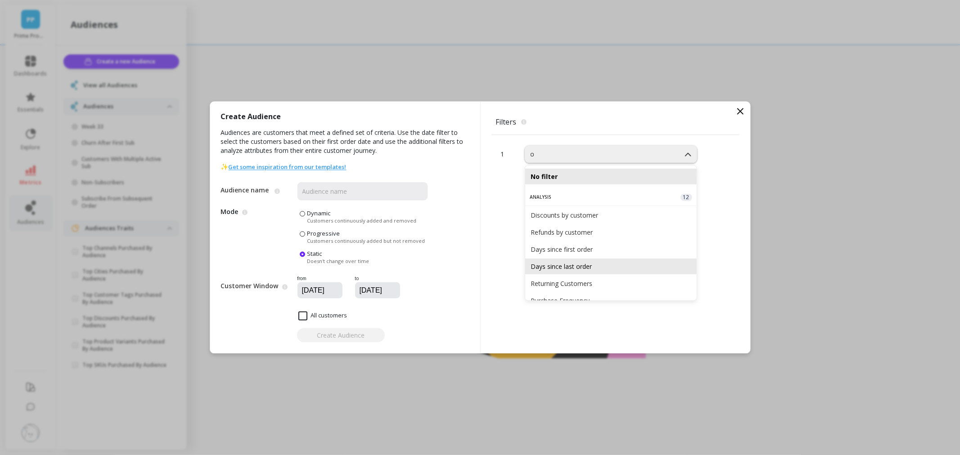
type input "or"
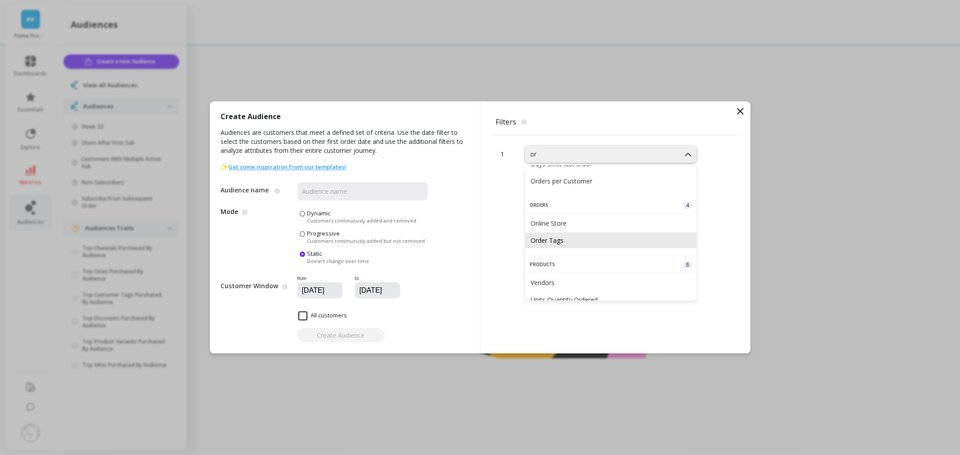
scroll to position [100, 0]
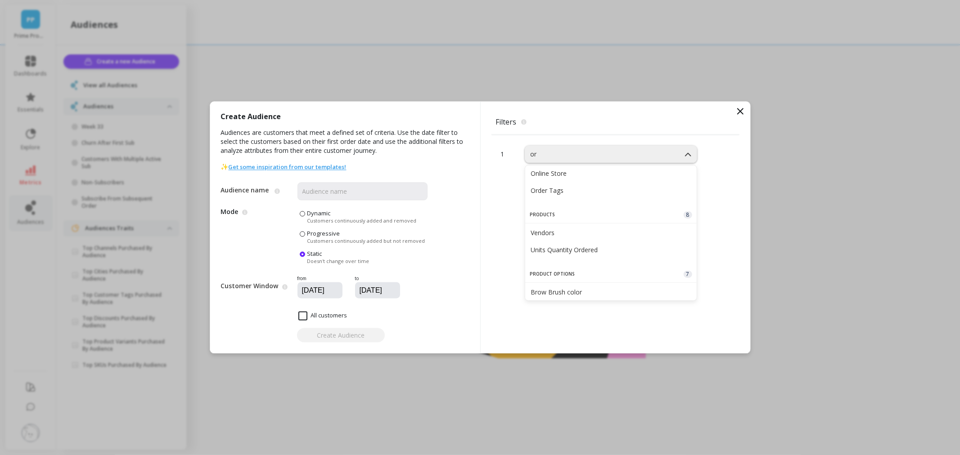
drag, startPoint x: 508, startPoint y: 224, endPoint x: 515, endPoint y: 184, distance: 41.0
click at [508, 224] on div "1 10 results available for search term or. Use Up and Down to choose options, p…" at bounding box center [615, 244] width 248 height 219
drag, startPoint x: 539, startPoint y: 157, endPoint x: 515, endPoint y: 151, distance: 24.6
click at [515, 151] on div "1 or" at bounding box center [615, 149] width 248 height 28
click at [538, 155] on div "or" at bounding box center [602, 154] width 153 height 9
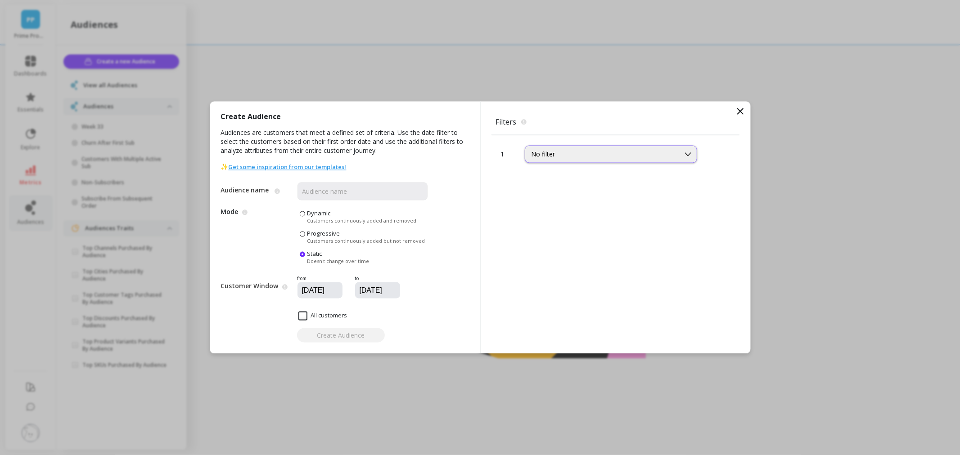
click at [541, 154] on div "No filter" at bounding box center [602, 154] width 142 height 9
type input "subs"
click at [574, 213] on div "Subscription Status" at bounding box center [610, 214] width 161 height 9
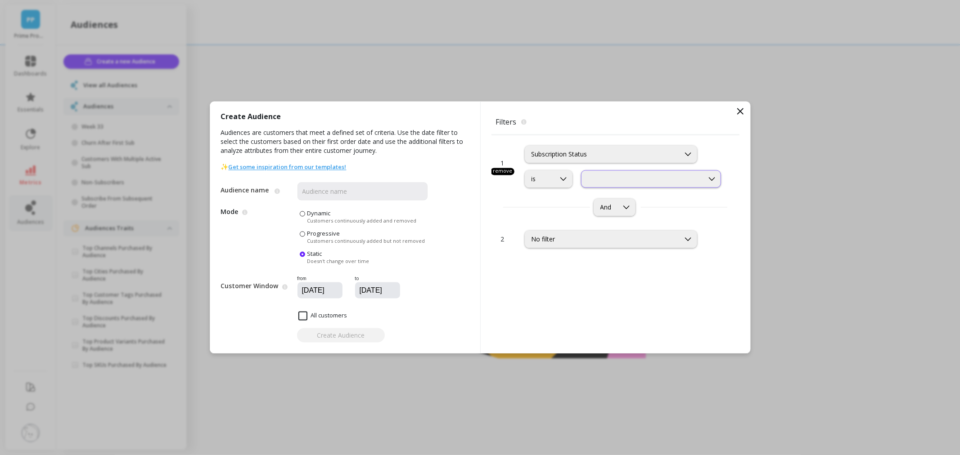
click at [599, 180] on div at bounding box center [642, 179] width 121 height 9
click at [559, 158] on div "Subscription Status" at bounding box center [602, 154] width 142 height 9
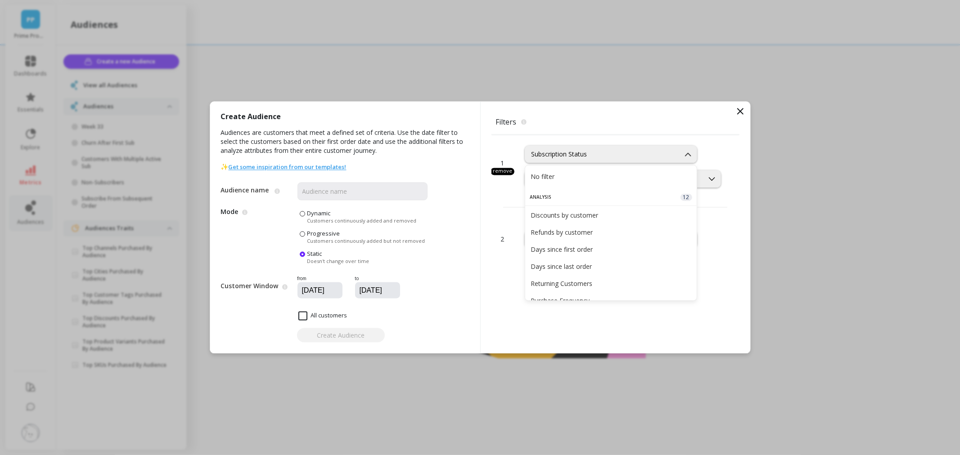
scroll to position [416, 0]
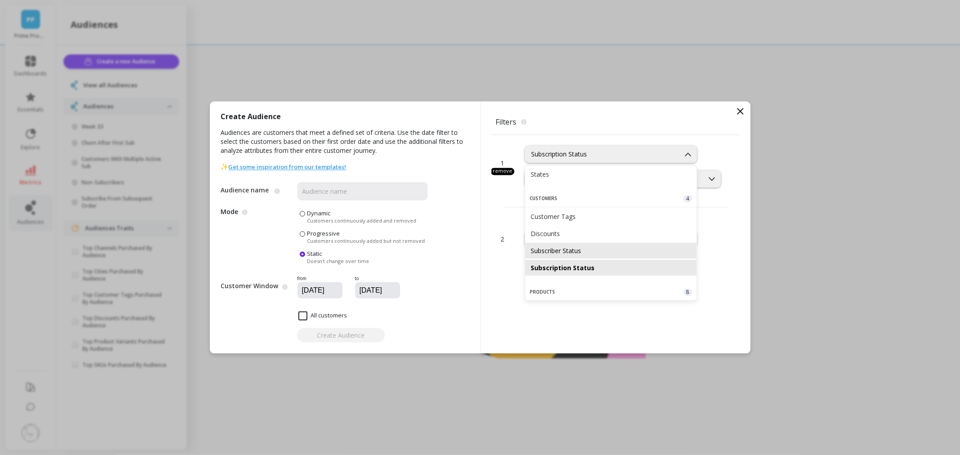
click at [573, 252] on div "Subscriber Status" at bounding box center [610, 251] width 161 height 9
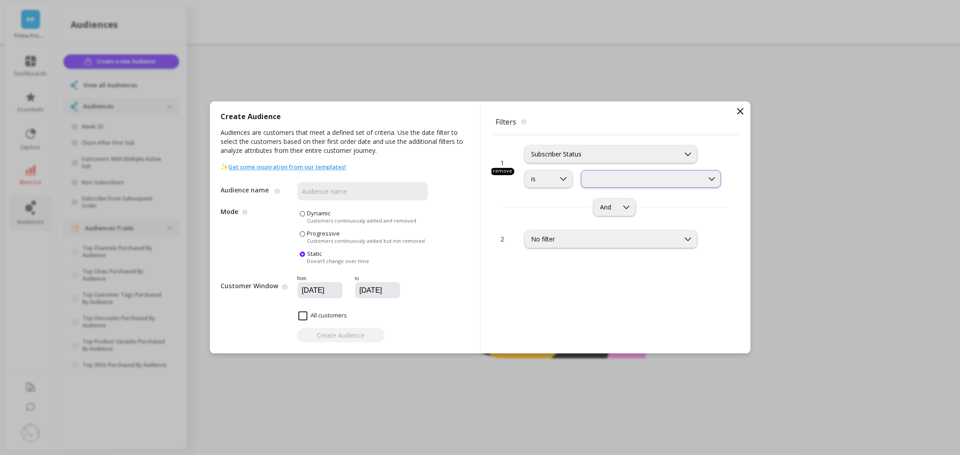
click at [639, 182] on div at bounding box center [642, 179] width 121 height 9
click at [647, 231] on div "Subscribers from Subsequent Order" at bounding box center [651, 235] width 129 height 9
click at [339, 202] on div "Audience name The name of the audience Mode Dynamic audiences add new customers…" at bounding box center [324, 248] width 207 height 153
click at [330, 196] on input "Audience name" at bounding box center [362, 192] width 130 height 18
type input "test"
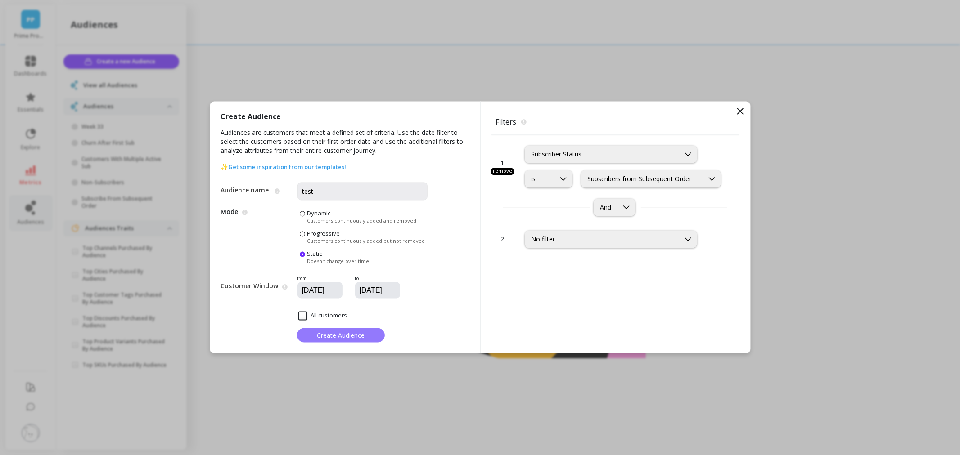
click at [326, 336] on span "Create Audience" at bounding box center [341, 335] width 48 height 9
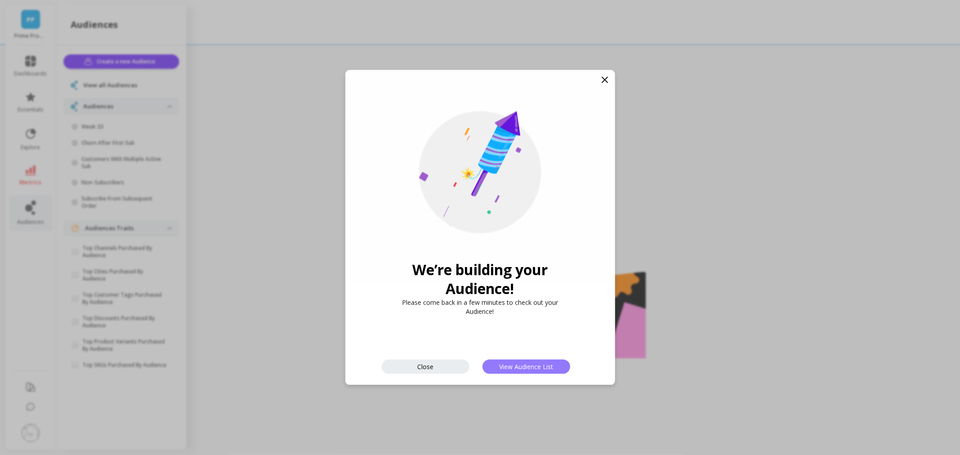
click at [509, 364] on span "View Audience List" at bounding box center [526, 367] width 54 height 9
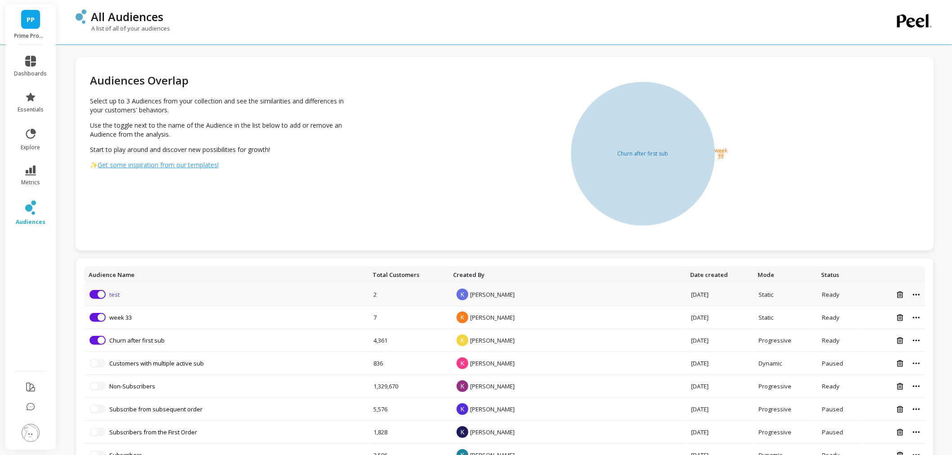
click at [116, 293] on link "test" at bounding box center [114, 295] width 10 height 8
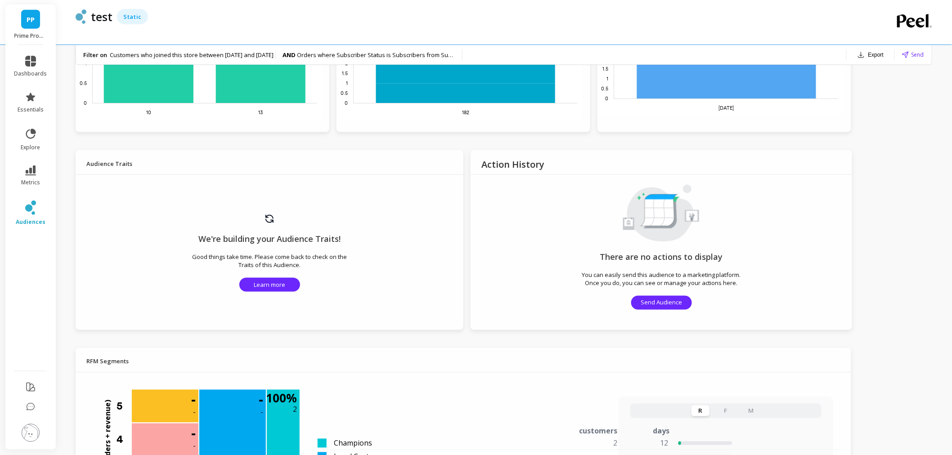
scroll to position [450, 0]
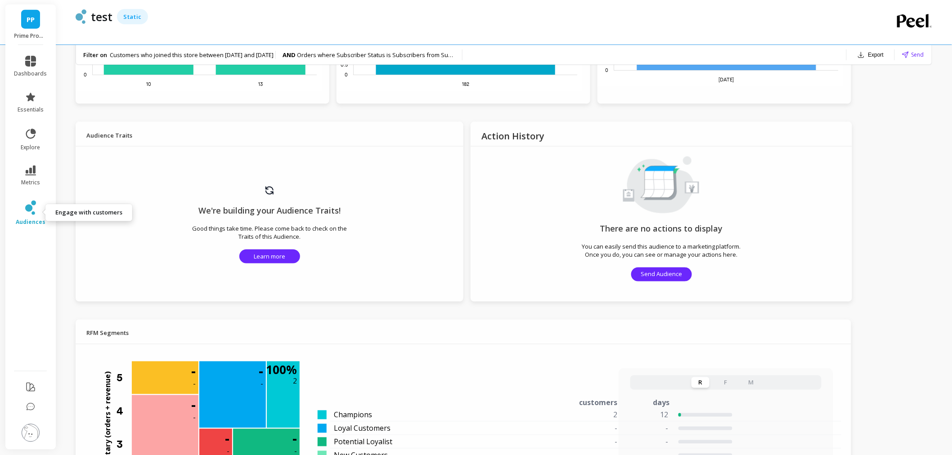
click at [32, 205] on icon at bounding box center [30, 208] width 11 height 14
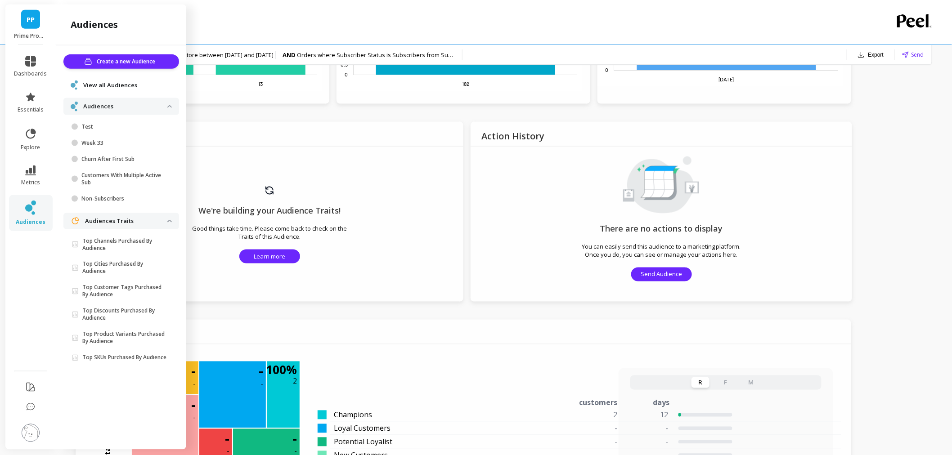
click at [108, 91] on div "View all Audiences" at bounding box center [121, 85] width 116 height 17
click at [110, 88] on span "View all Audiences" at bounding box center [110, 85] width 54 height 9
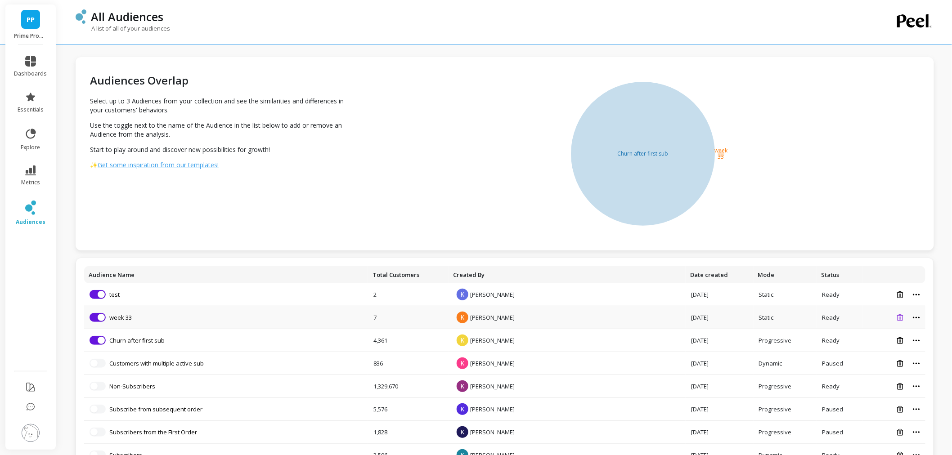
click at [901, 320] on icon at bounding box center [900, 317] width 6 height 7
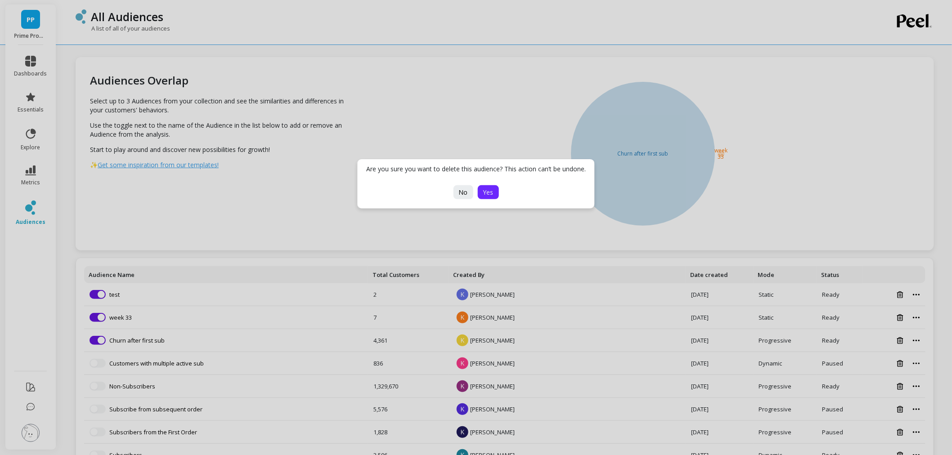
click at [481, 198] on button "Yes" at bounding box center [488, 192] width 21 height 14
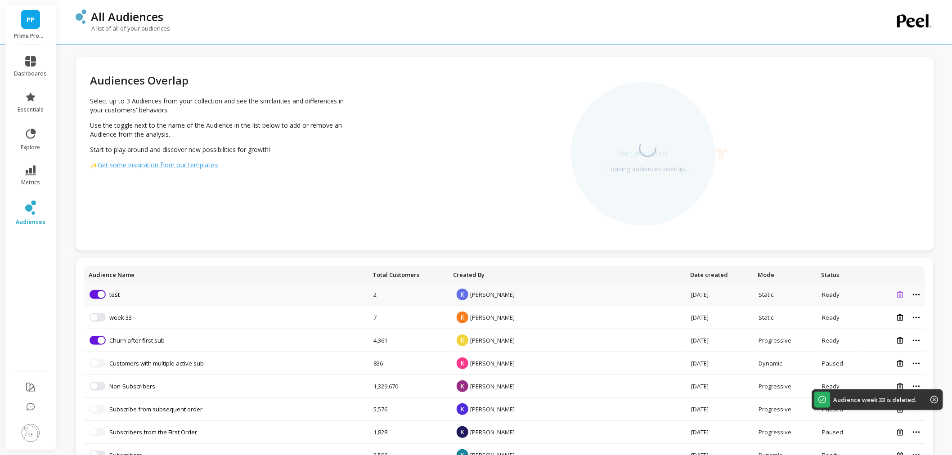
click at [903, 295] on icon at bounding box center [900, 295] width 6 height 7
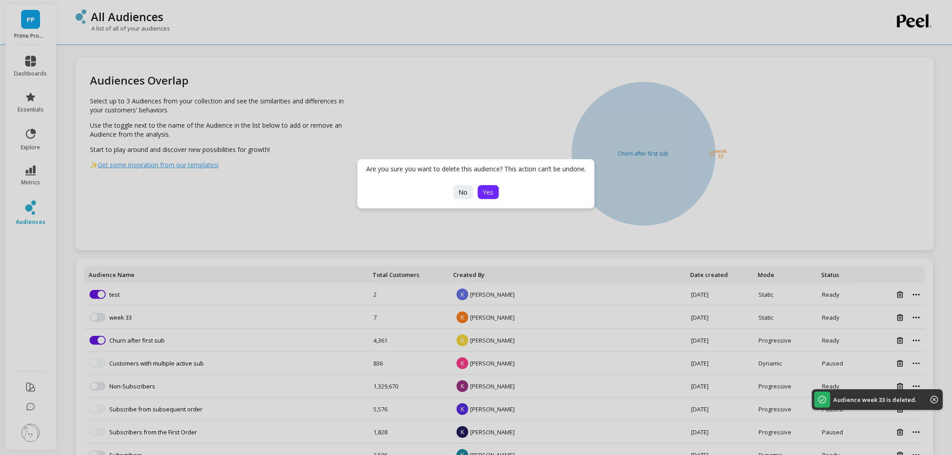
click at [488, 194] on span "Yes" at bounding box center [488, 192] width 10 height 9
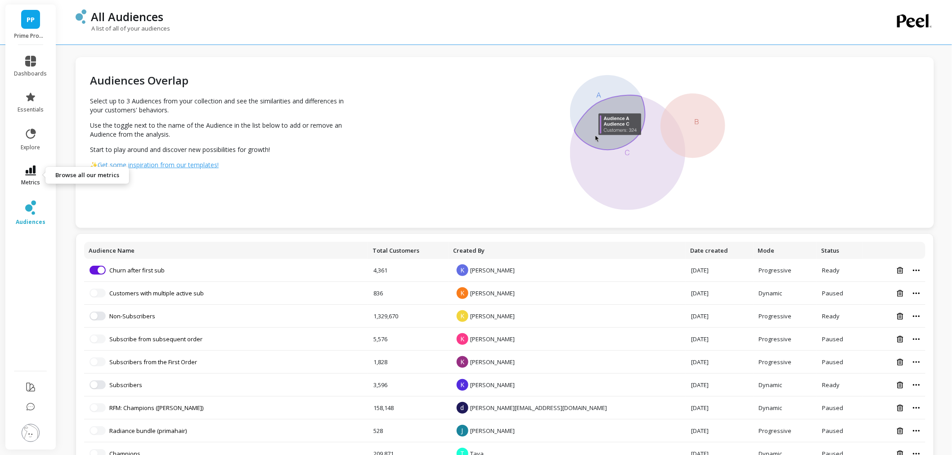
click at [34, 181] on span "metrics" at bounding box center [30, 182] width 19 height 7
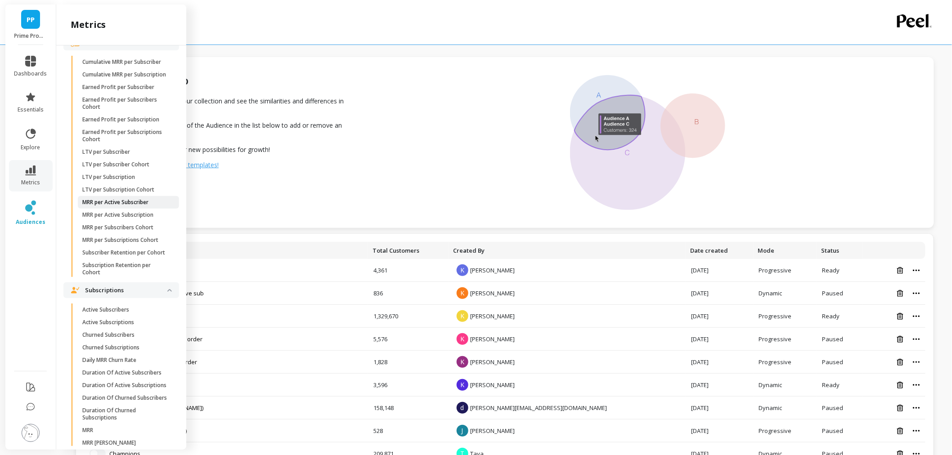
scroll to position [2273, 0]
click at [124, 155] on p "LTV per Subscriber" at bounding box center [106, 151] width 48 height 7
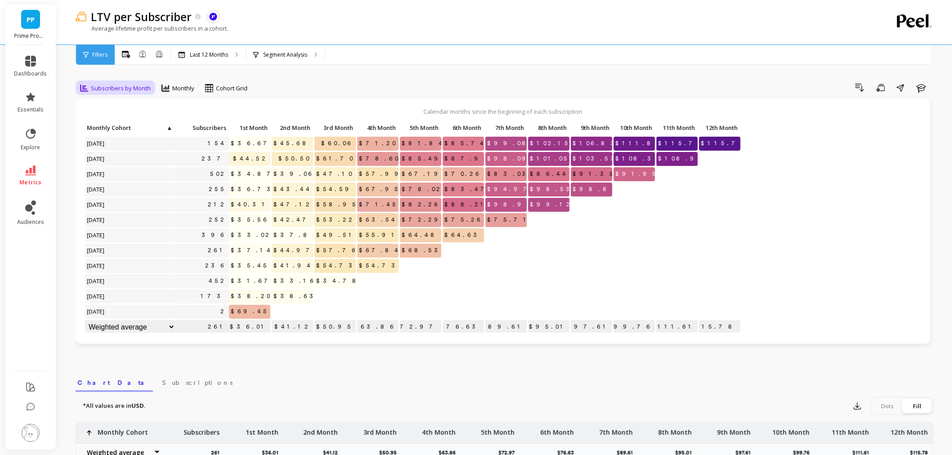
click at [109, 85] on span "Subscribers by Month" at bounding box center [121, 88] width 60 height 9
click at [111, 151] on div "Subscribers by Week" at bounding box center [108, 155] width 51 height 17
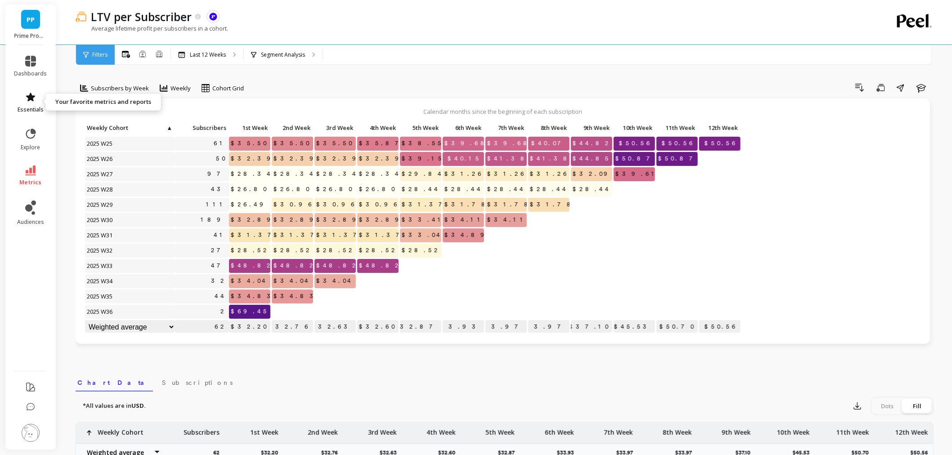
click at [35, 99] on icon at bounding box center [30, 97] width 11 height 11
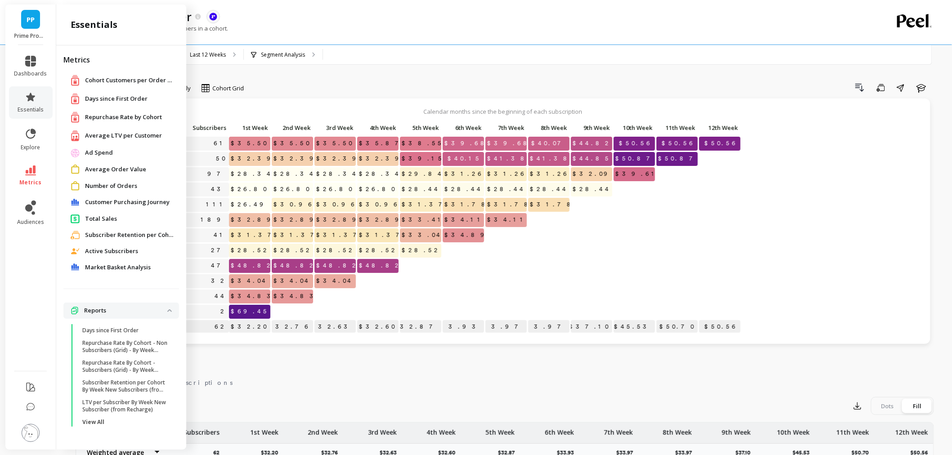
click at [111, 222] on span "Total Sales" at bounding box center [101, 219] width 32 height 9
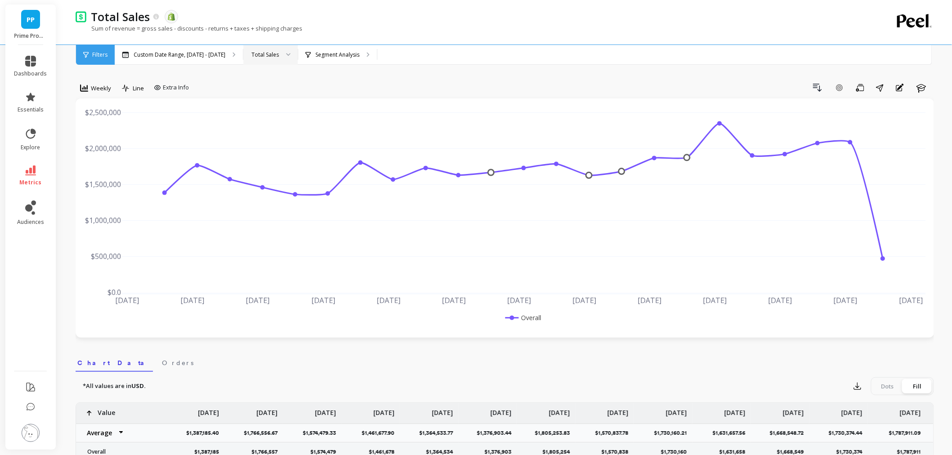
click at [265, 49] on div "Total Sales" at bounding box center [270, 55] width 54 height 20
click at [262, 106] on div "Returning Sales" at bounding box center [271, 114] width 54 height 16
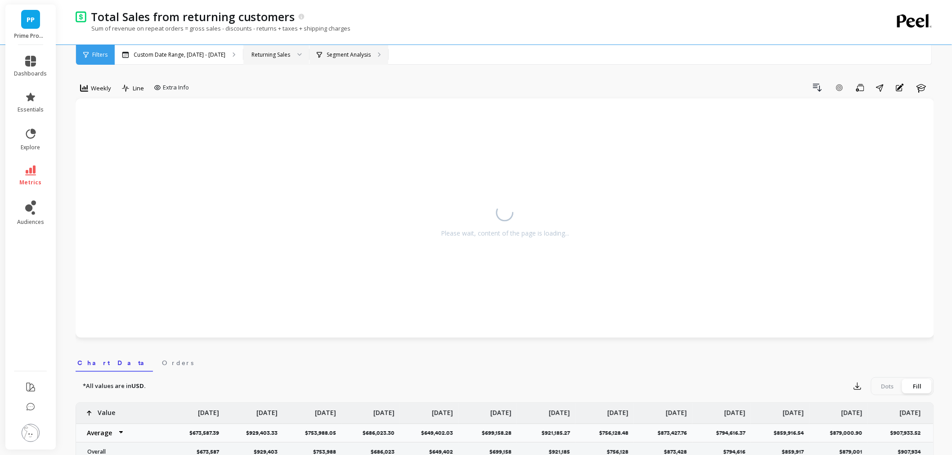
click at [349, 53] on p "Segment Analysis" at bounding box center [349, 54] width 44 height 7
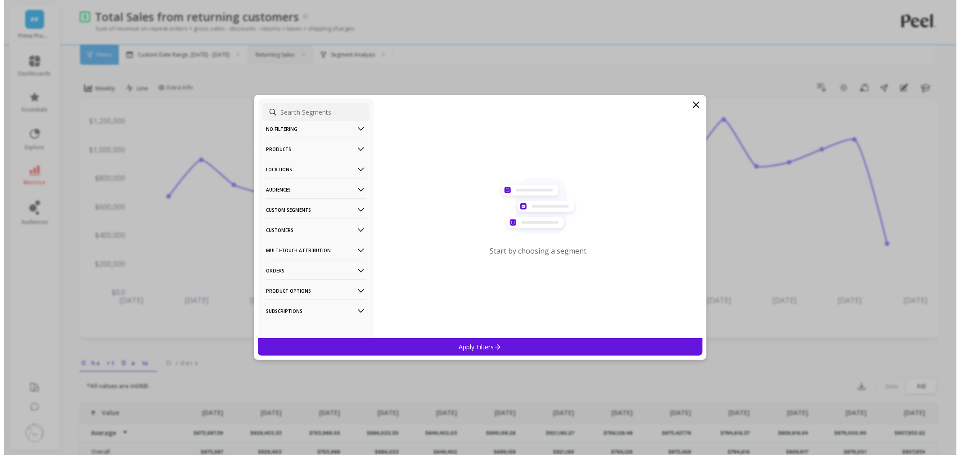
scroll to position [14, 0]
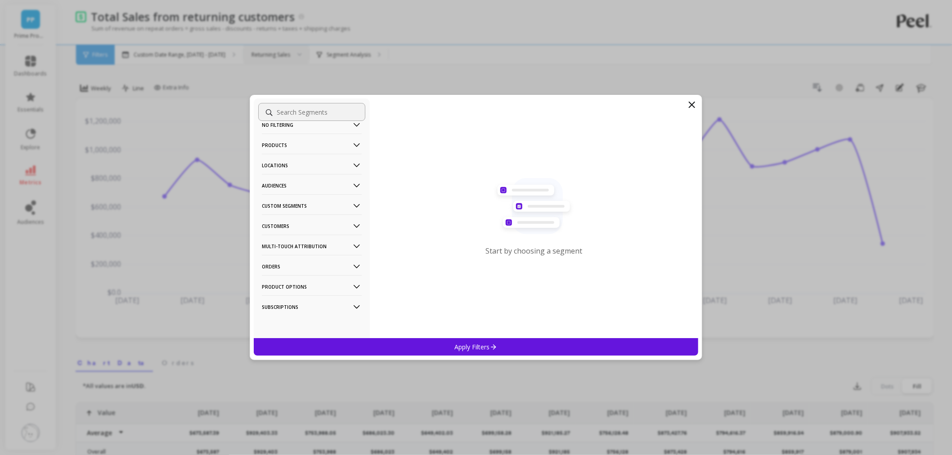
click at [306, 304] on p "Subscriptions" at bounding box center [312, 307] width 100 height 23
click at [310, 320] on p "Subscription Status" at bounding box center [289, 324] width 53 height 8
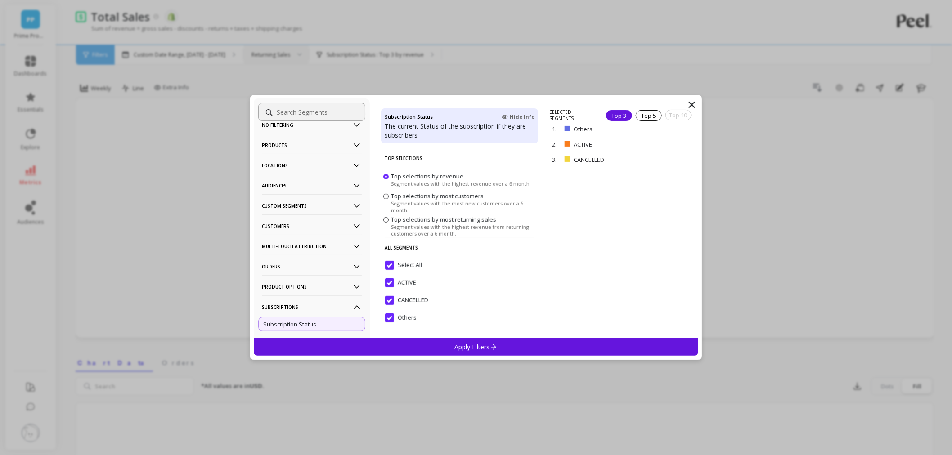
click at [58, 132] on div "No filtering Overall Products Product Collections Product Tags Product Types Pr…" at bounding box center [476, 227] width 952 height 455
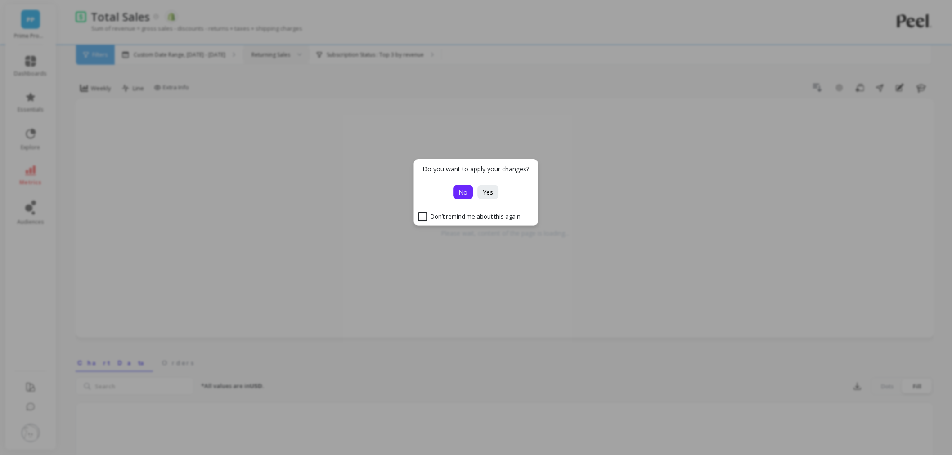
click at [463, 191] on span "No" at bounding box center [463, 192] width 9 height 9
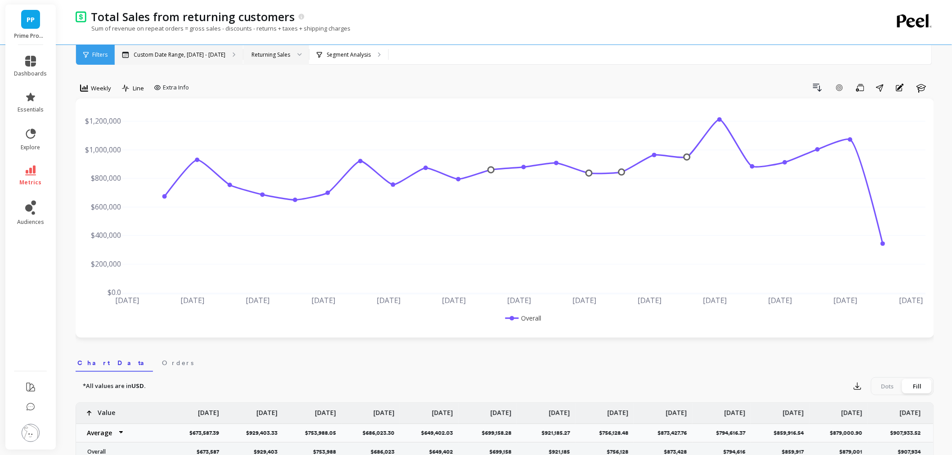
click at [157, 46] on div "Custom Date Range, [DATE] - [DATE]" at bounding box center [179, 55] width 128 height 20
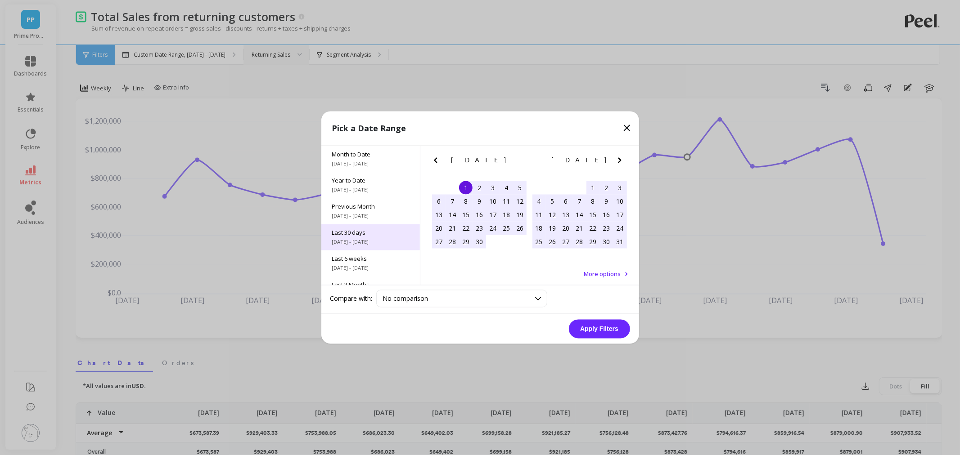
click at [361, 233] on span "Last 30 days" at bounding box center [370, 233] width 77 height 8
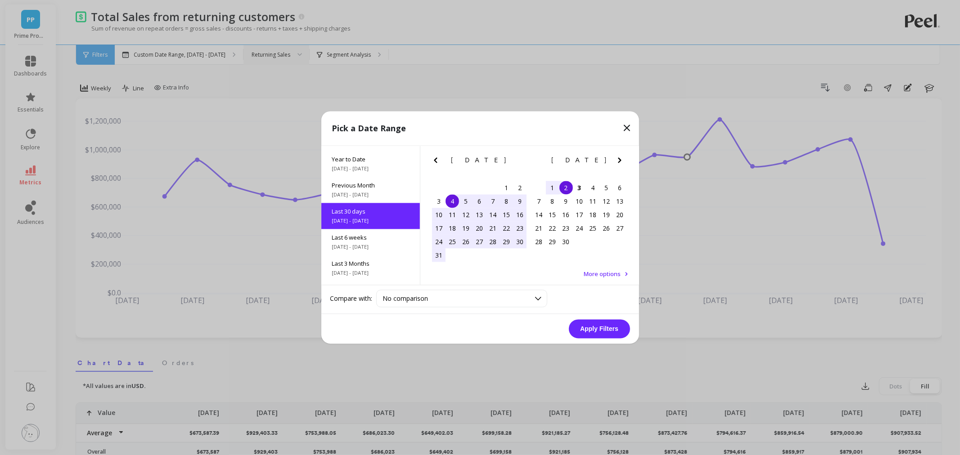
scroll to position [22, 0]
click at [579, 324] on button "Apply Filters" at bounding box center [599, 329] width 61 height 19
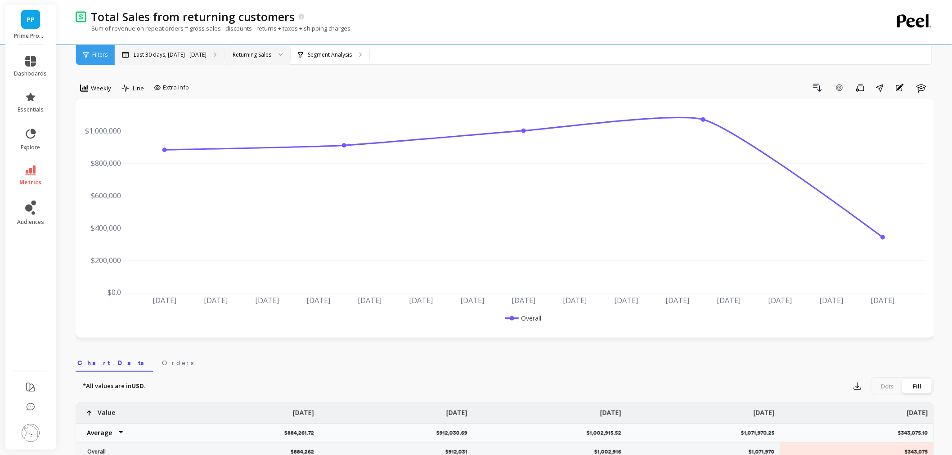
click at [176, 56] on p "Last 30 days, [DATE] - [DATE]" at bounding box center [170, 54] width 73 height 7
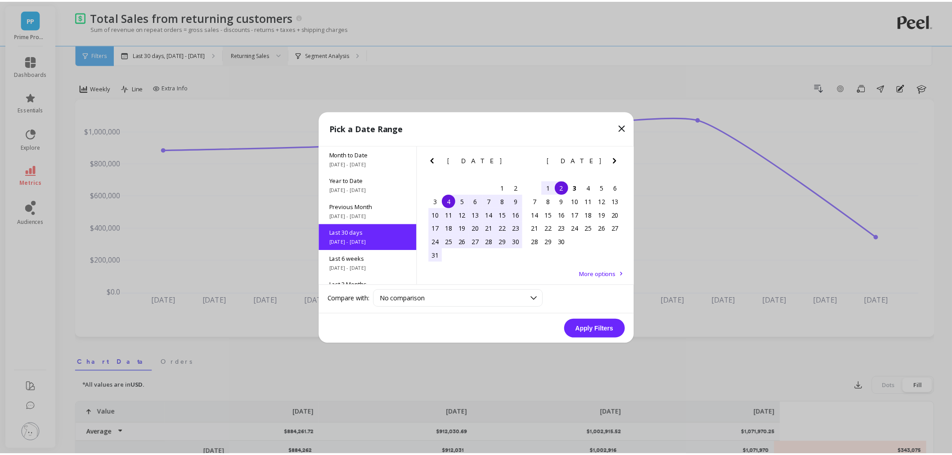
scroll to position [22, 0]
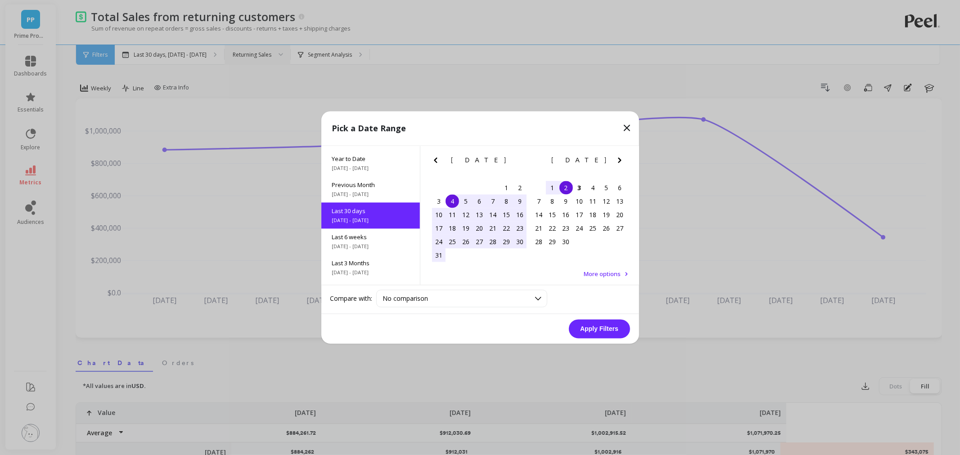
click at [451, 217] on div "11" at bounding box center [451, 214] width 13 height 13
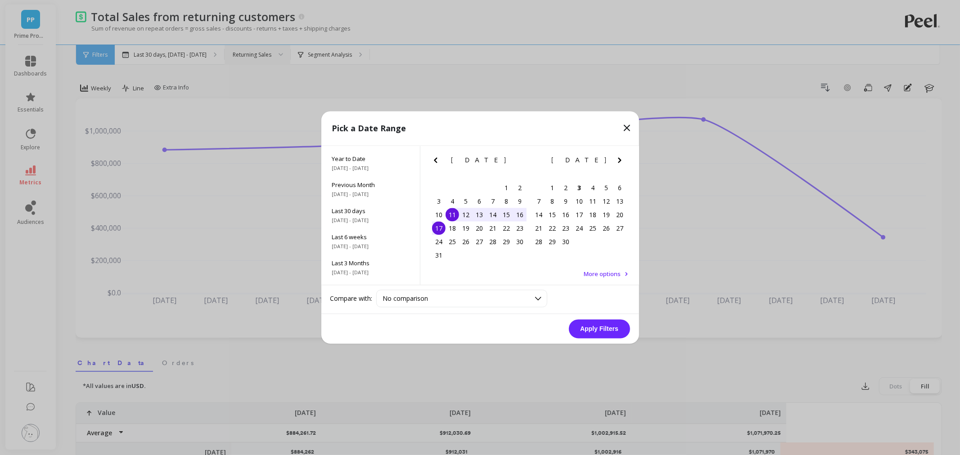
click at [439, 231] on div "17" at bounding box center [438, 228] width 13 height 13
click at [594, 328] on button "Apply Filters" at bounding box center [599, 329] width 61 height 19
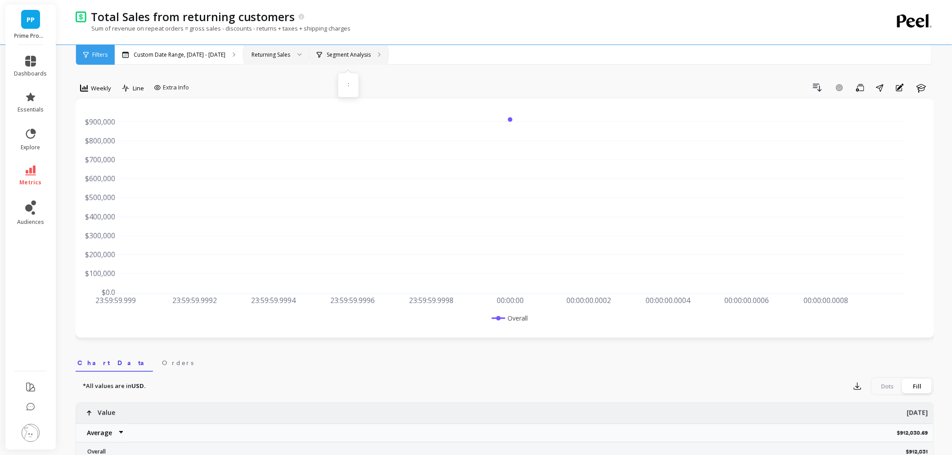
click at [330, 62] on div "Segment Analysis :" at bounding box center [349, 55] width 79 height 20
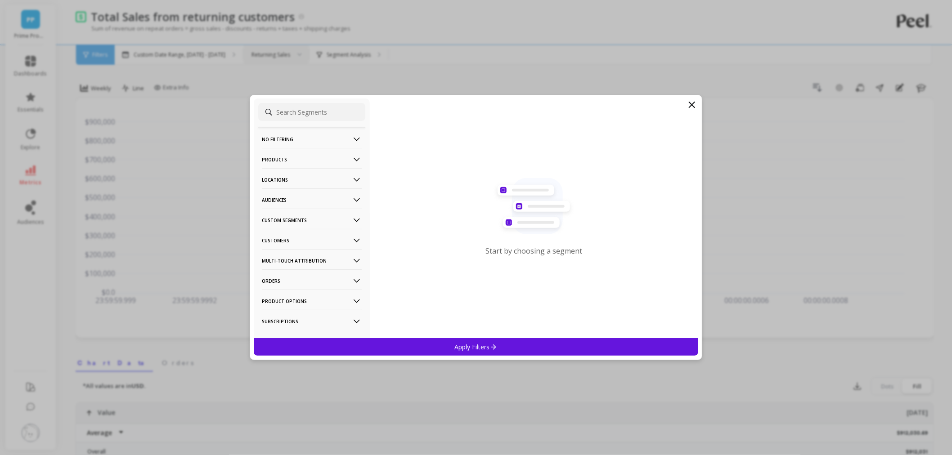
click at [312, 233] on p "Customers" at bounding box center [312, 240] width 100 height 23
click at [304, 299] on div "Subscriptions" at bounding box center [311, 305] width 107 height 14
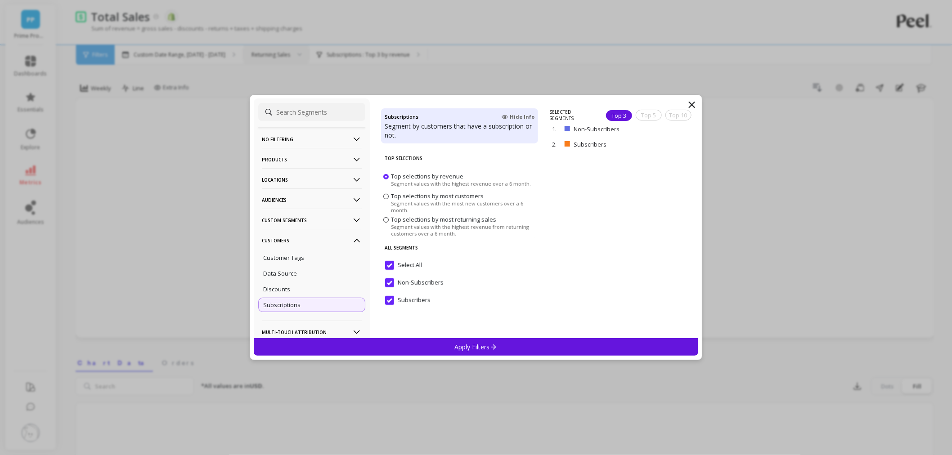
click at [387, 262] on input "Select All" at bounding box center [403, 265] width 37 height 9
click at [387, 297] on input "Subscribers" at bounding box center [407, 300] width 45 height 9
click at [443, 340] on div "Apply Filters" at bounding box center [476, 347] width 445 height 18
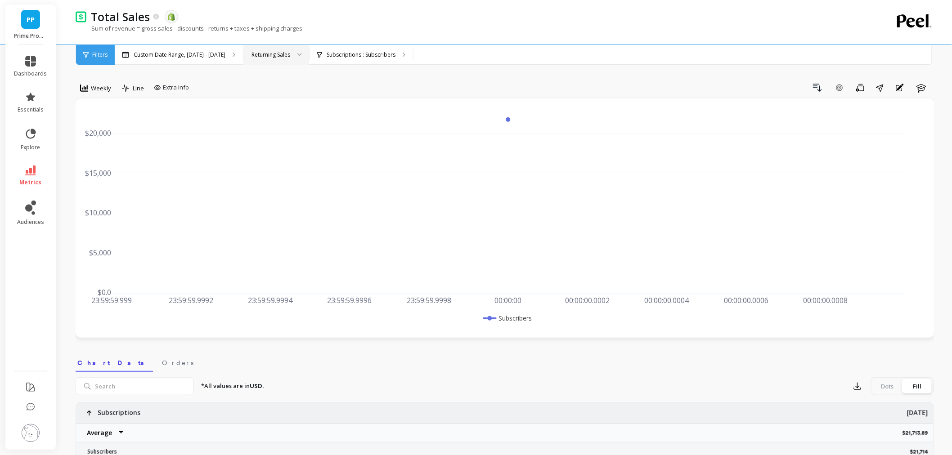
click at [291, 52] on div at bounding box center [296, 55] width 11 height 20
click at [282, 94] on div "New Sales" at bounding box center [276, 97] width 54 height 9
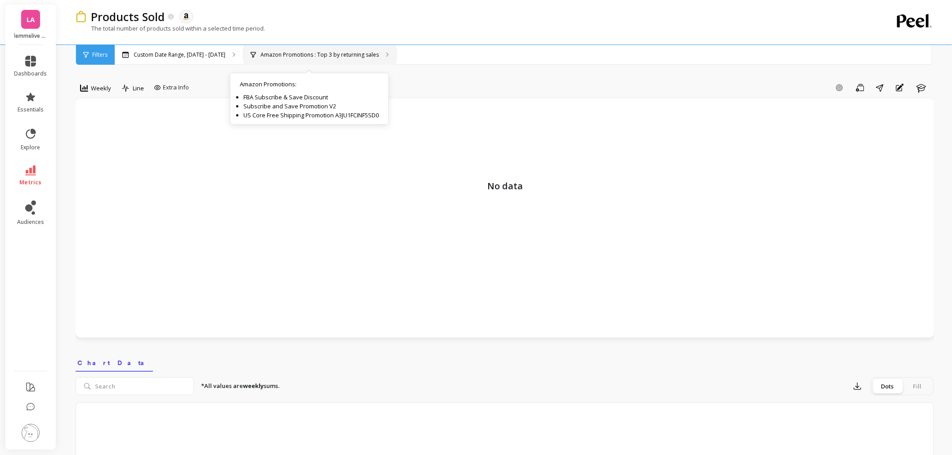
click at [285, 55] on p "Amazon Promotions : Top 3 by returning sales" at bounding box center [320, 54] width 118 height 7
click at [316, 56] on p "Amazon Promotions : Top 3 by returning sales" at bounding box center [320, 54] width 118 height 7
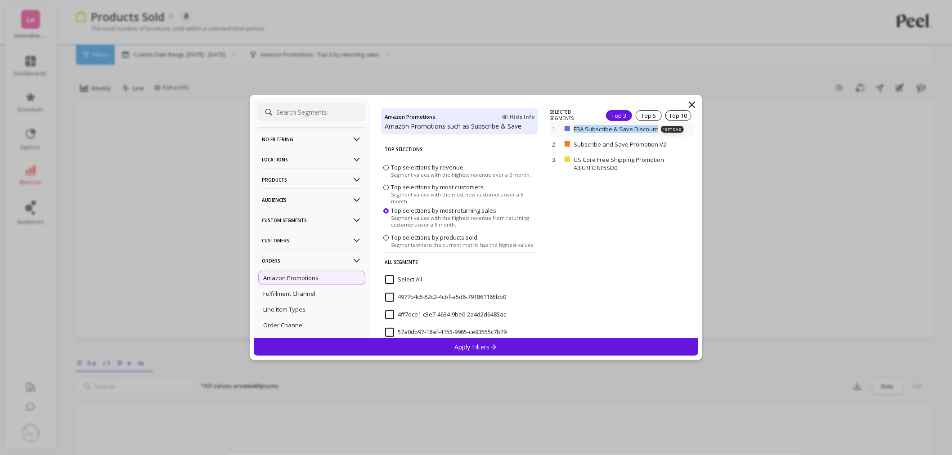
drag, startPoint x: 574, startPoint y: 128, endPoint x: 681, endPoint y: 136, distance: 107.8
click at [681, 136] on div "1. FBA Subscribe & Save Discount remove" at bounding box center [621, 128] width 145 height 15
copy p "FBA Subscribe & Save Discount"
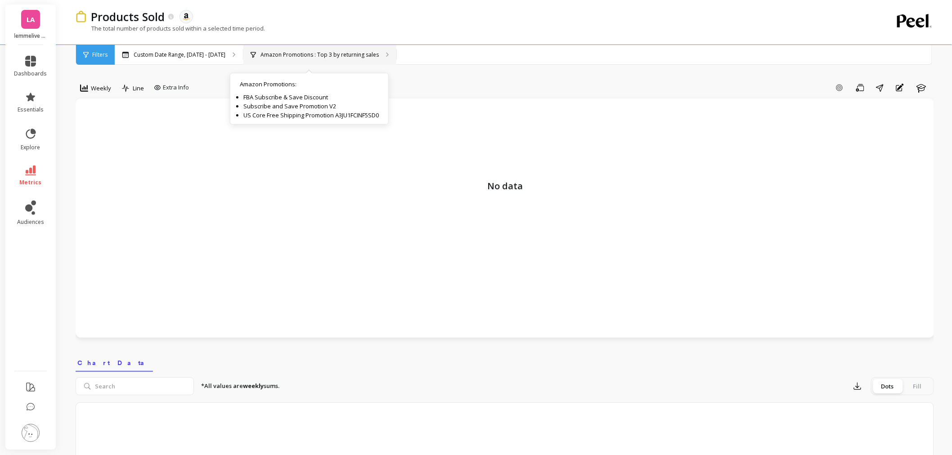
click at [351, 54] on p "Amazon Promotions : Top 3 by returning sales" at bounding box center [320, 54] width 118 height 7
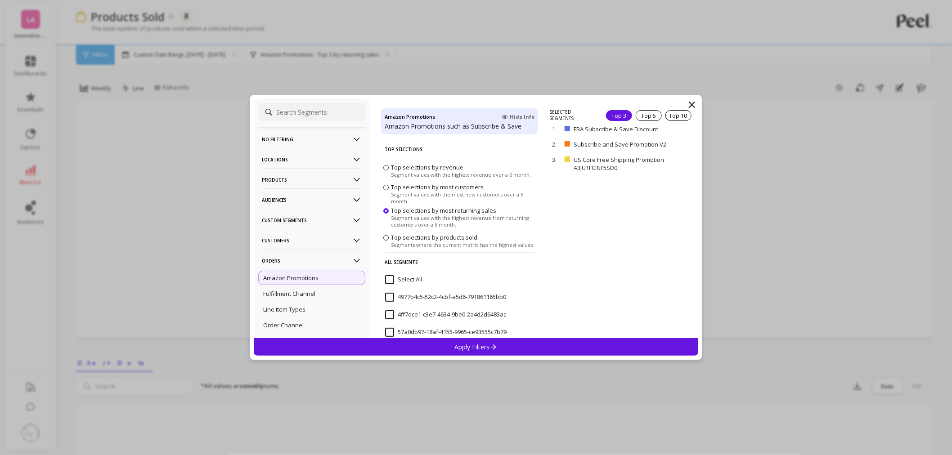
click at [288, 136] on p "No filtering" at bounding box center [312, 139] width 100 height 23
click at [301, 154] on div "Overall" at bounding box center [311, 156] width 107 height 14
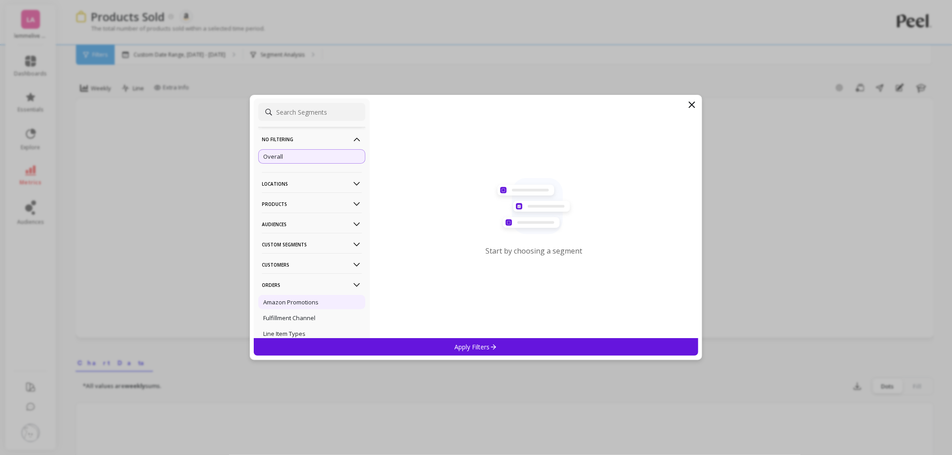
click at [317, 301] on p "Amazon Promotions" at bounding box center [290, 302] width 55 height 8
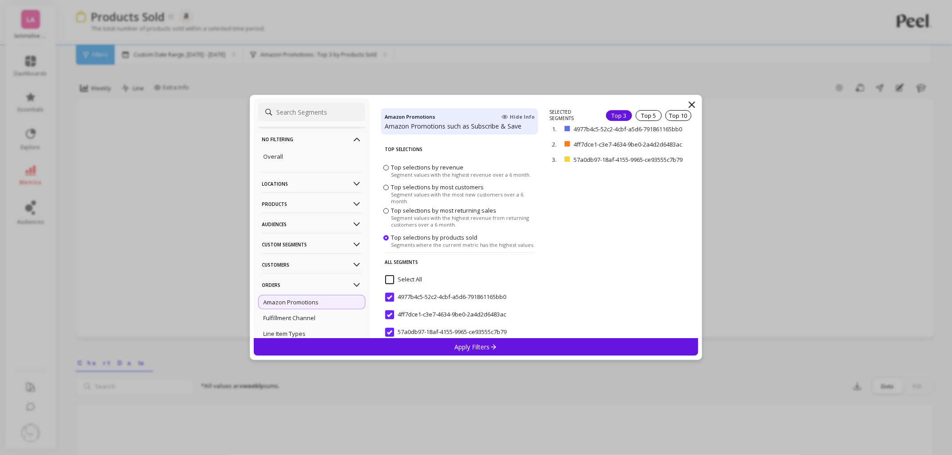
click at [335, 115] on input at bounding box center [311, 112] width 107 height 18
paste input "FBA Subscribe & Save Discount"
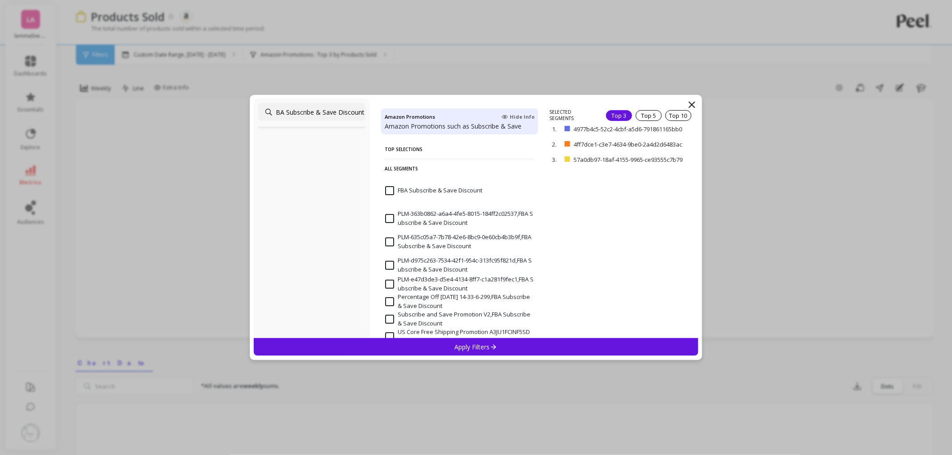
type input "FBA Subscribe & Save Discount"
click at [434, 190] on Discount "FBA Subscribe & Save Discount" at bounding box center [433, 190] width 97 height 9
click at [670, 118] on p "remove" at bounding box center [672, 116] width 23 height 7
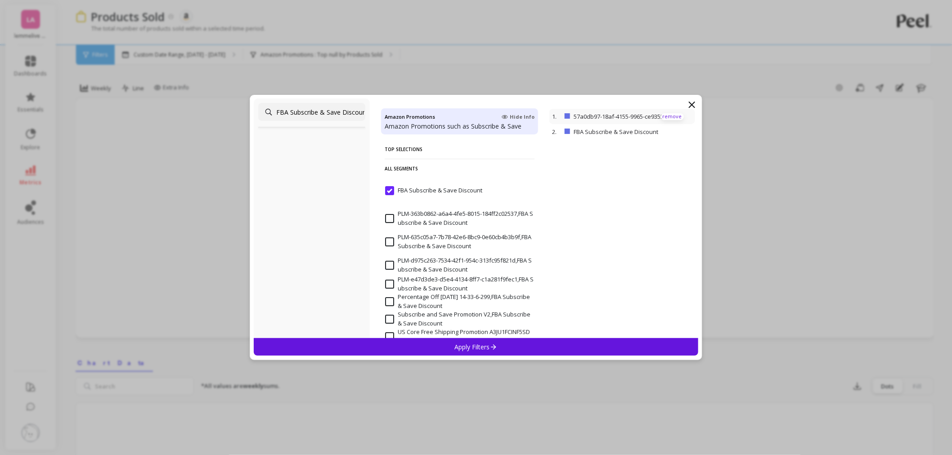
click at [669, 117] on p "remove" at bounding box center [672, 116] width 23 height 7
click at [470, 350] on p "Apply Filters" at bounding box center [476, 347] width 43 height 9
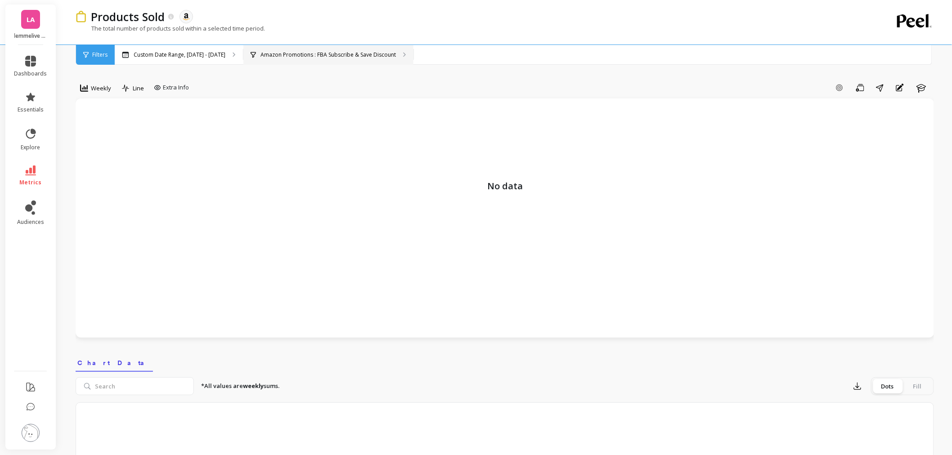
click at [349, 49] on div "Amazon Promotions : FBA Subscribe & Save Discount" at bounding box center [328, 55] width 170 height 20
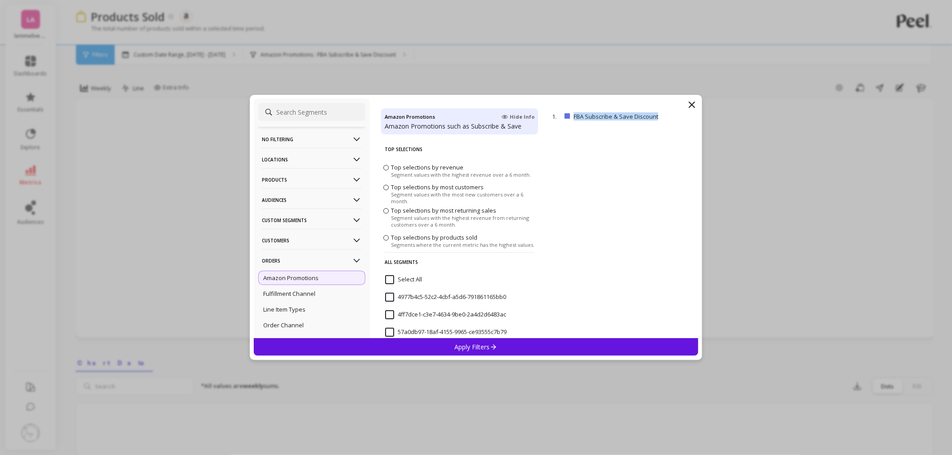
copy p "FBA Subscribe & Save Discount"
drag, startPoint x: 574, startPoint y: 118, endPoint x: 668, endPoint y: 124, distance: 94.2
click at [668, 124] on div "1. FBA Subscribe & Save Discount remove" at bounding box center [623, 223] width 148 height 229
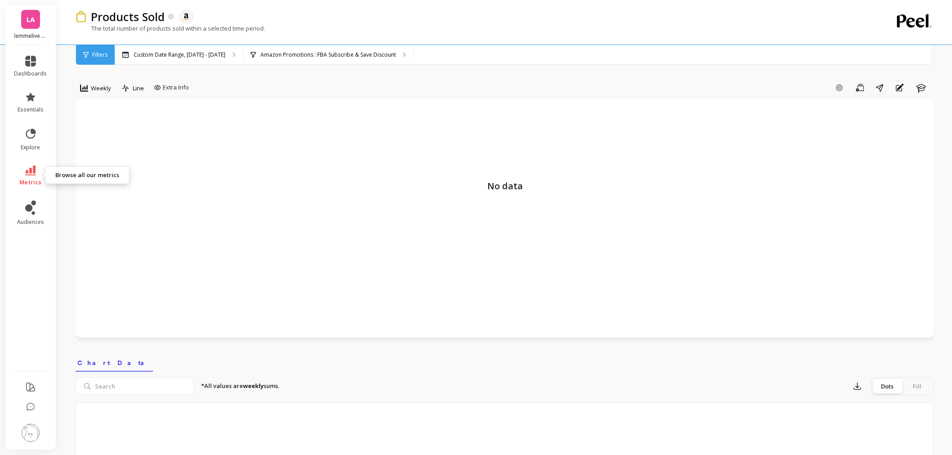
click at [27, 172] on icon at bounding box center [30, 171] width 11 height 10
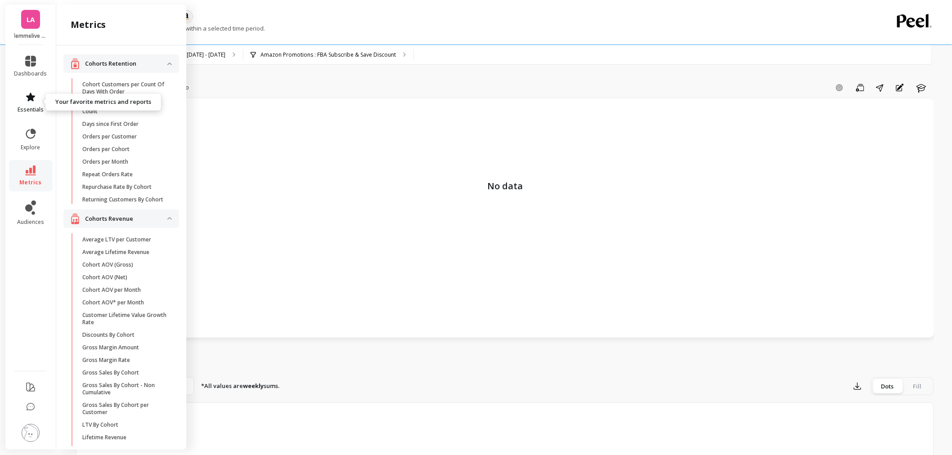
click at [38, 99] on link "essentials" at bounding box center [30, 103] width 33 height 22
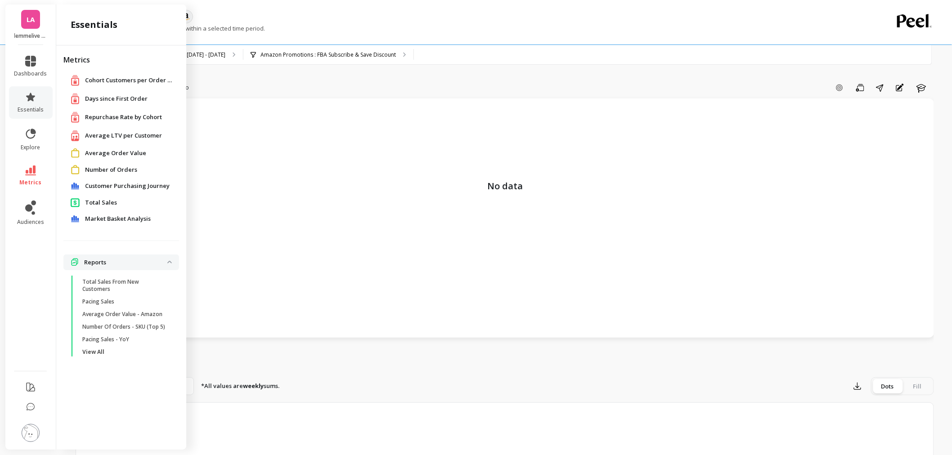
click at [108, 205] on span "Total Sales" at bounding box center [101, 202] width 32 height 9
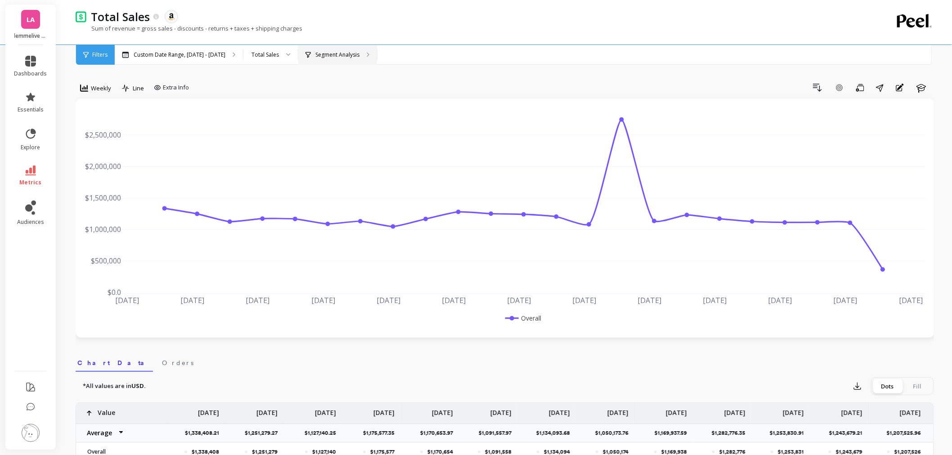
click at [332, 55] on p "Segment Analysis" at bounding box center [337, 54] width 44 height 7
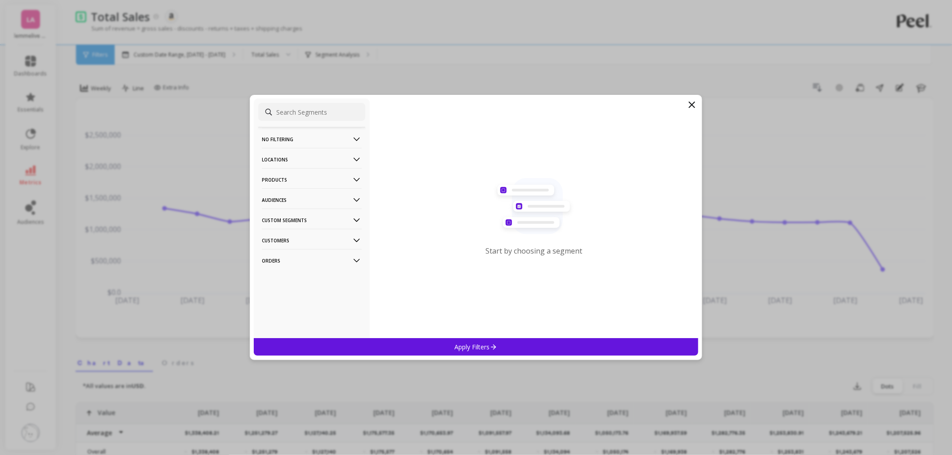
click at [294, 254] on p "Orders" at bounding box center [312, 260] width 100 height 23
click at [292, 271] on div "Amazon Promotions" at bounding box center [311, 278] width 107 height 14
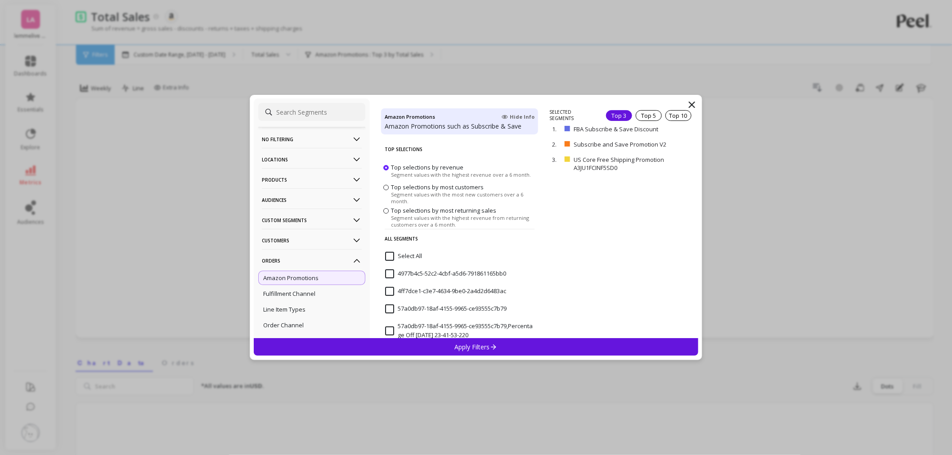
click at [319, 111] on input at bounding box center [311, 112] width 107 height 18
click at [671, 142] on p "remove" at bounding box center [672, 144] width 23 height 7
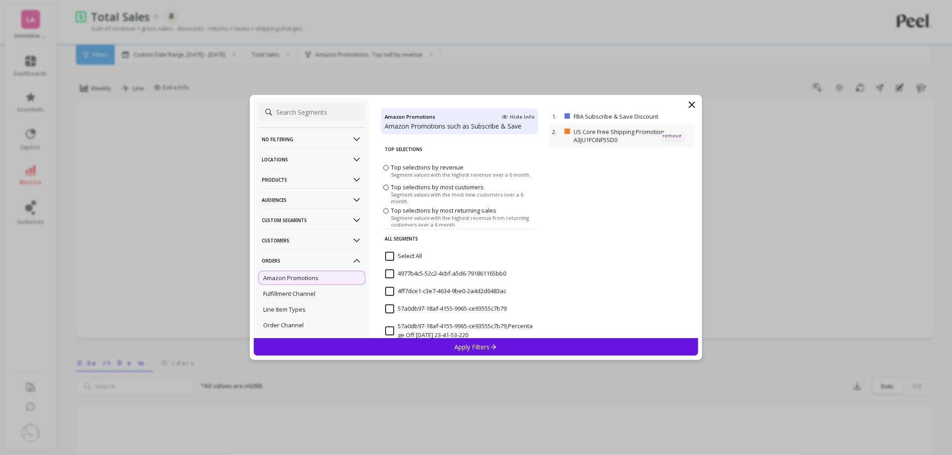
click at [670, 138] on p "remove" at bounding box center [672, 136] width 23 height 7
click at [524, 347] on div "Apply Filters" at bounding box center [476, 347] width 445 height 18
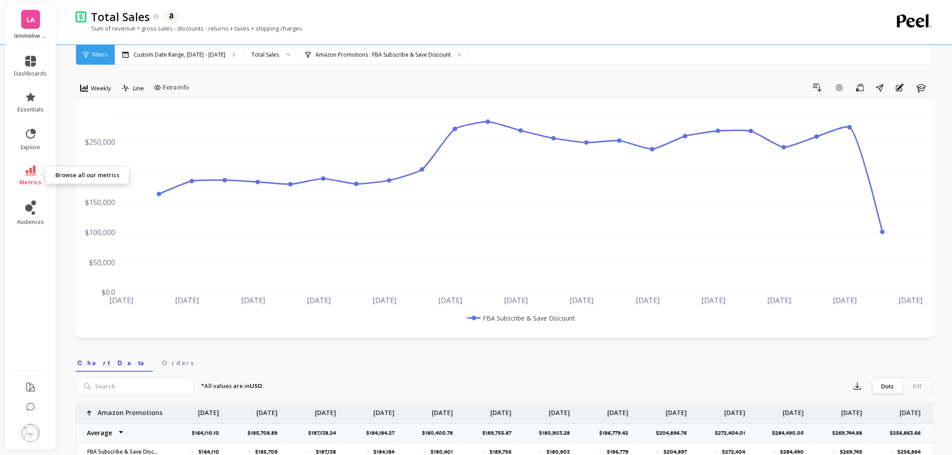
click at [34, 177] on link "metrics" at bounding box center [30, 176] width 33 height 21
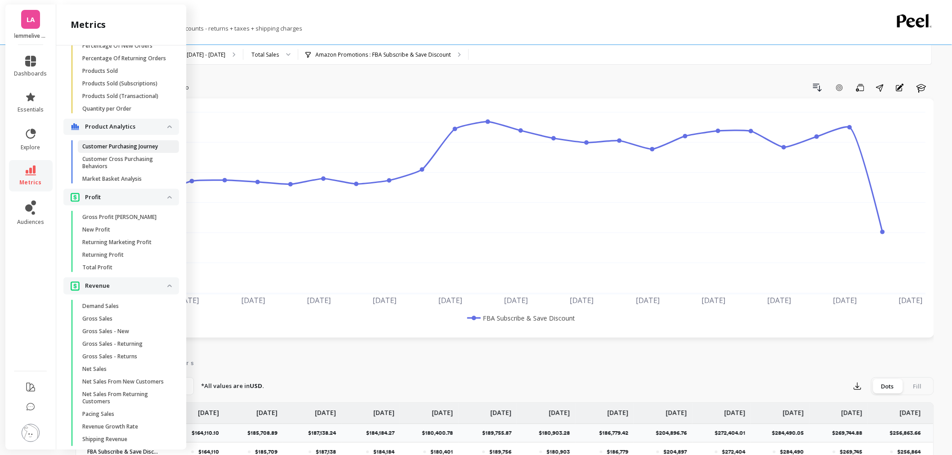
scroll to position [787, 0]
click at [103, 78] on link "Products Sold" at bounding box center [128, 71] width 101 height 13
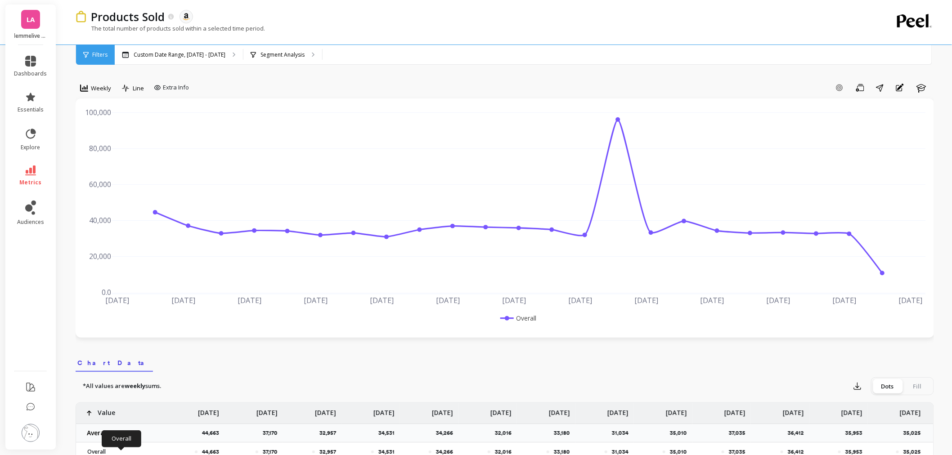
click at [22, 165] on li "metrics" at bounding box center [31, 175] width 44 height 31
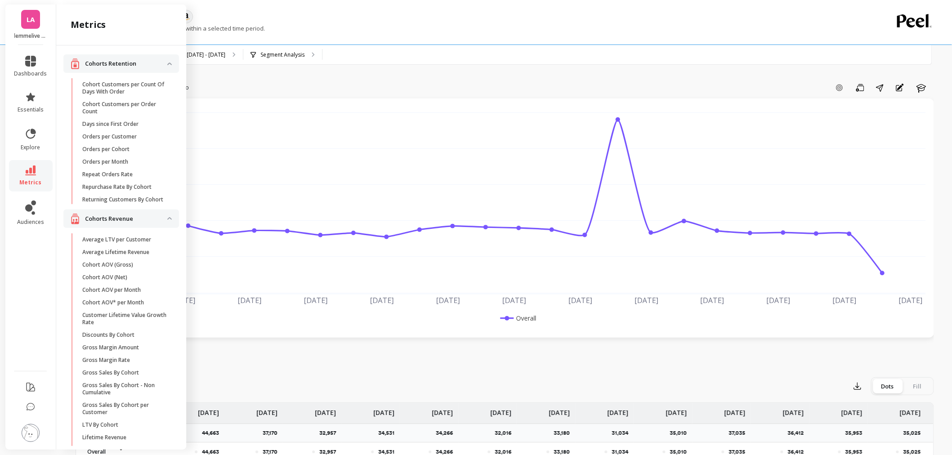
scroll to position [787, 0]
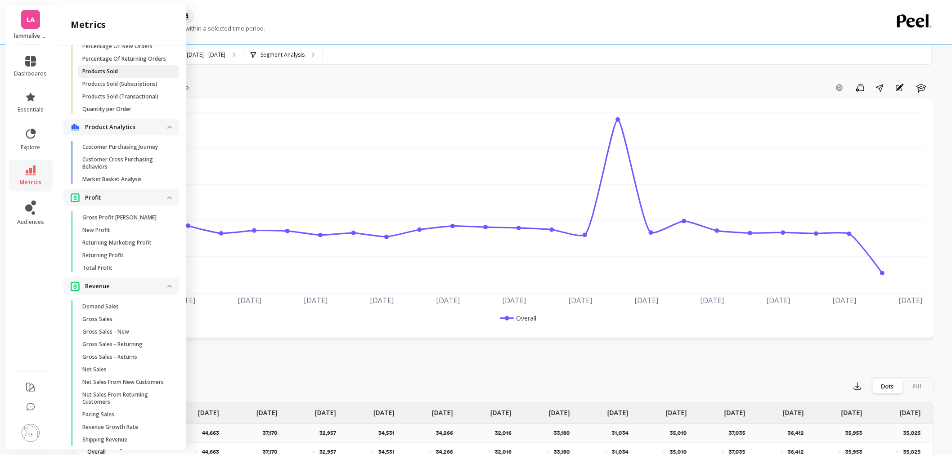
click at [147, 78] on link "Products Sold" at bounding box center [128, 71] width 101 height 13
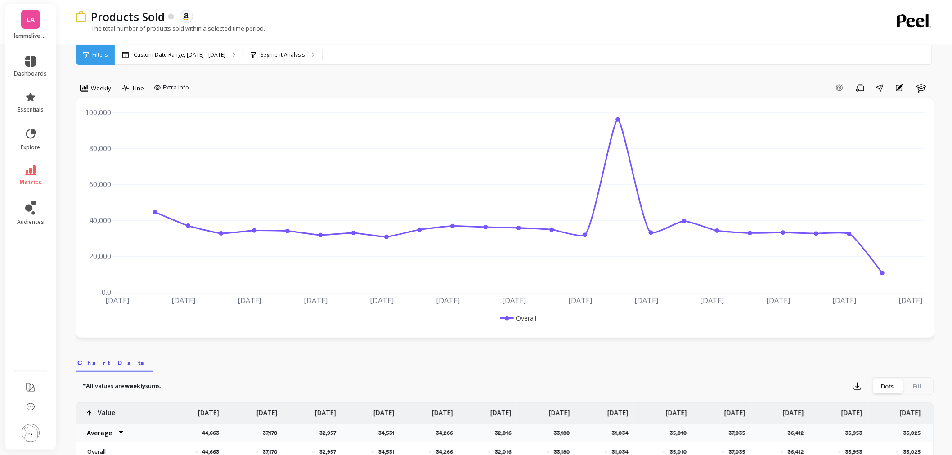
scroll to position [0, 0]
click at [274, 49] on div "Segment Analysis" at bounding box center [282, 55] width 79 height 20
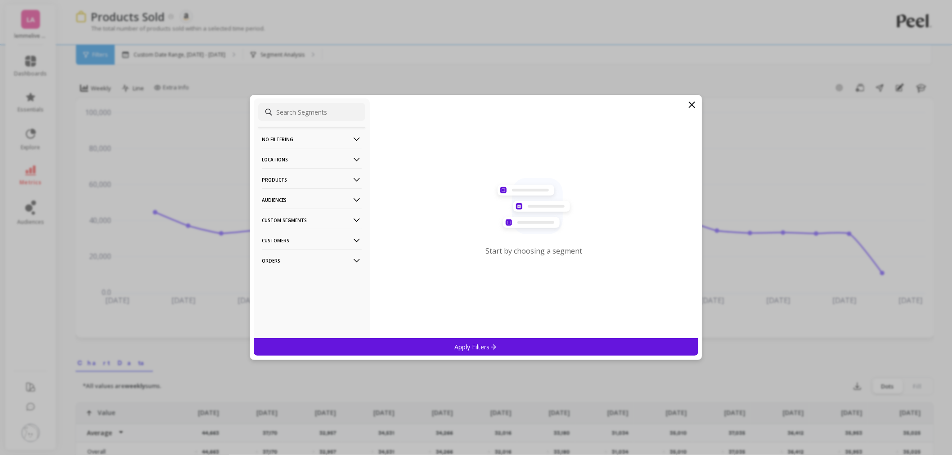
click at [280, 268] on p "Orders" at bounding box center [312, 260] width 100 height 23
click at [285, 276] on p "Amazon Promotions" at bounding box center [290, 278] width 55 height 8
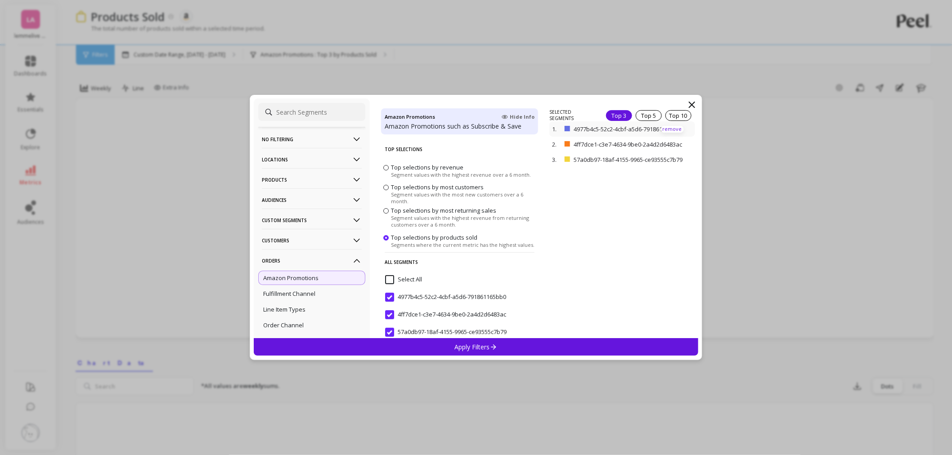
click at [661, 130] on p "remove" at bounding box center [672, 129] width 23 height 7
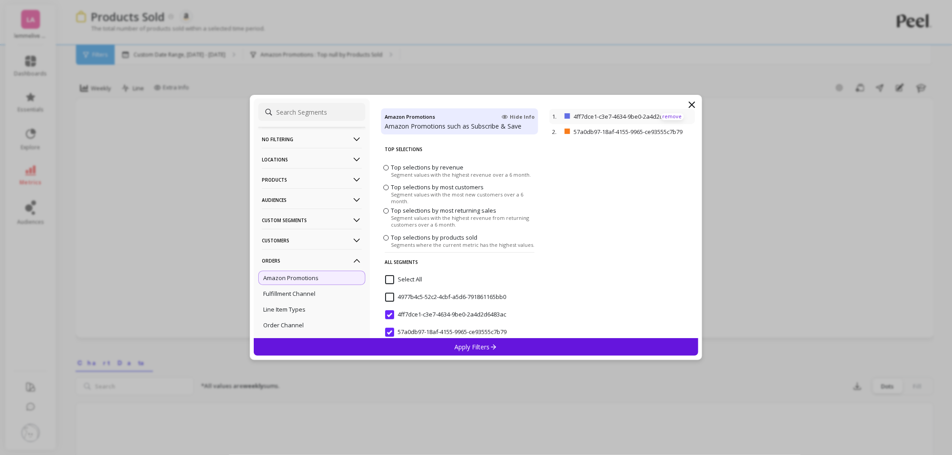
click at [661, 130] on p "57a0db97-18af-4155-9965-ce93555c7b79" at bounding box center [631, 132] width 114 height 8
click at [661, 132] on p "remove" at bounding box center [672, 132] width 23 height 7
click at [667, 116] on p "remove" at bounding box center [672, 116] width 23 height 7
click at [326, 112] on input at bounding box center [311, 112] width 107 height 18
paste input "FBA Subscribe & Save Discount"
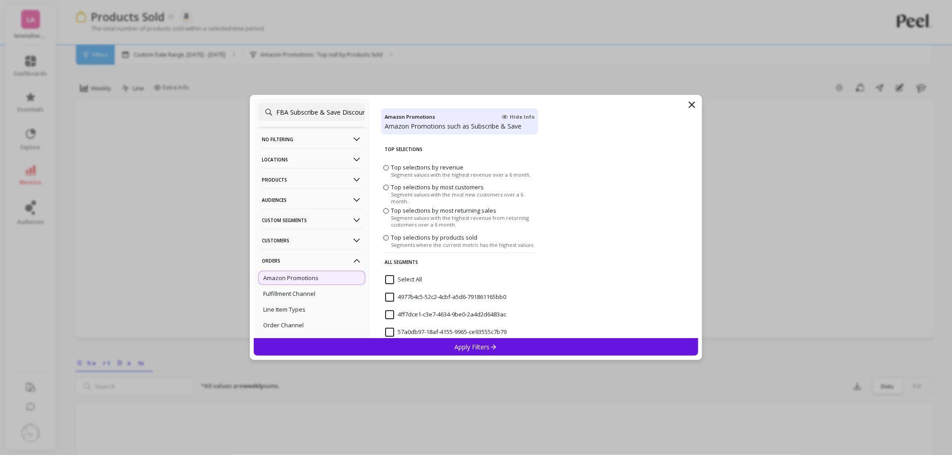
scroll to position [0, 10]
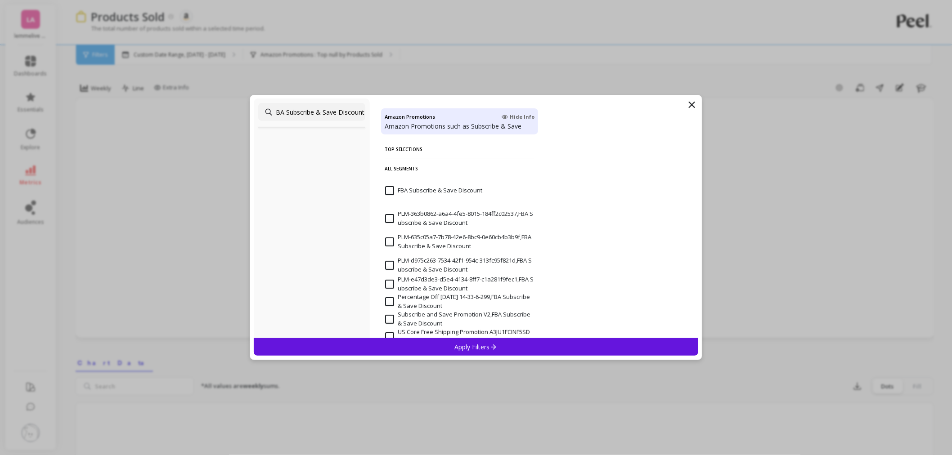
type input "FBA Subscribe & Save Discount"
click at [391, 192] on Discount "FBA Subscribe & Save Discount" at bounding box center [433, 190] width 97 height 9
click at [470, 348] on p "Apply Filters" at bounding box center [476, 347] width 43 height 9
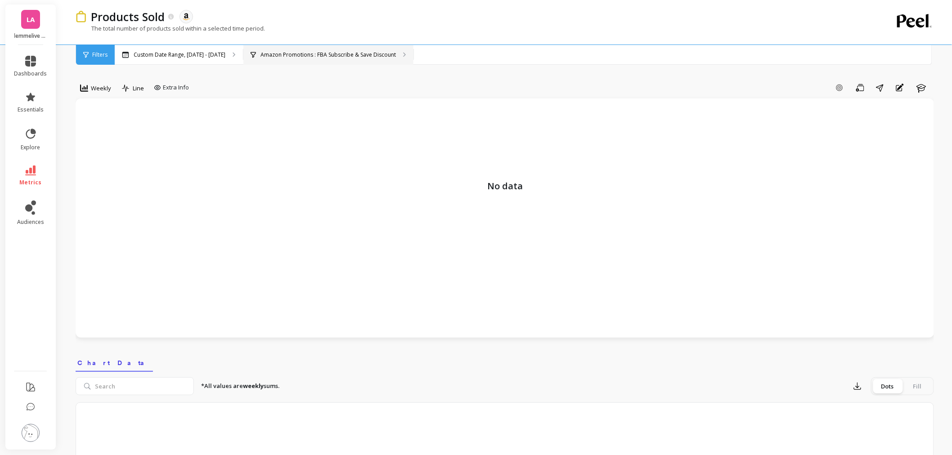
click at [328, 60] on div "Amazon Promotions : FBA Subscribe & Save Discount" at bounding box center [328, 55] width 170 height 20
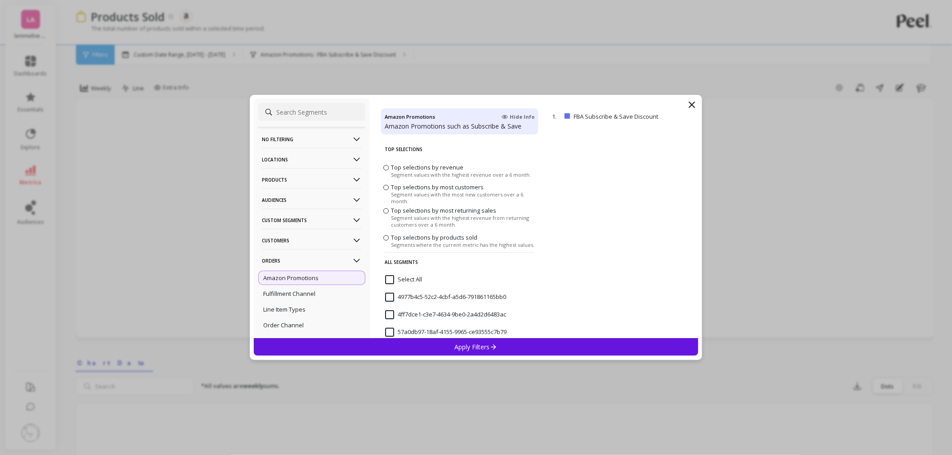
click at [386, 235] on span at bounding box center [385, 237] width 5 height 5
click at [0, 0] on input "Top selections by products sold Segments where the current metric has the highe…" at bounding box center [0, 0] width 0 height 0
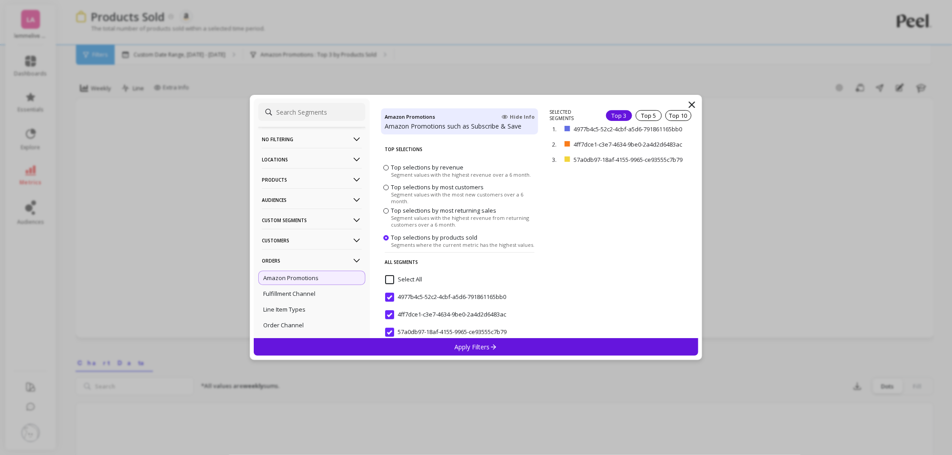
click at [465, 349] on p "Apply Filters" at bounding box center [476, 347] width 43 height 9
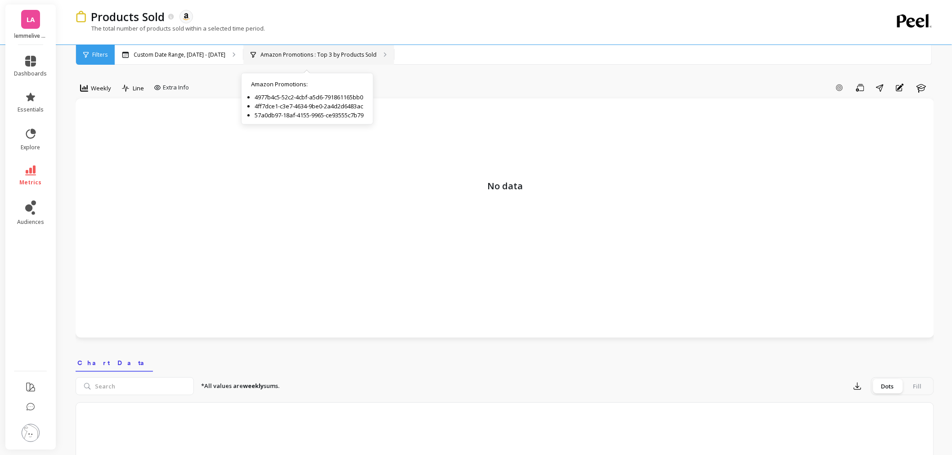
click at [299, 51] on p "Amazon Promotions : Top 3 by Products Sold" at bounding box center [319, 54] width 116 height 7
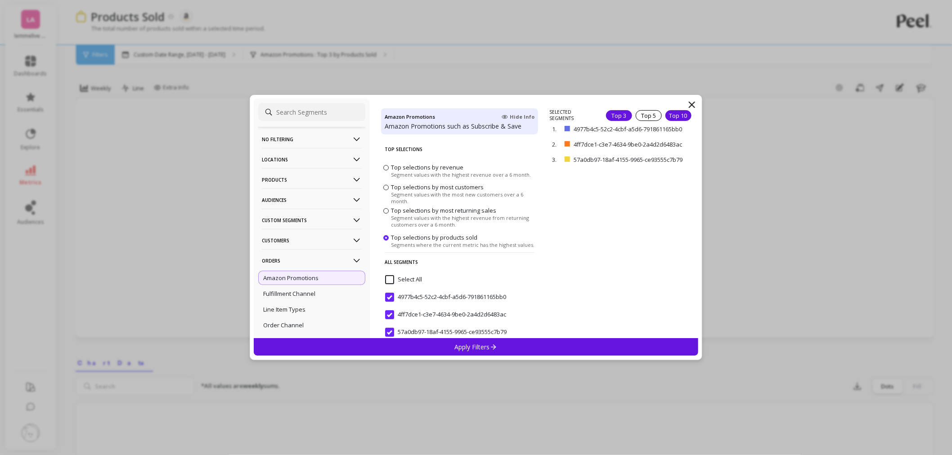
click at [669, 116] on div "Top 10" at bounding box center [678, 115] width 26 height 11
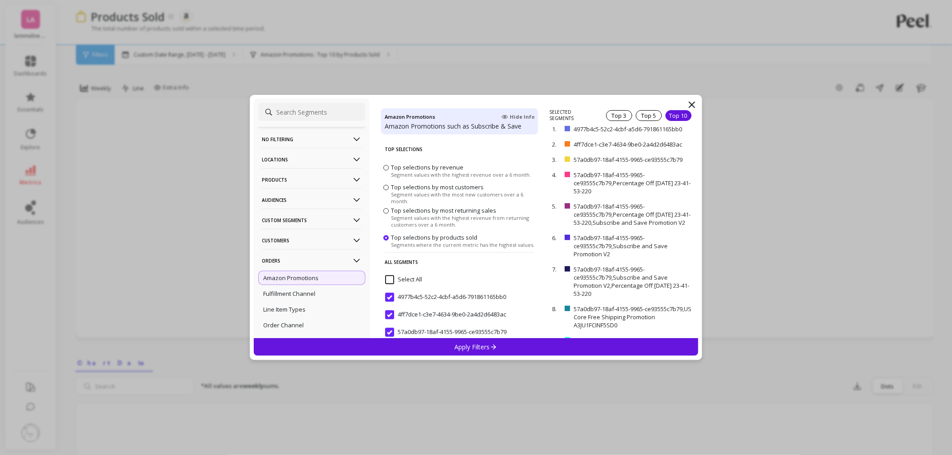
click at [466, 346] on p "Apply Filters" at bounding box center [476, 347] width 43 height 9
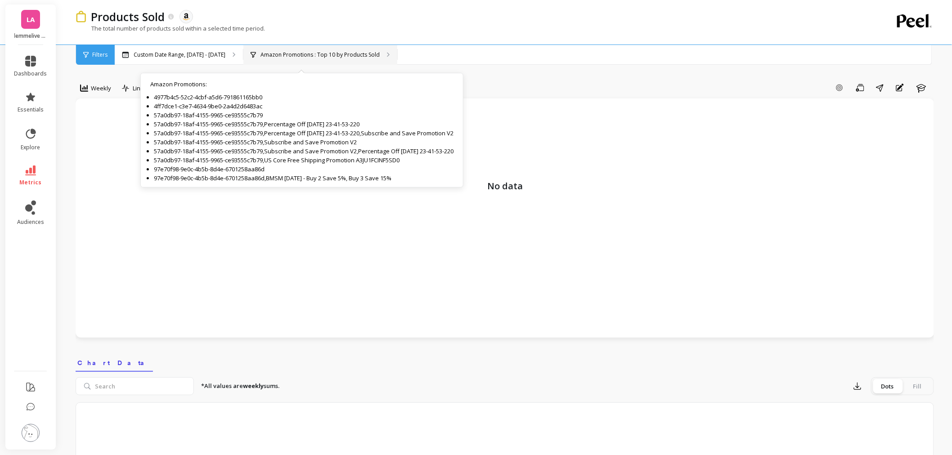
click at [333, 54] on p "Amazon Promotions : Top 10 by Products Sold" at bounding box center [320, 54] width 119 height 7
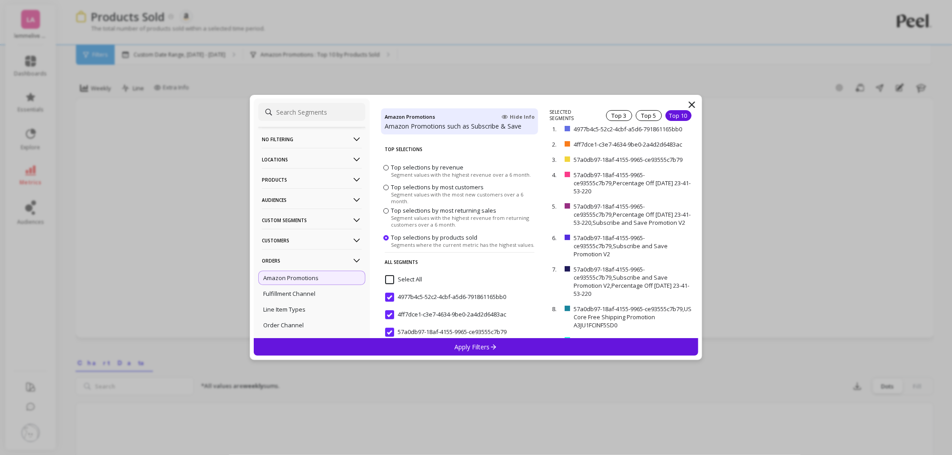
click at [425, 191] on span "Segment values with the most new customers over a 6 month." at bounding box center [463, 197] width 145 height 13
click at [0, 0] on input "Top selections by most customers Segment values with the most new customers ove…" at bounding box center [0, 0] width 0 height 0
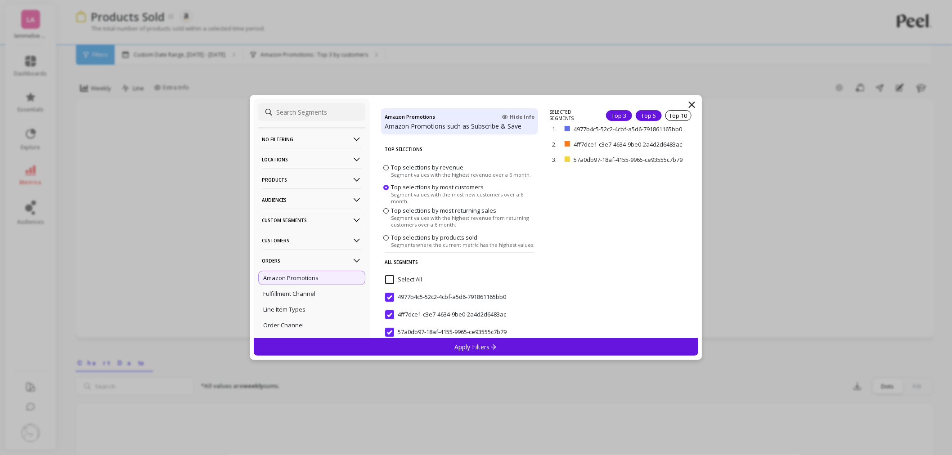
click at [649, 116] on div "Top 5" at bounding box center [649, 115] width 26 height 11
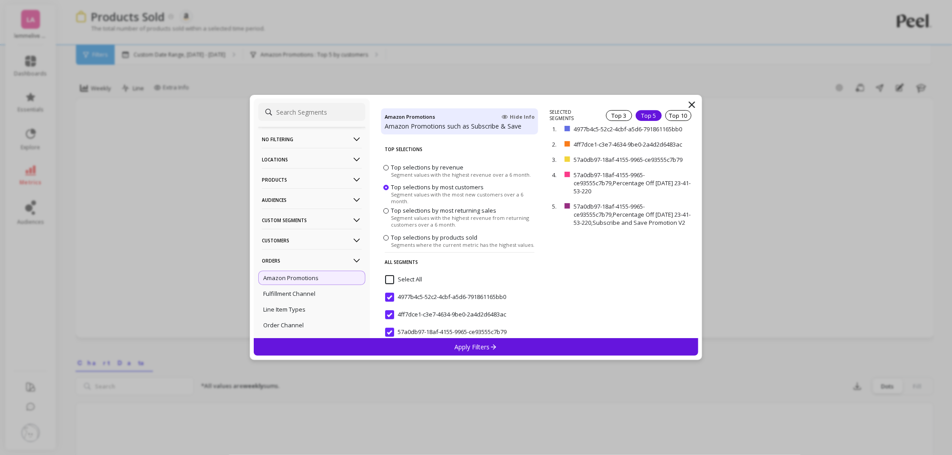
click at [485, 346] on p "Apply Filters" at bounding box center [476, 347] width 43 height 9
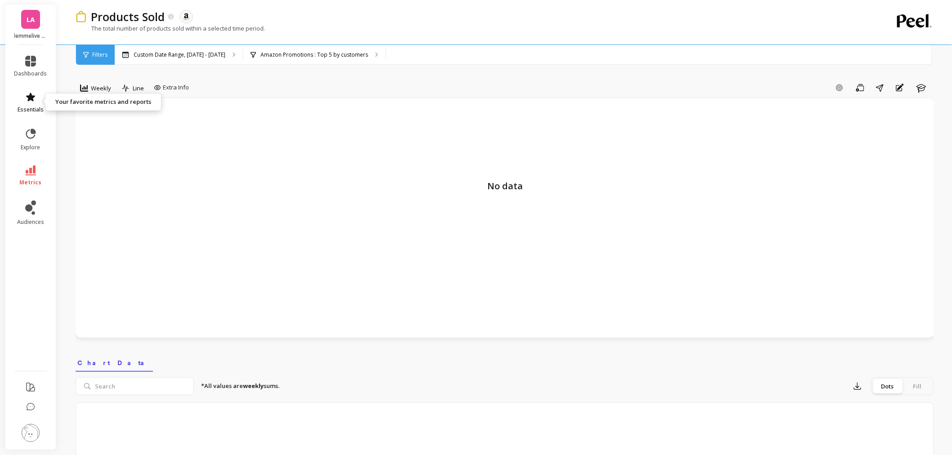
click at [37, 110] on span "essentials" at bounding box center [31, 109] width 26 height 7
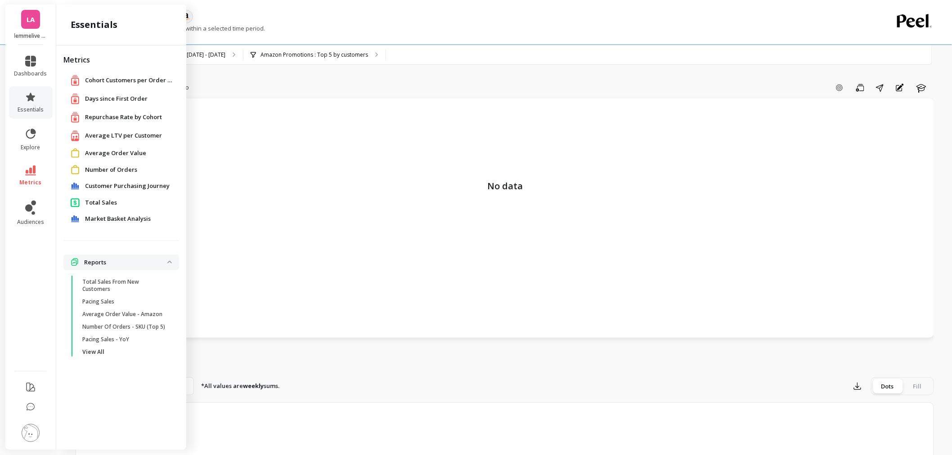
click at [106, 201] on span "Total Sales" at bounding box center [101, 202] width 32 height 9
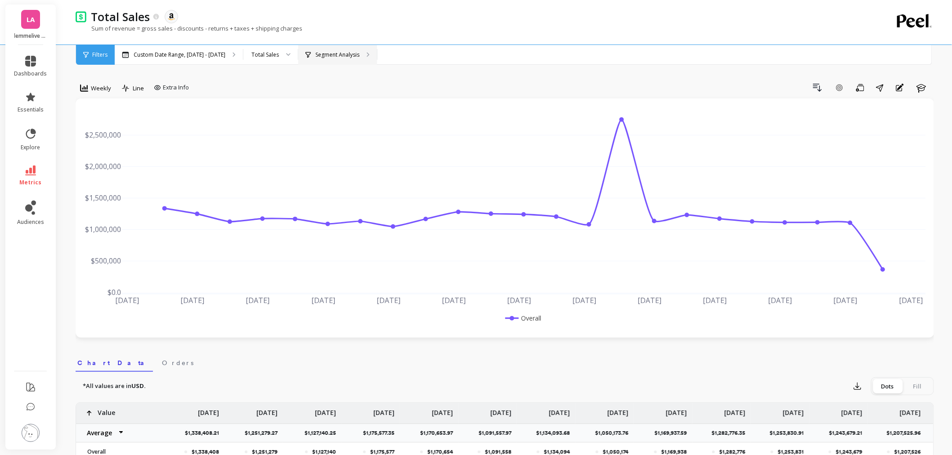
click at [340, 61] on div "Segment Analysis" at bounding box center [337, 55] width 79 height 20
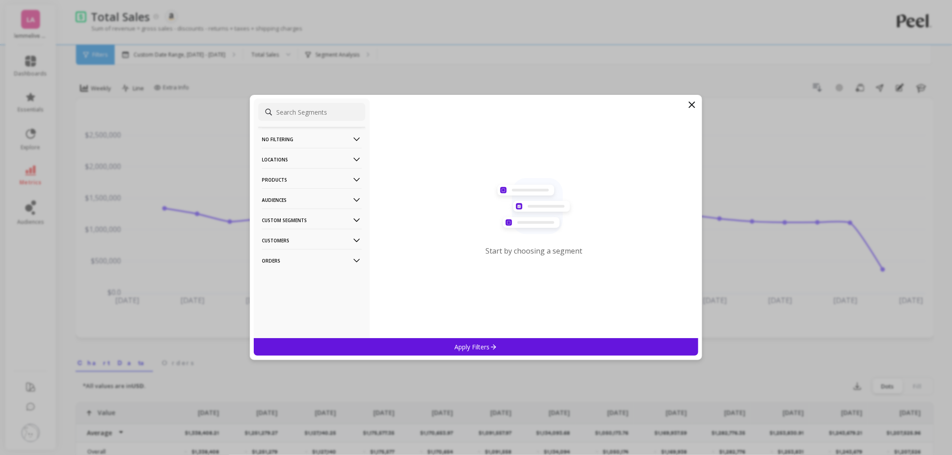
click at [292, 262] on p "Orders" at bounding box center [312, 260] width 100 height 23
click at [293, 277] on p "Amazon Promotions" at bounding box center [290, 278] width 55 height 8
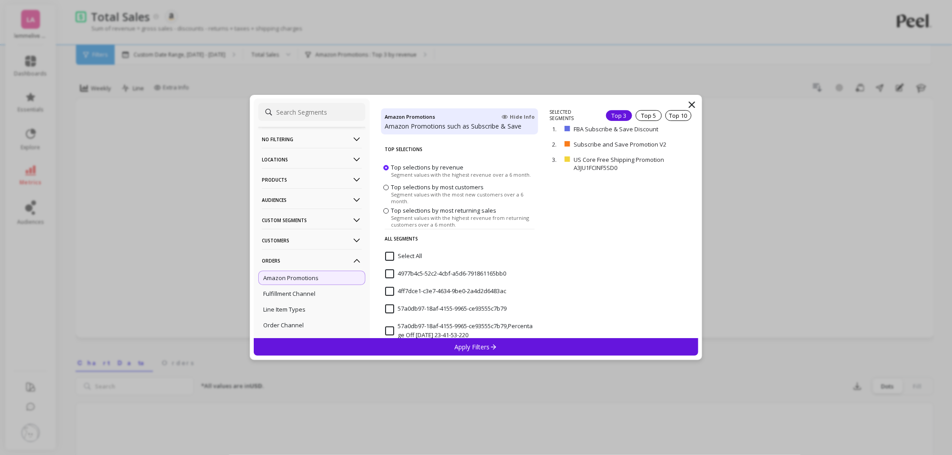
click at [479, 349] on p "Apply Filters" at bounding box center [476, 347] width 43 height 9
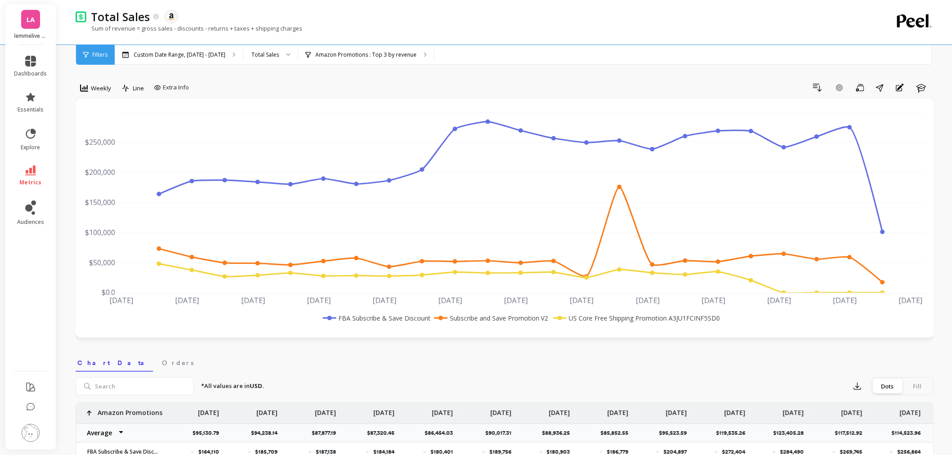
click at [338, 44] on div "Total Sales The data you are viewing comes from: Amazon Seller Central Sum of r…" at bounding box center [468, 22] width 785 height 45
click at [338, 49] on div "Amazon Promotions : Top 3 by revenue Amazon Promotions : FBA Subscribe & Save D…" at bounding box center [366, 55] width 136 height 20
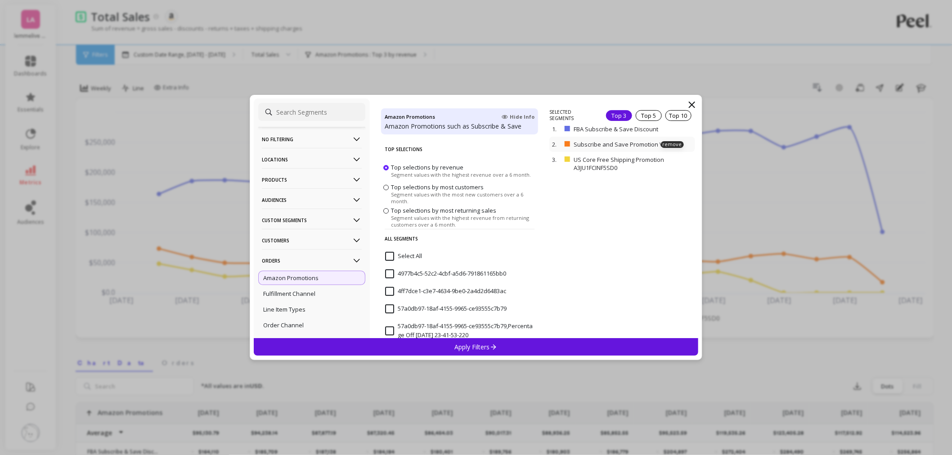
click at [663, 148] on p "Subscribe and Save Promotion V2" at bounding box center [627, 144] width 106 height 8
click at [664, 145] on p "remove" at bounding box center [672, 144] width 23 height 7
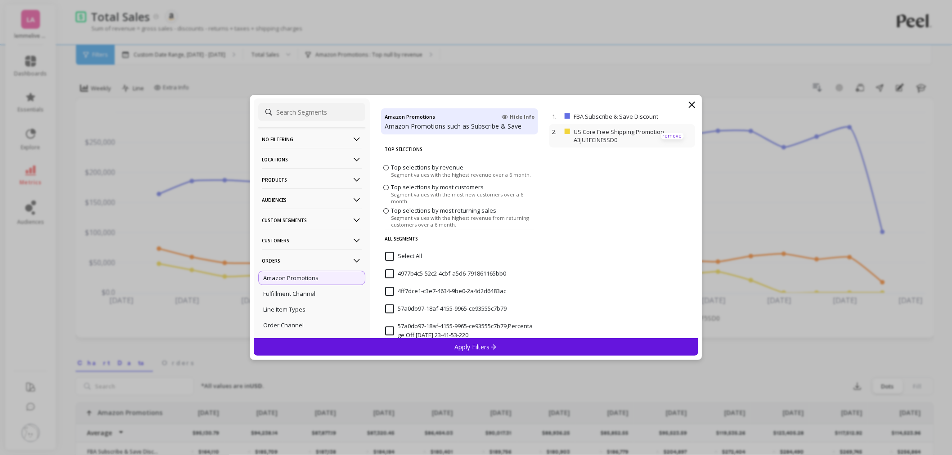
click at [664, 145] on div "2. US Core Free Shipping Promotion A3JU1FCINF5SD0 remove" at bounding box center [621, 135] width 145 height 23
click at [662, 135] on p "remove" at bounding box center [672, 136] width 23 height 7
click at [478, 348] on p "Apply Filters" at bounding box center [476, 347] width 43 height 9
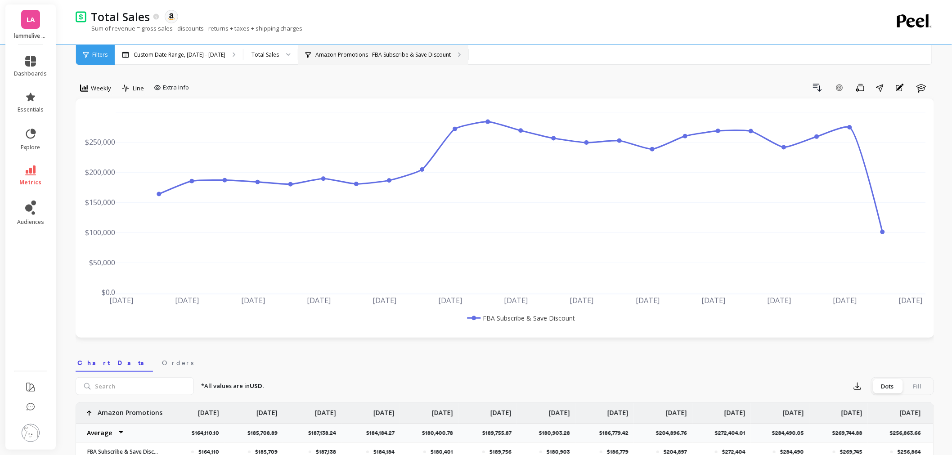
click at [386, 62] on div "Amazon Promotions : FBA Subscribe & Save Discount" at bounding box center [383, 55] width 170 height 20
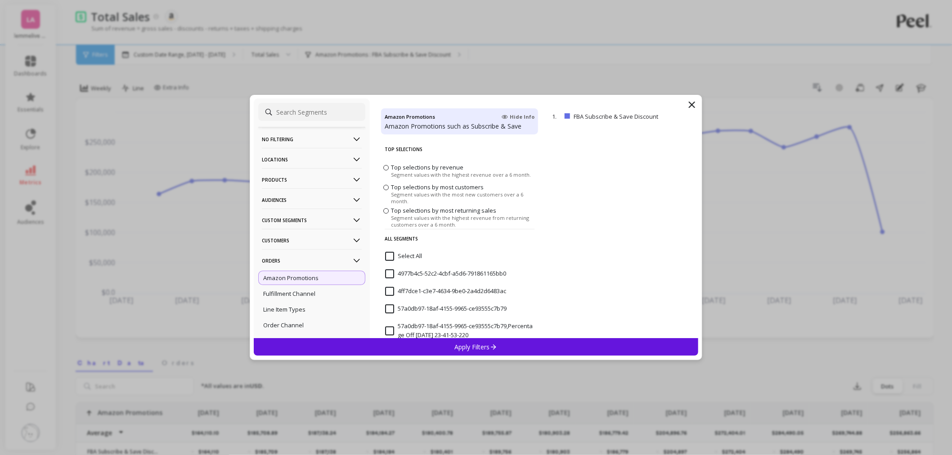
click at [389, 190] on label "Top selections by most customers Segment values with the most new customers ove…" at bounding box center [459, 194] width 153 height 22
click at [0, 0] on input "Top selections by most customers Segment values with the most new customers ove…" at bounding box center [0, 0] width 0 height 0
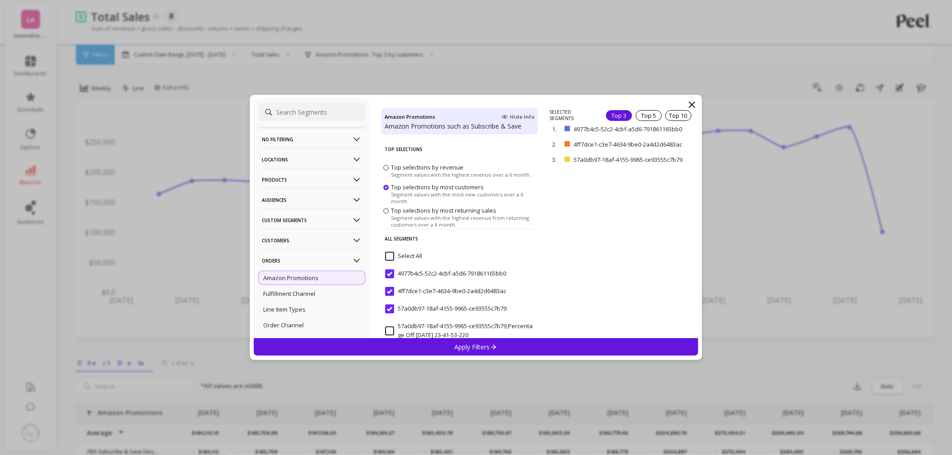
click at [472, 345] on p "Apply Filters" at bounding box center [476, 347] width 43 height 9
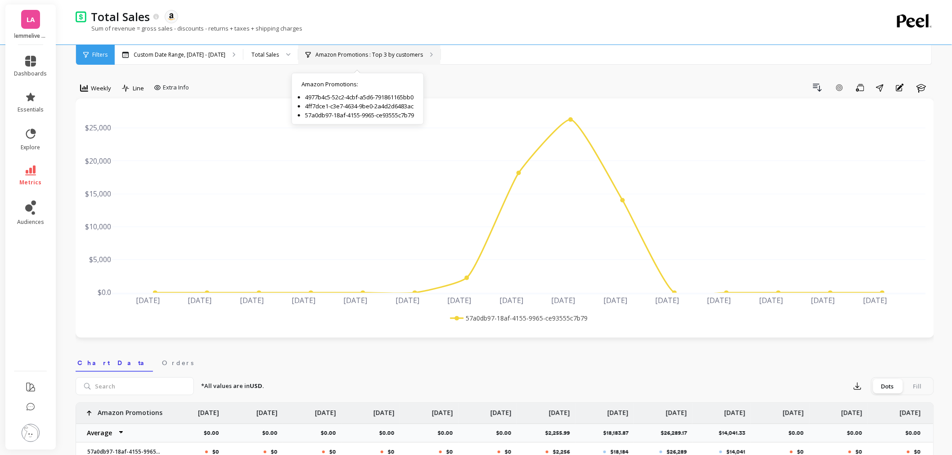
click at [379, 54] on p "Amazon Promotions : Top 3 by customers" at bounding box center [369, 54] width 108 height 7
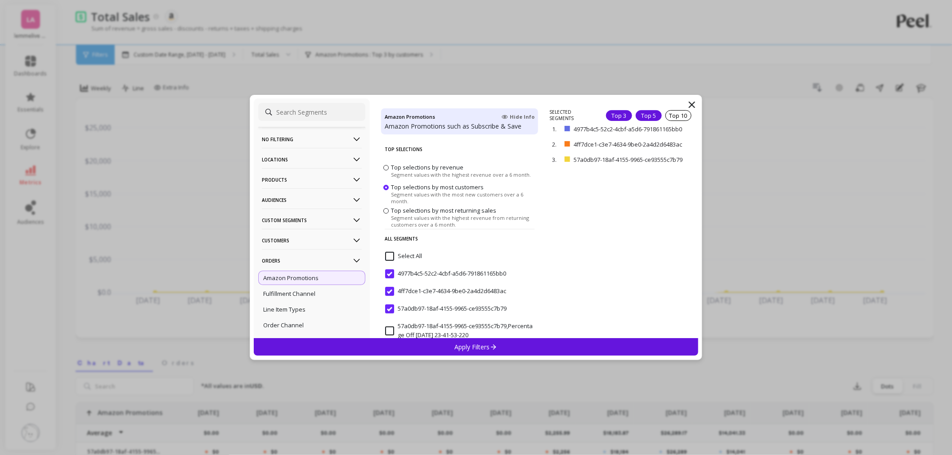
click at [642, 117] on div "Top 5" at bounding box center [649, 115] width 26 height 11
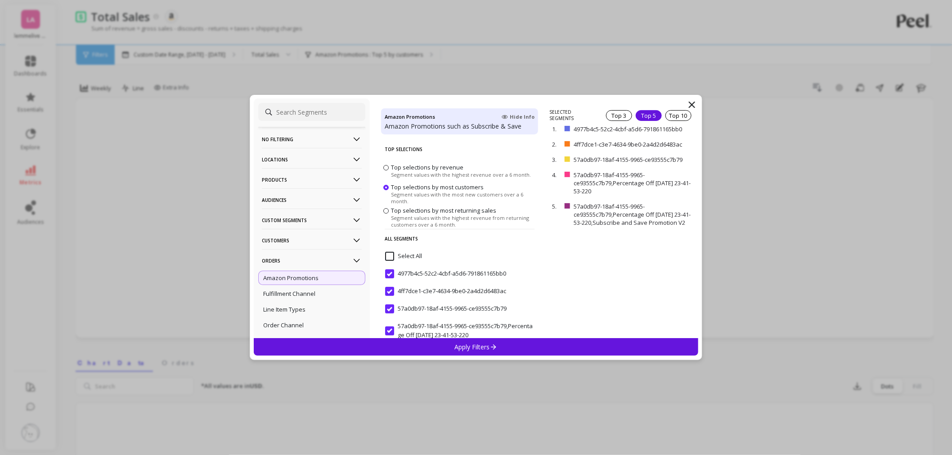
click at [497, 346] on icon at bounding box center [494, 347] width 8 height 8
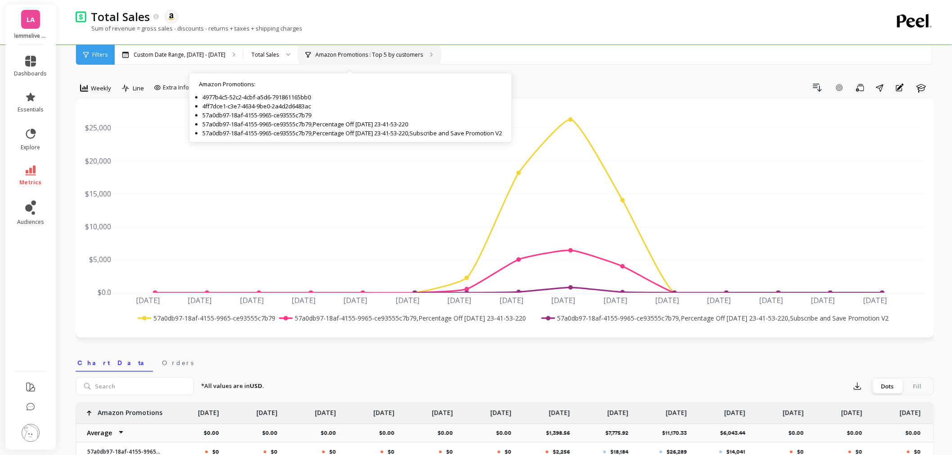
click at [364, 58] on div "Amazon Promotions : Top 5 by customers Amazon Promotions : 4977b4c5-52c2-4cbf-a…" at bounding box center [369, 55] width 142 height 20
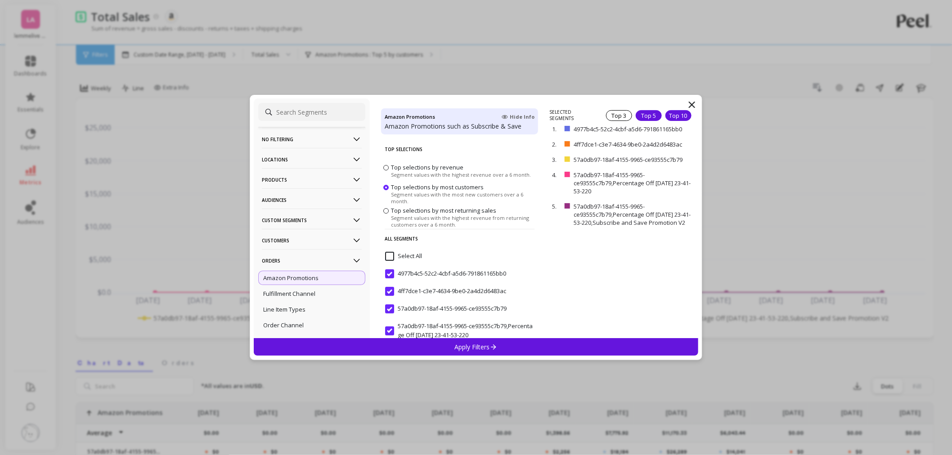
click at [669, 112] on div "Top 10" at bounding box center [678, 115] width 26 height 11
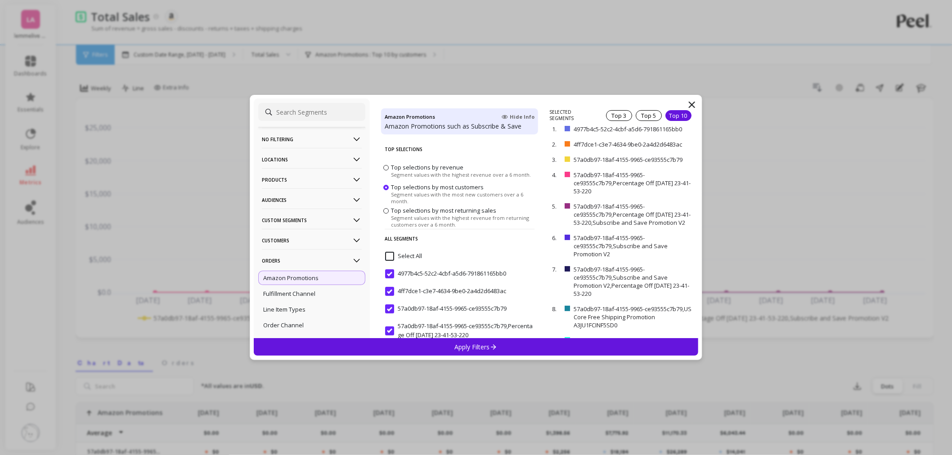
click at [438, 348] on div "Apply Filters" at bounding box center [476, 347] width 445 height 18
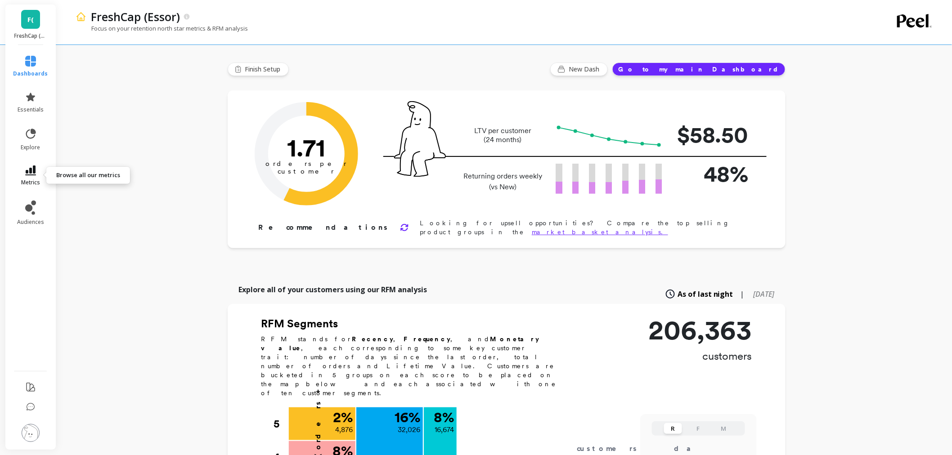
click at [30, 184] on span "metrics" at bounding box center [30, 182] width 19 height 7
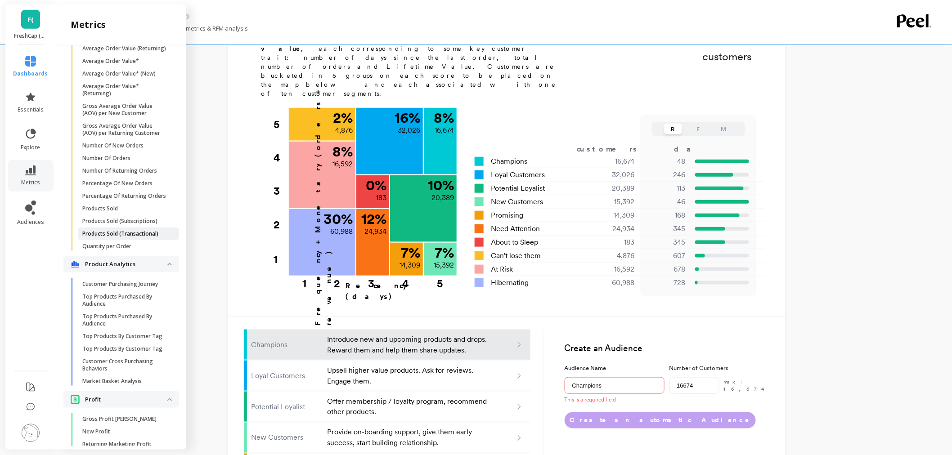
scroll to position [666, 0]
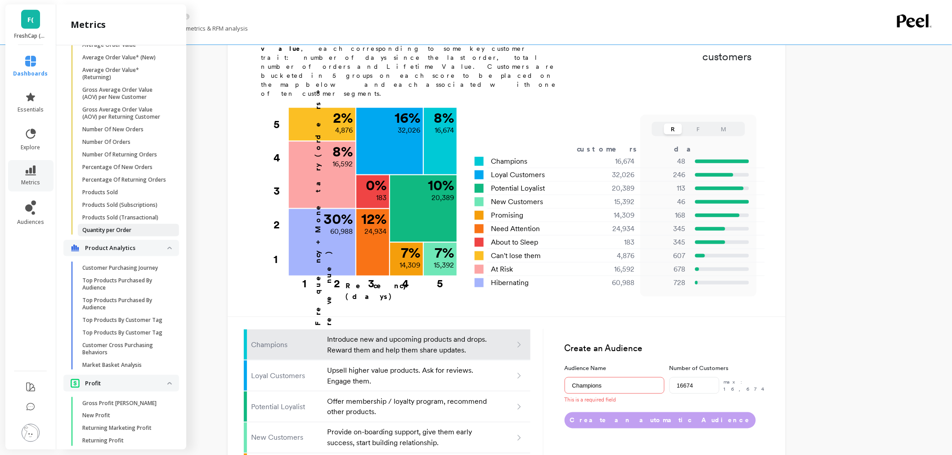
click at [121, 237] on link "Quantity per Order" at bounding box center [128, 230] width 101 height 13
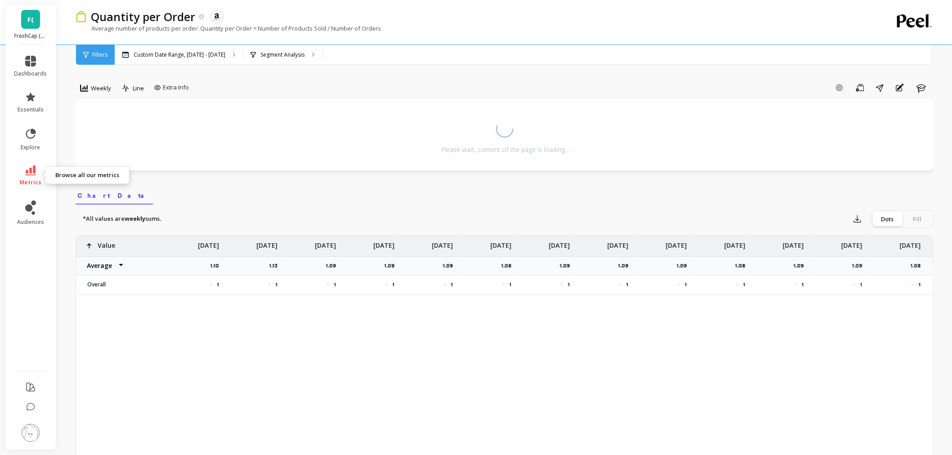
click at [26, 176] on link "metrics" at bounding box center [30, 176] width 33 height 21
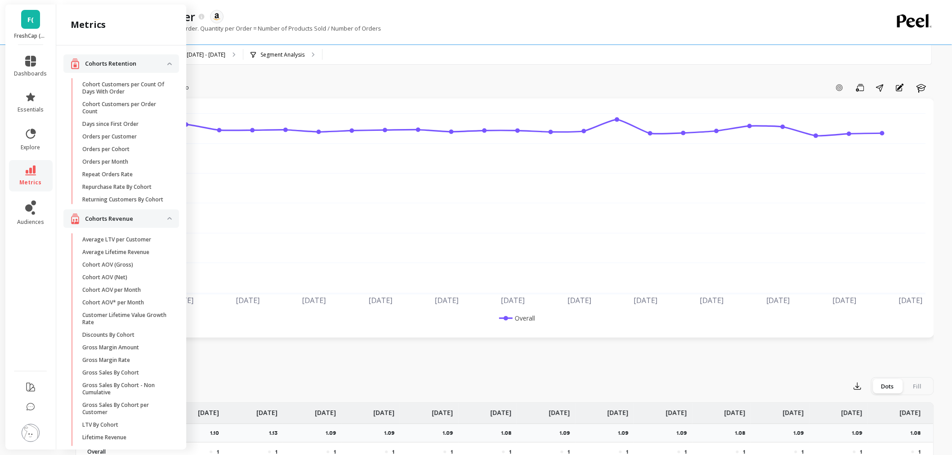
scroll to position [666, 0]
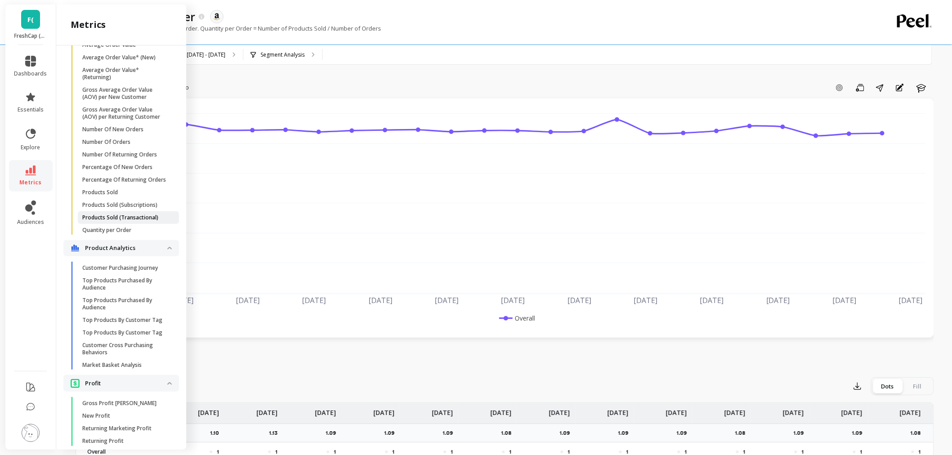
click at [124, 221] on p "Products Sold (Transactional)" at bounding box center [120, 217] width 76 height 7
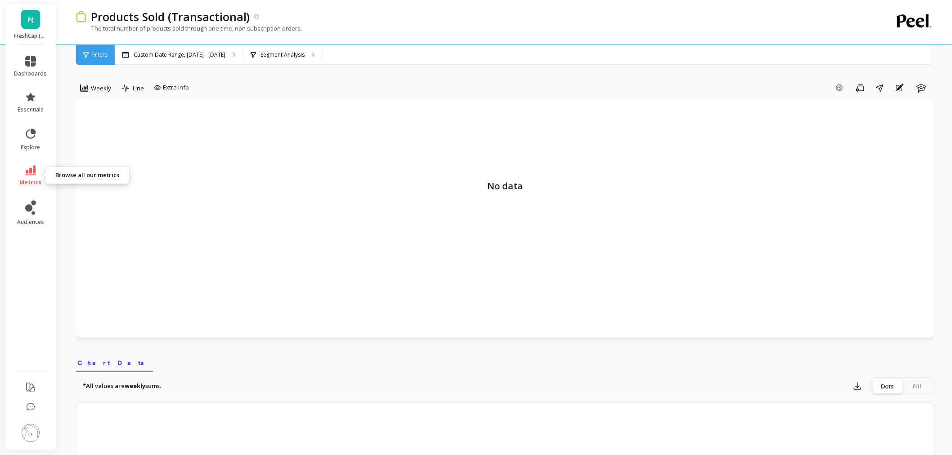
click at [34, 182] on span "metrics" at bounding box center [31, 182] width 22 height 7
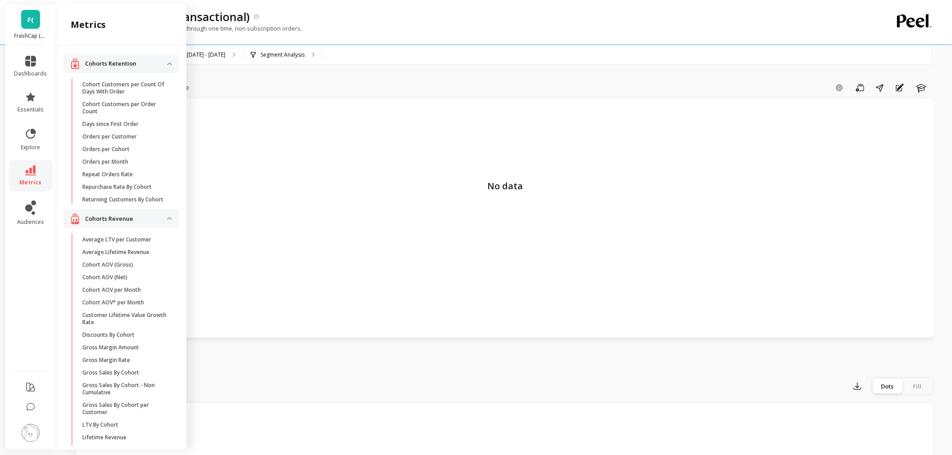
scroll to position [666, 0]
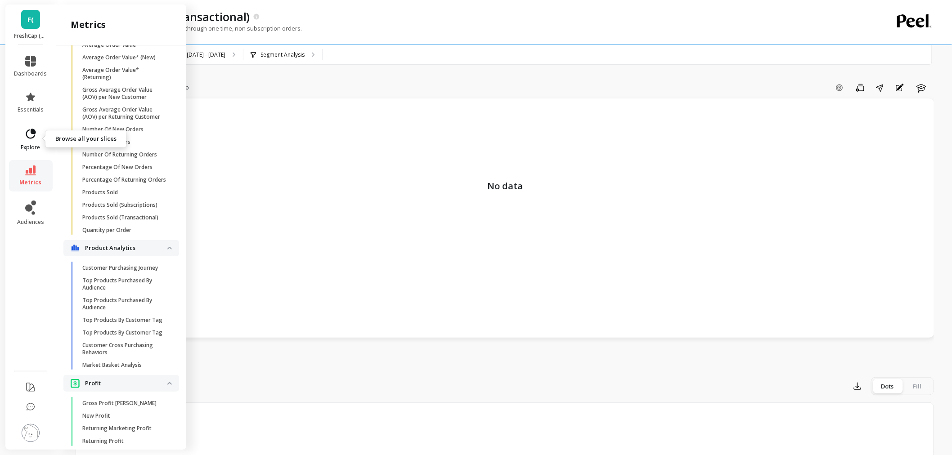
click at [29, 142] on link "explore" at bounding box center [30, 139] width 33 height 23
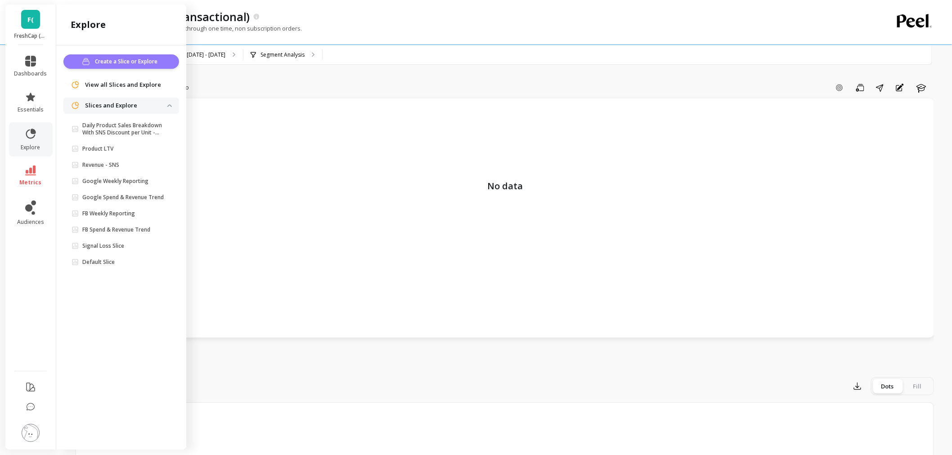
click at [83, 63] on icon "button" at bounding box center [86, 61] width 9 height 7
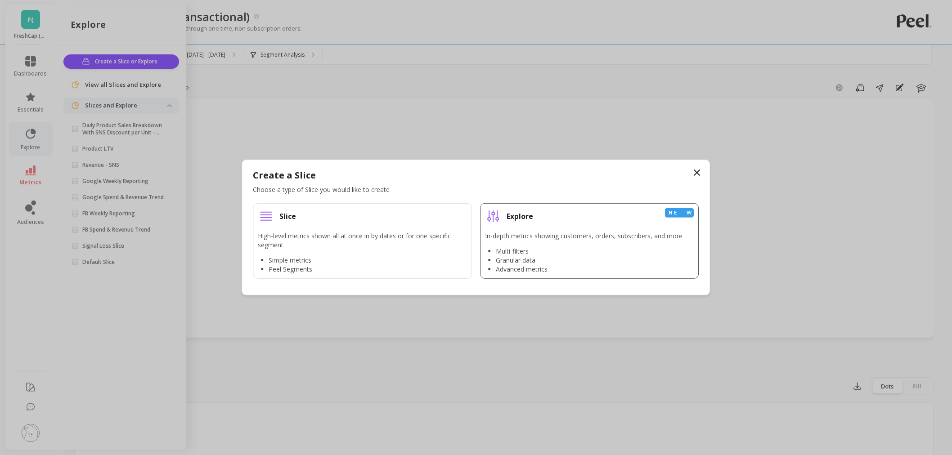
click at [522, 229] on li "Explore New In-depth metrics showing customers, orders, subscribers, and more M…" at bounding box center [589, 241] width 219 height 76
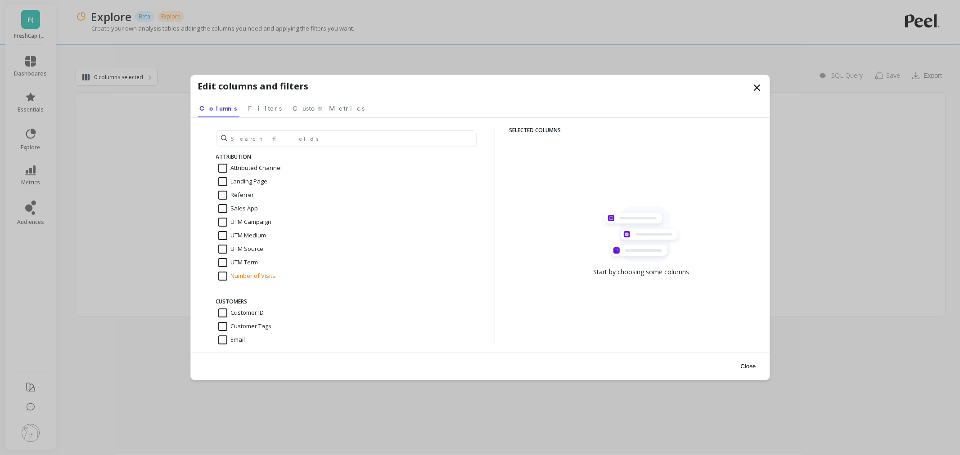
click at [249, 147] on div "ATTRIBUTION Attributed Channel Landing Page Referrer Sales App UTM Campaign UTM…" at bounding box center [339, 236] width 282 height 218
click at [249, 142] on input "text" at bounding box center [346, 138] width 261 height 17
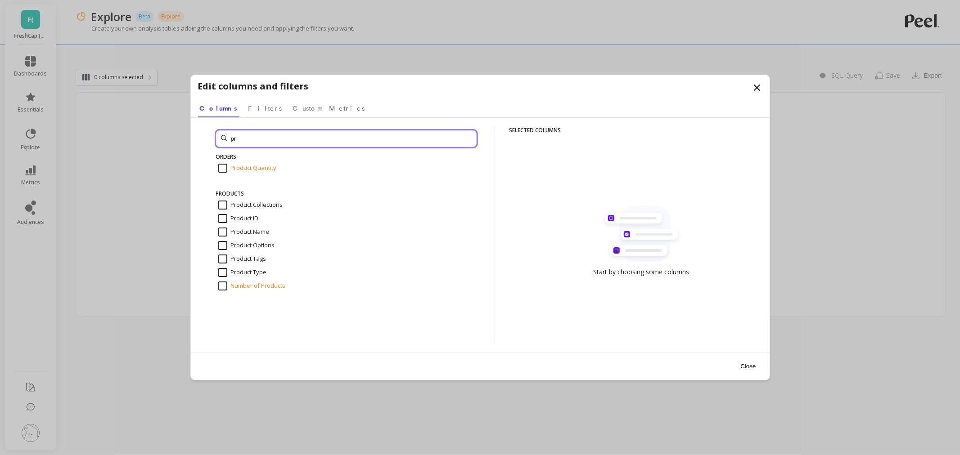
type input "pr"
click at [756, 84] on icon at bounding box center [756, 87] width 11 height 11
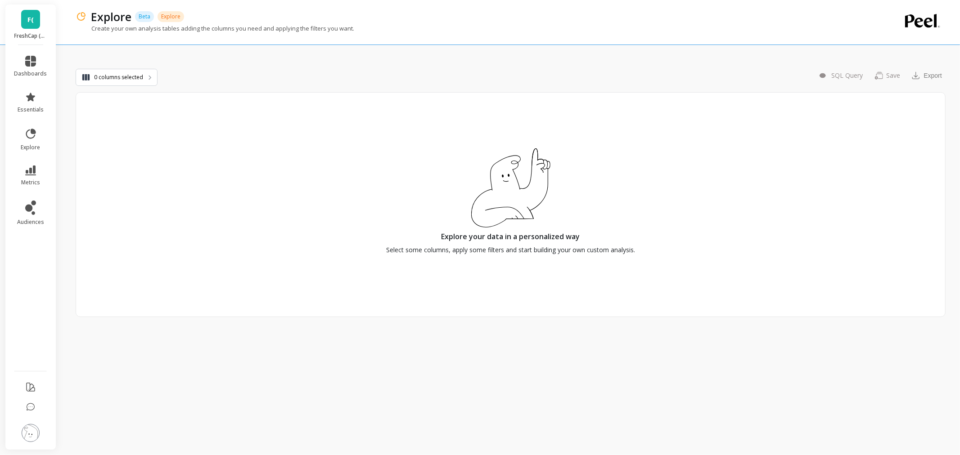
click at [495, 58] on div "0 columns selected You need to have at least 1 column selected to add filters. …" at bounding box center [511, 231] width 870 height 448
click at [30, 179] on span "metrics" at bounding box center [30, 182] width 19 height 7
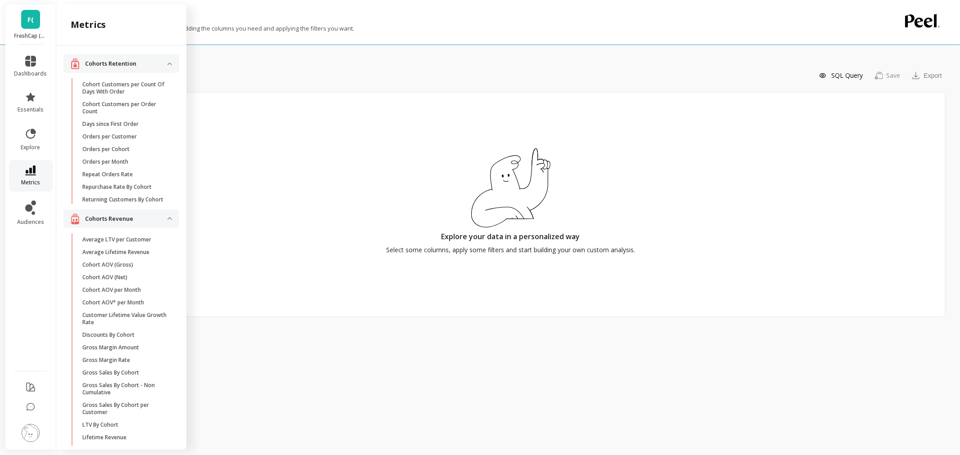
scroll to position [666, 0]
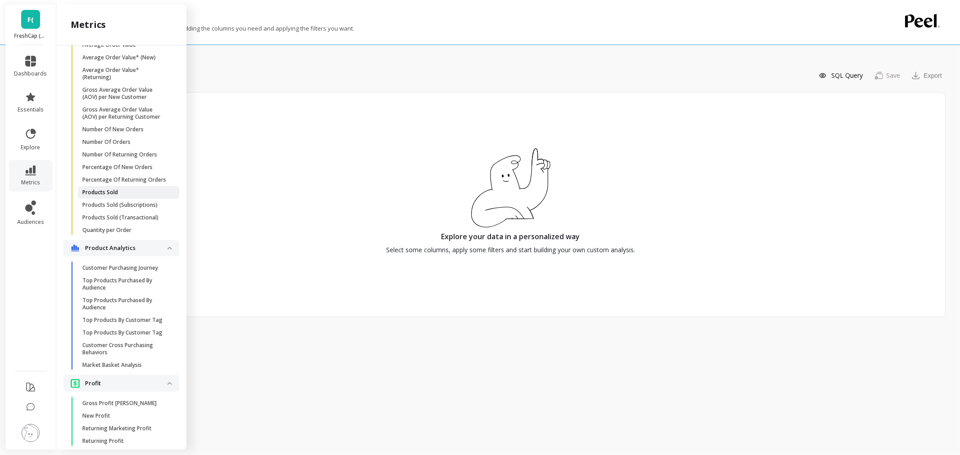
click at [98, 196] on p "Products Sold" at bounding box center [100, 192] width 36 height 7
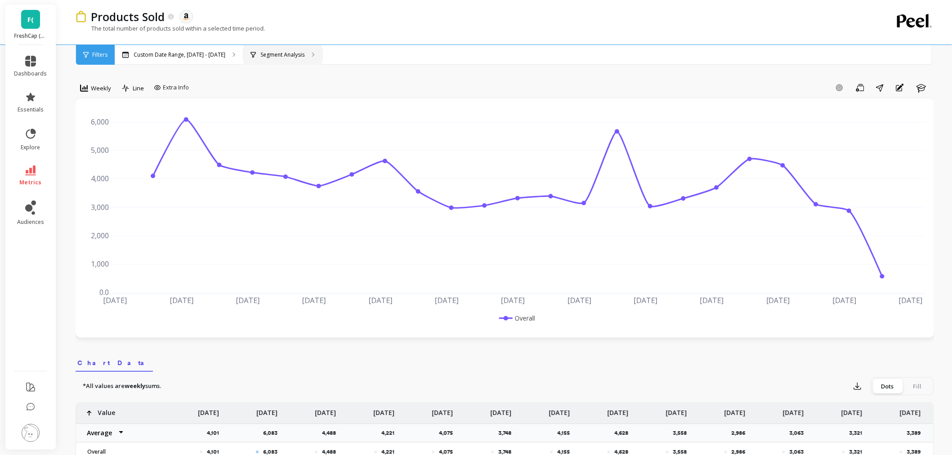
click at [272, 50] on div "Segment Analysis" at bounding box center [282, 55] width 79 height 20
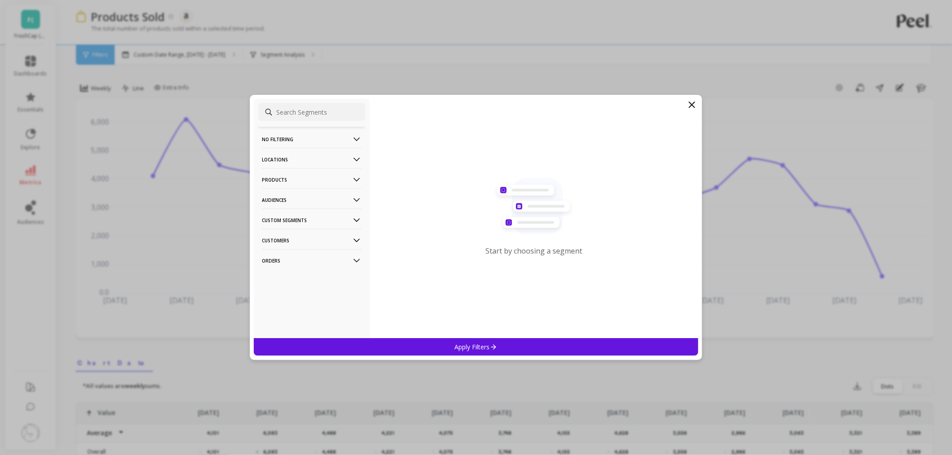
click at [279, 257] on p "Orders" at bounding box center [312, 260] width 100 height 23
click at [287, 277] on p "Amazon Promotions" at bounding box center [290, 278] width 55 height 8
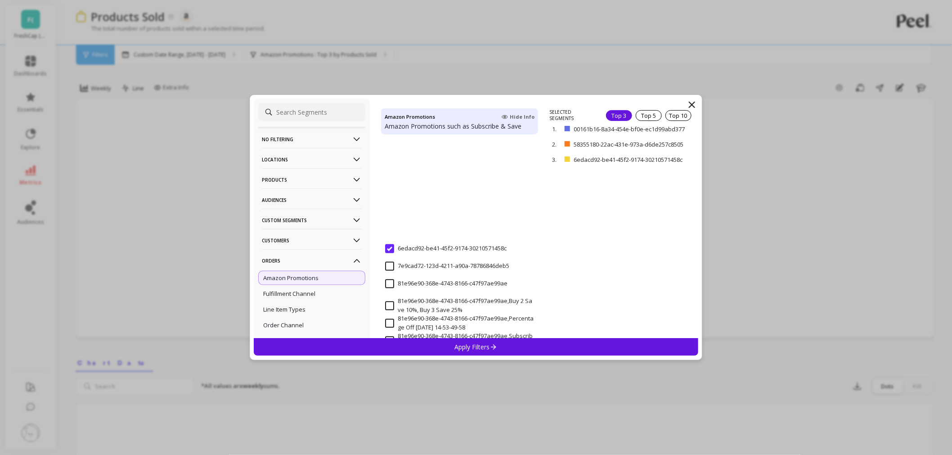
scroll to position [250, 0]
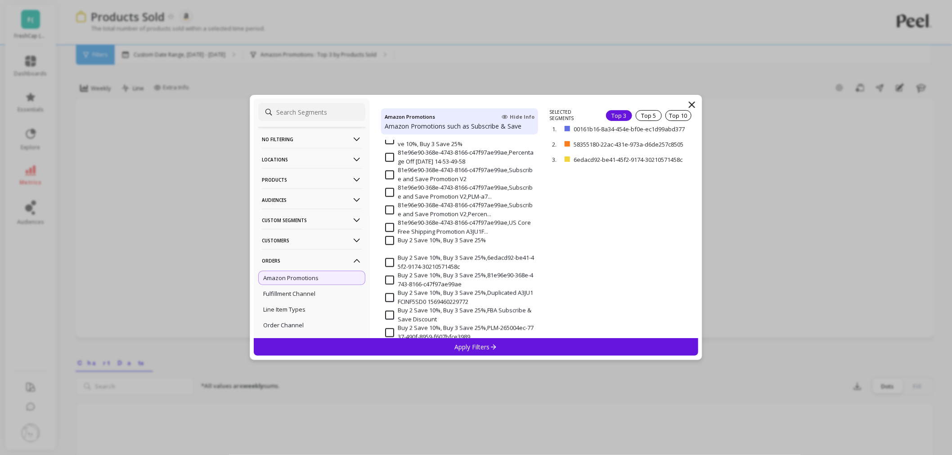
click at [282, 111] on input at bounding box center [311, 112] width 107 height 18
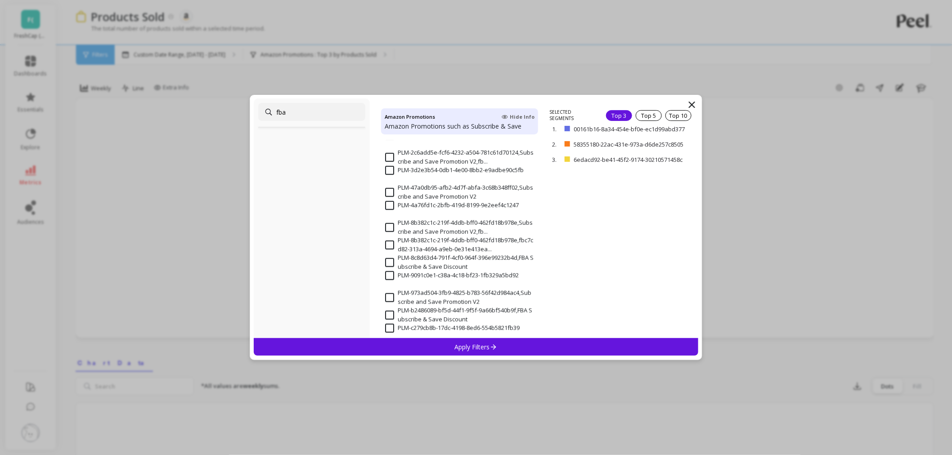
scroll to position [3, 0]
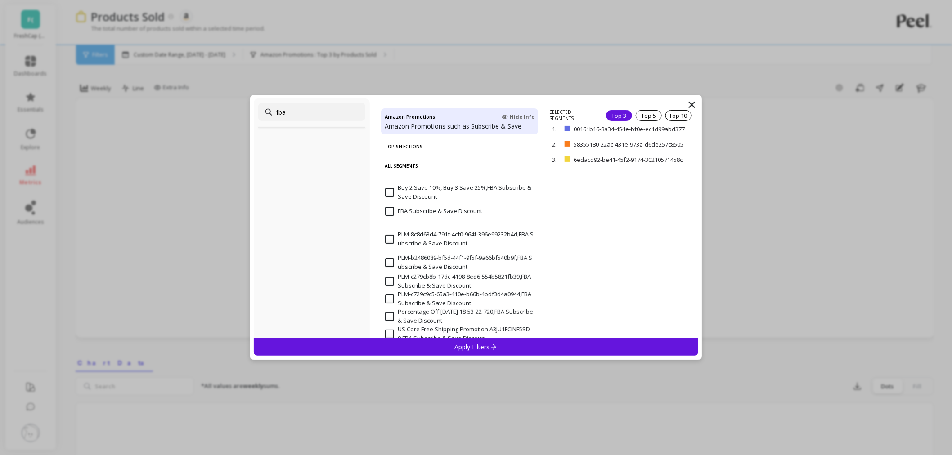
type input "fba"
click at [492, 207] on div "FBA Subscribe & Save Discount" at bounding box center [459, 216] width 157 height 27
click at [670, 120] on p "remove" at bounding box center [672, 116] width 23 height 7
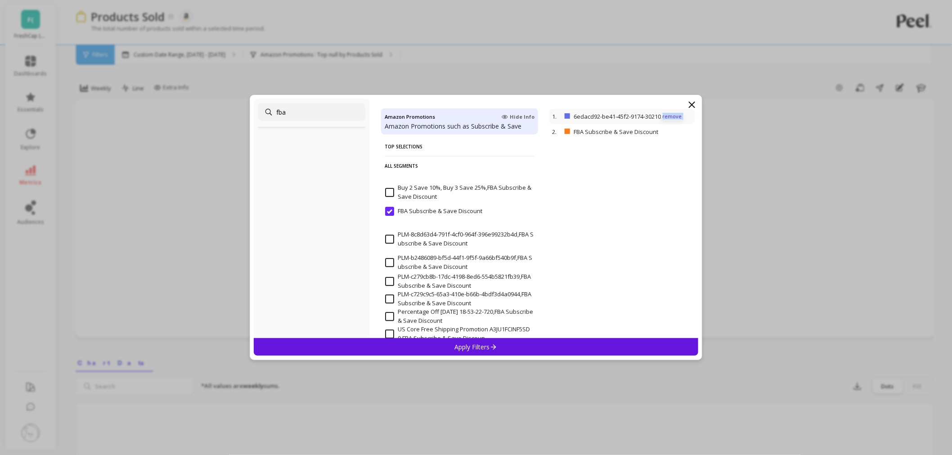
click at [670, 120] on p "remove" at bounding box center [672, 116] width 23 height 7
click at [460, 347] on p "Apply Filters" at bounding box center [476, 347] width 43 height 9
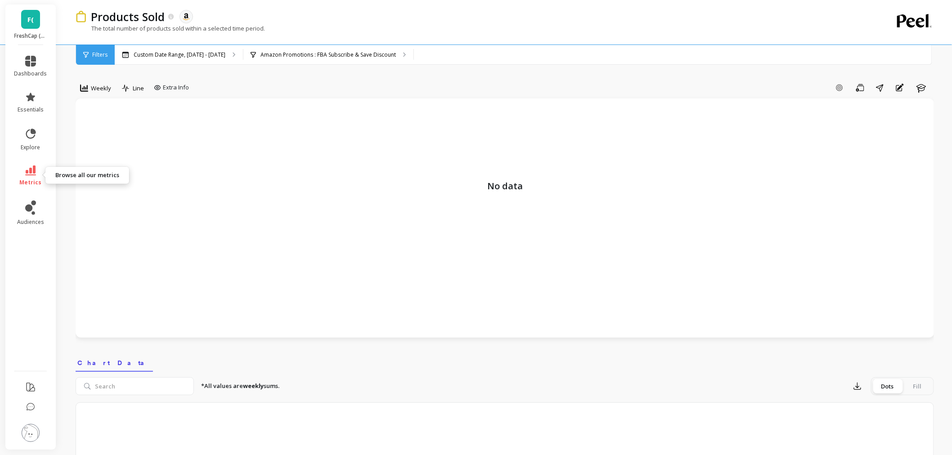
click at [35, 184] on span "metrics" at bounding box center [31, 182] width 22 height 7
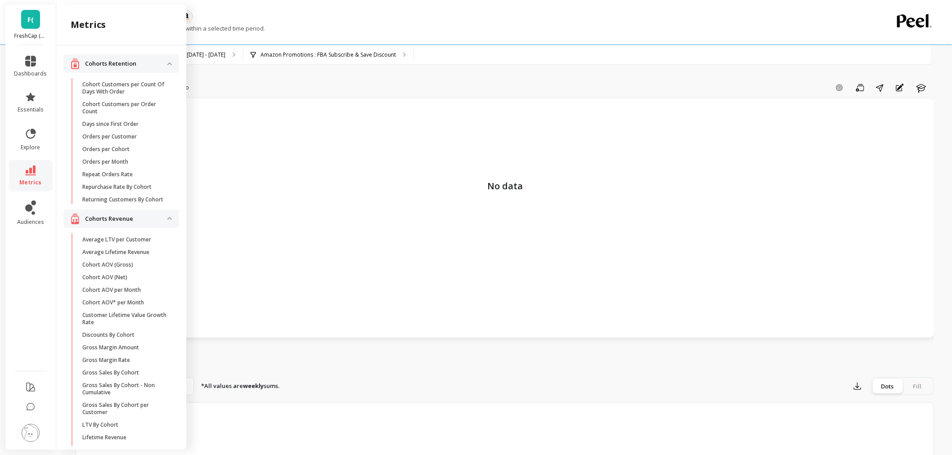
scroll to position [666, 0]
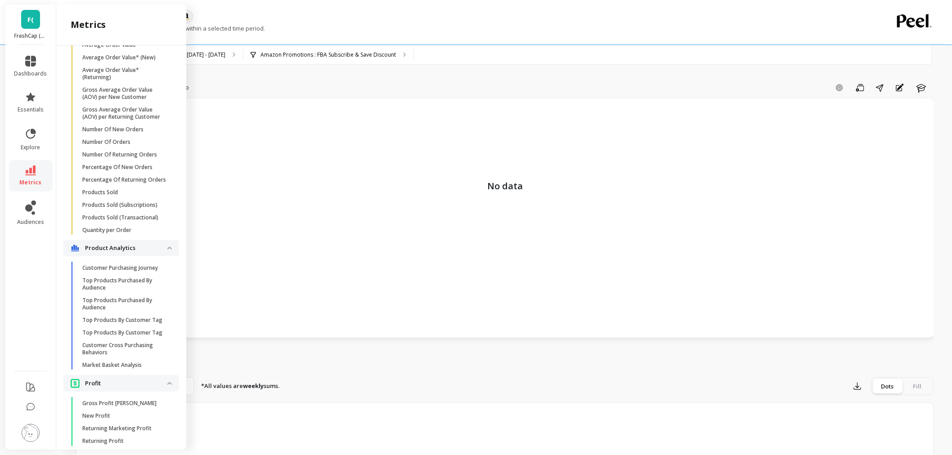
click at [35, 31] on div "F( FreshCap (Essor)" at bounding box center [30, 24] width 50 height 40
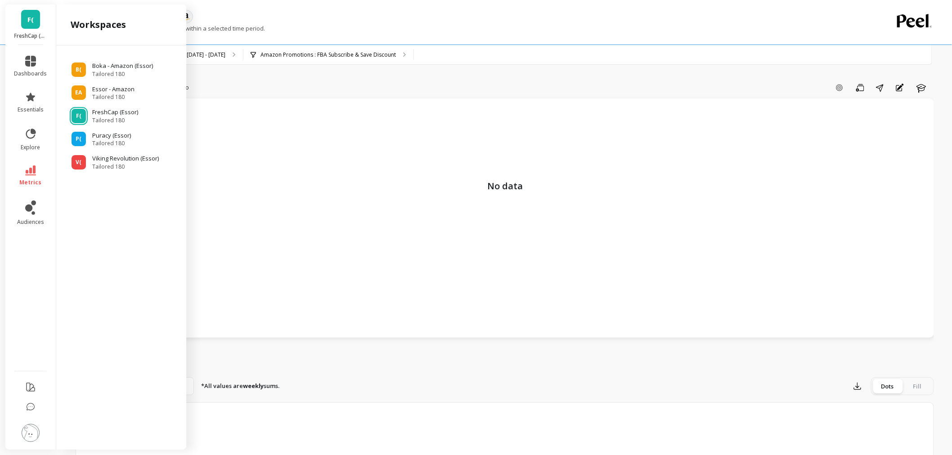
scroll to position [0, 0]
click at [90, 71] on div "B( Boka - Amazon (Essor) Tailored 180" at bounding box center [121, 70] width 116 height 16
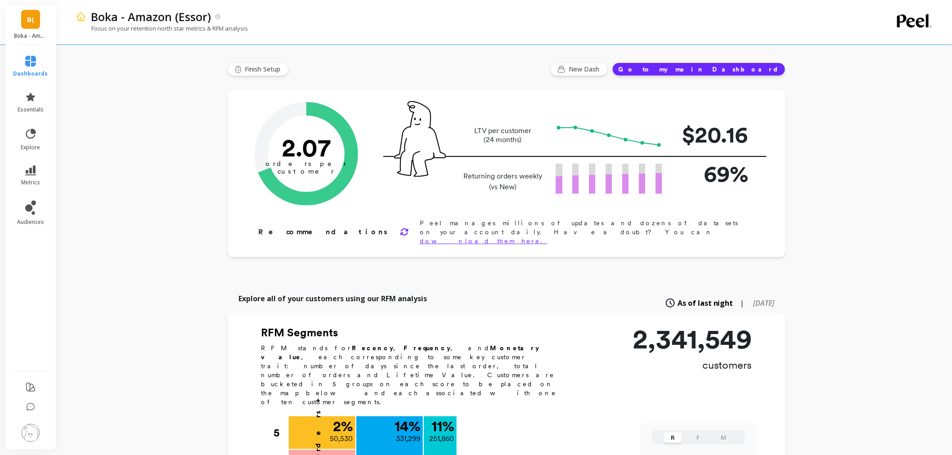
click at [36, 25] on link "B(" at bounding box center [30, 19] width 19 height 19
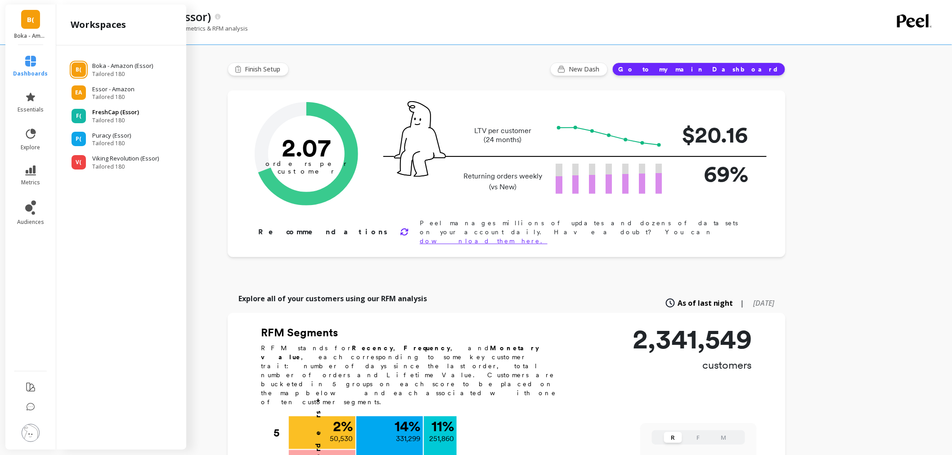
click at [116, 118] on span "Tailored 180" at bounding box center [115, 120] width 47 height 7
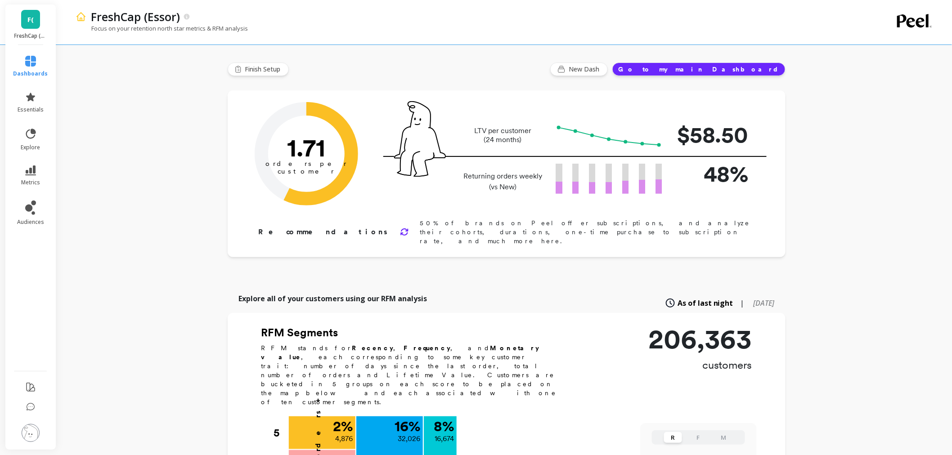
click at [37, 21] on link "F(" at bounding box center [30, 19] width 19 height 19
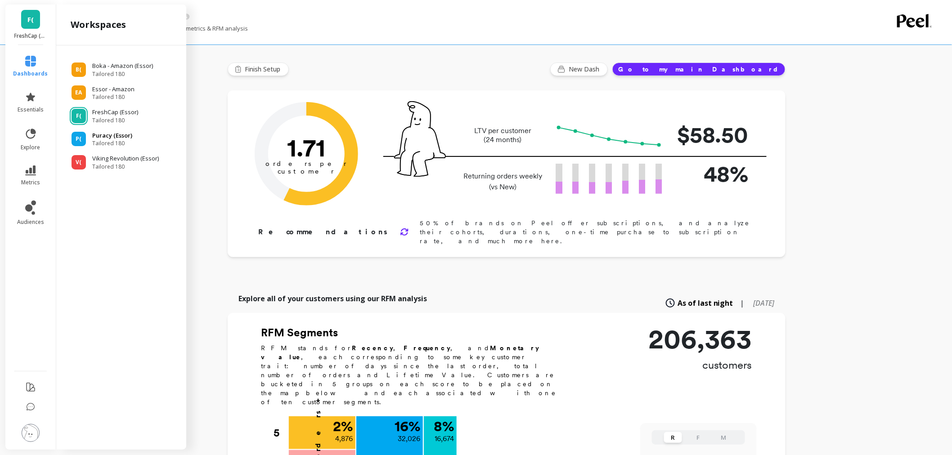
click at [98, 135] on p "Puracy (Essor)" at bounding box center [112, 135] width 40 height 9
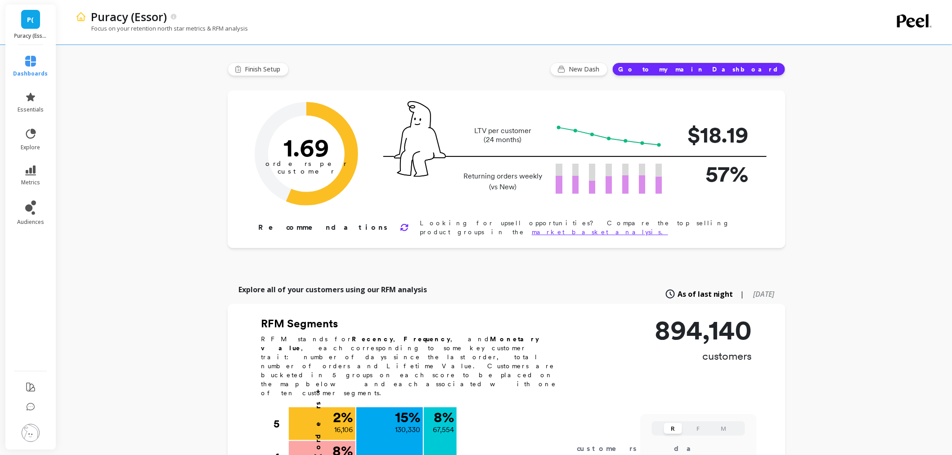
click at [37, 18] on link "P(" at bounding box center [30, 19] width 19 height 19
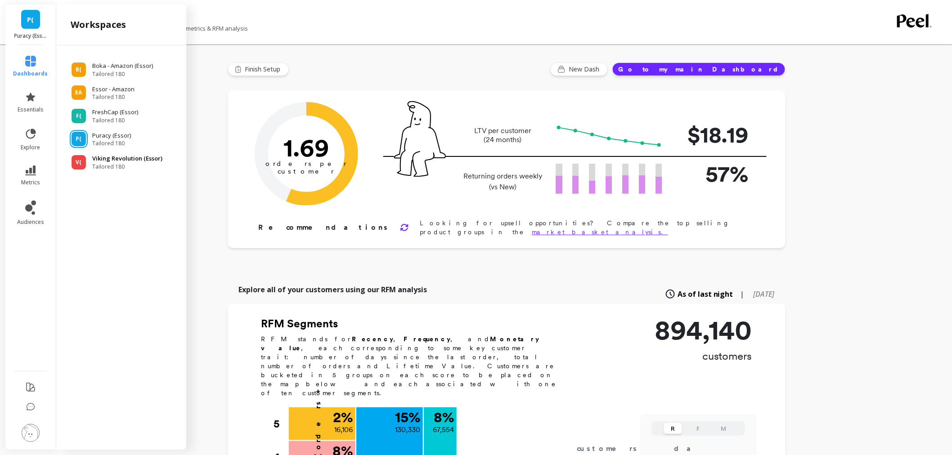
click at [121, 165] on span "Tailored 180" at bounding box center [127, 166] width 70 height 7
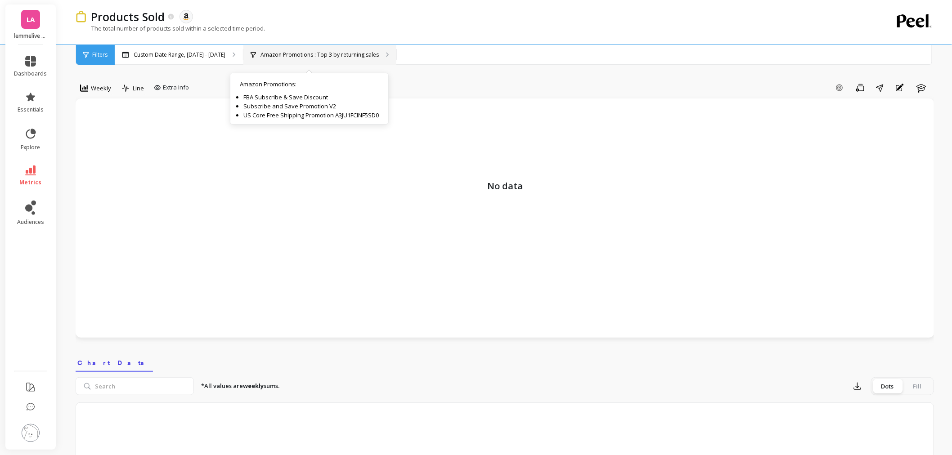
click at [297, 56] on p "Amazon Promotions : Top 3 by returning sales" at bounding box center [320, 54] width 118 height 7
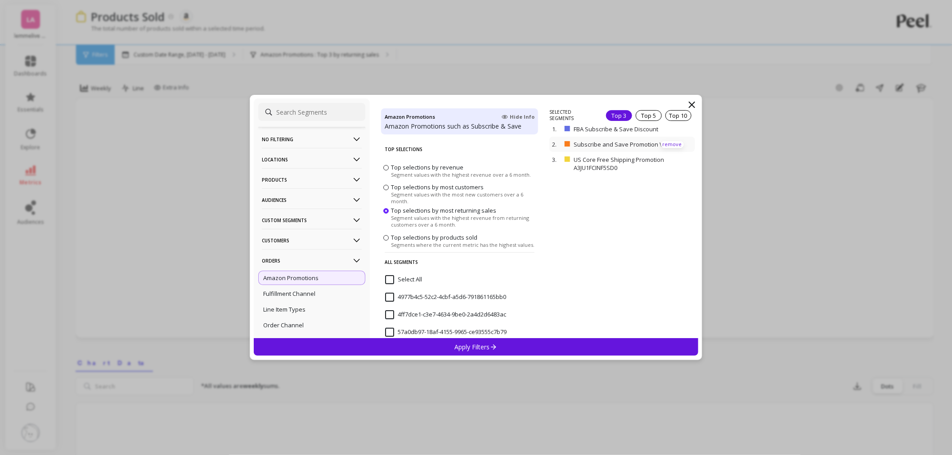
click at [669, 144] on p "remove" at bounding box center [672, 144] width 23 height 7
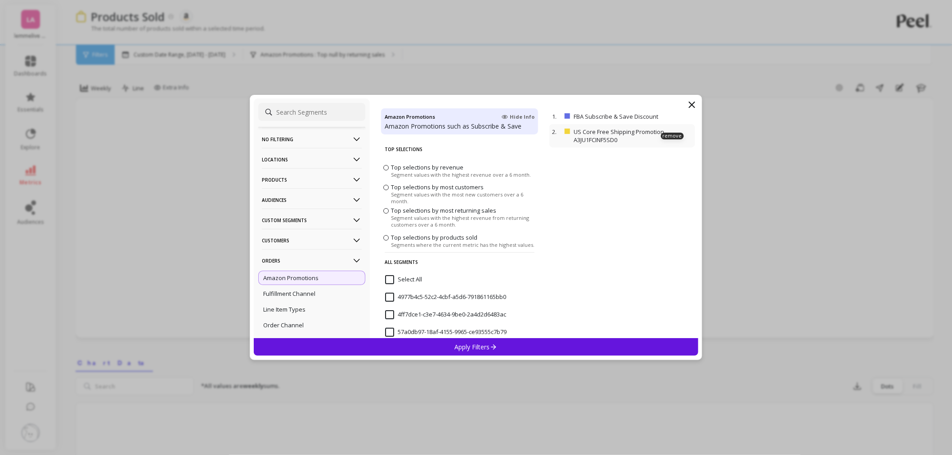
click at [667, 131] on p "US Core Free Shipping Promotion A3JU1FCINF5SD0" at bounding box center [633, 136] width 118 height 16
click at [665, 136] on p "remove" at bounding box center [672, 136] width 23 height 7
click at [523, 346] on div "Apply Filters" at bounding box center [476, 347] width 445 height 18
